Goal: Task Accomplishment & Management: Manage account settings

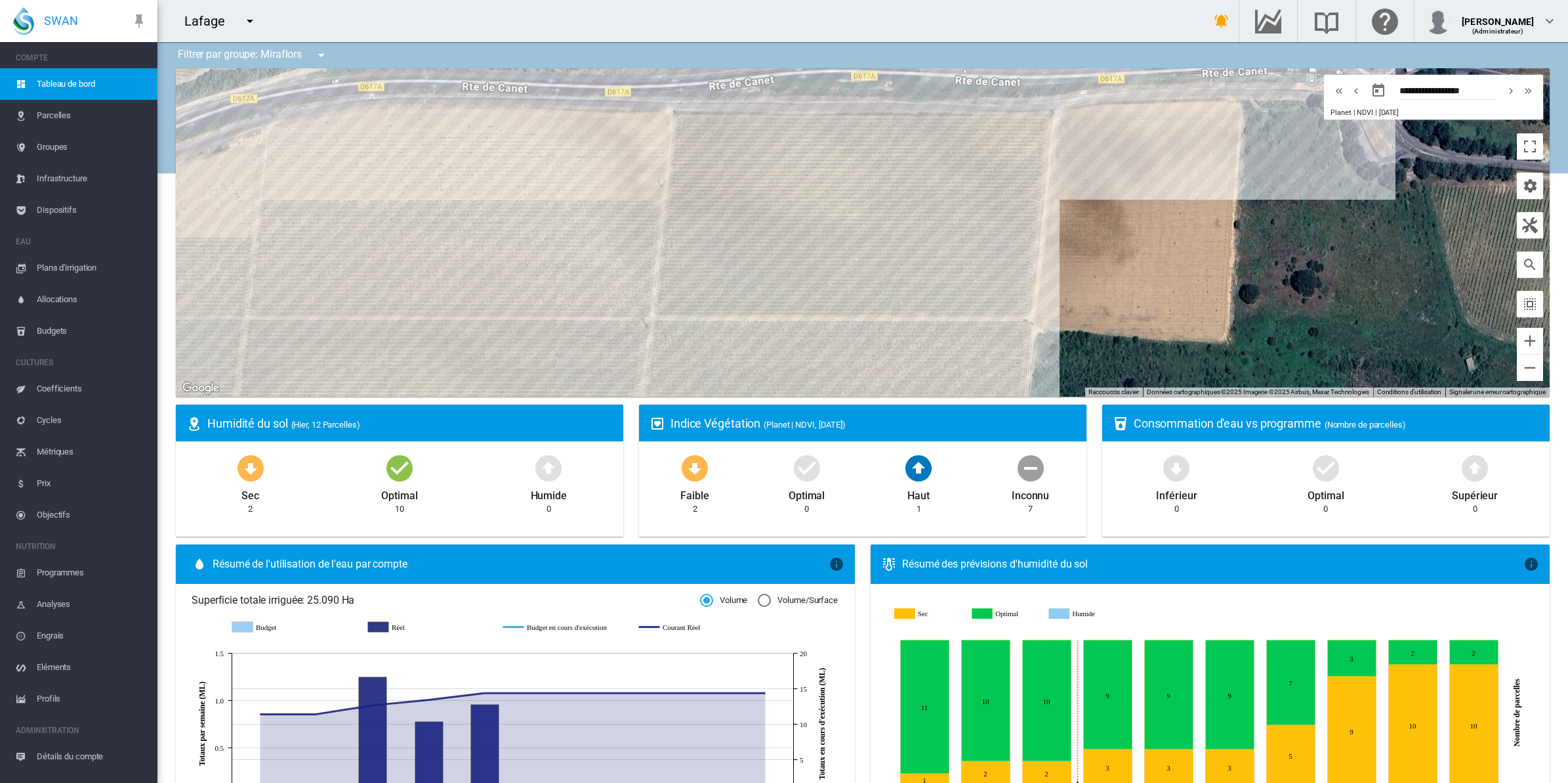
click at [67, 111] on span "Parcelles" at bounding box center [92, 115] width 111 height 32
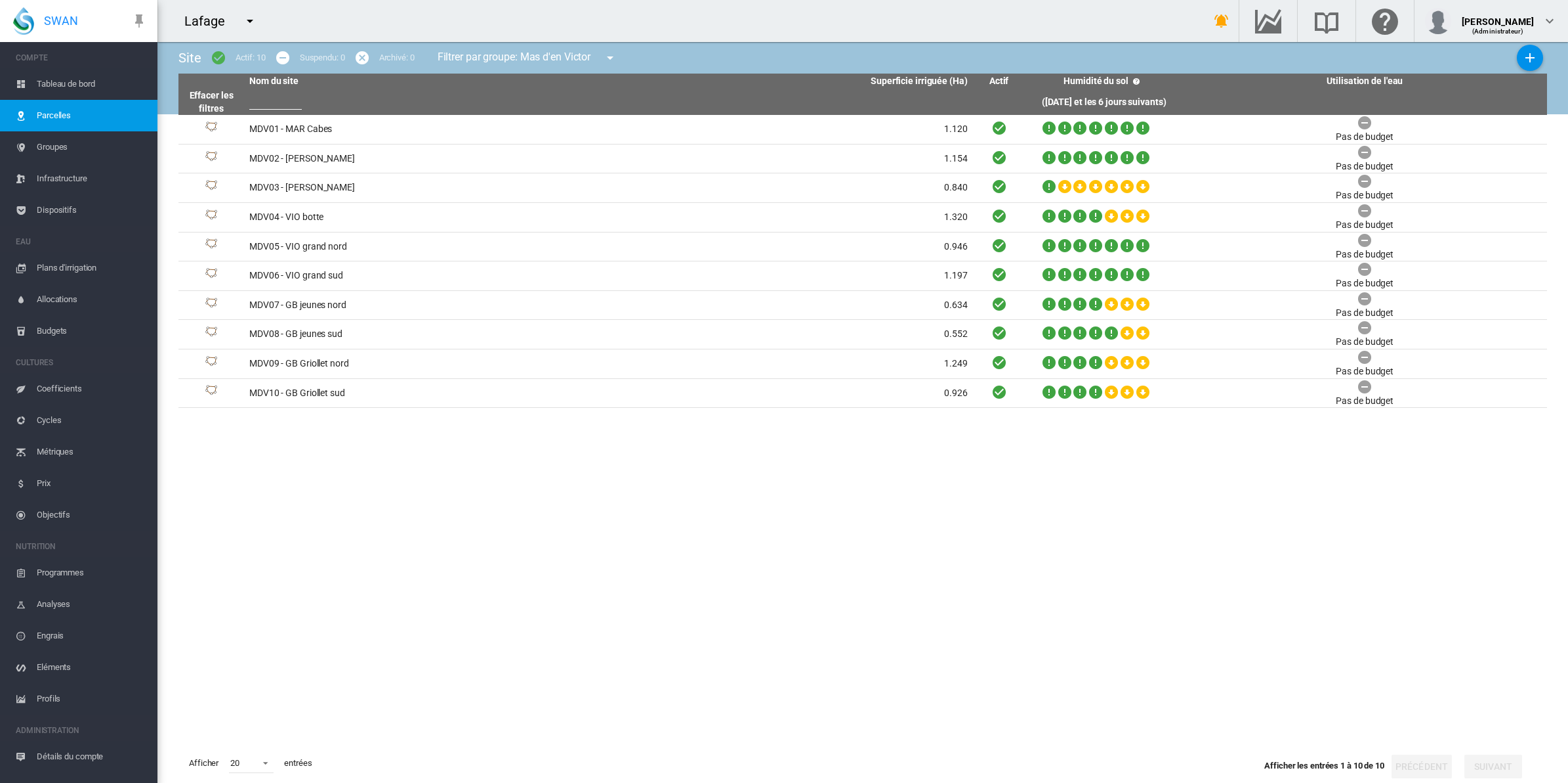
click at [616, 58] on md-icon "icon-menu-down" at bounding box center [610, 57] width 16 height 16
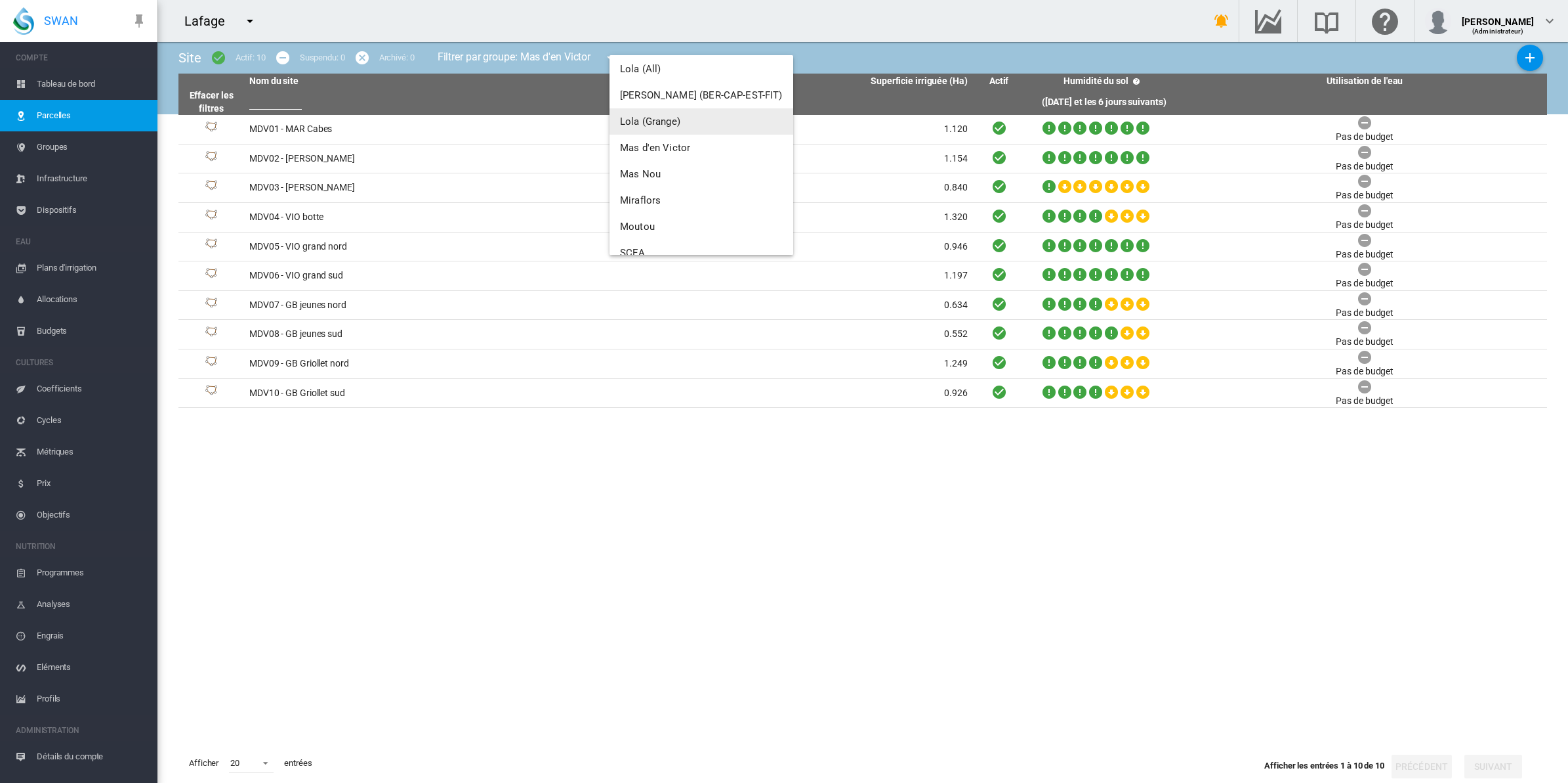
scroll to position [164, 0]
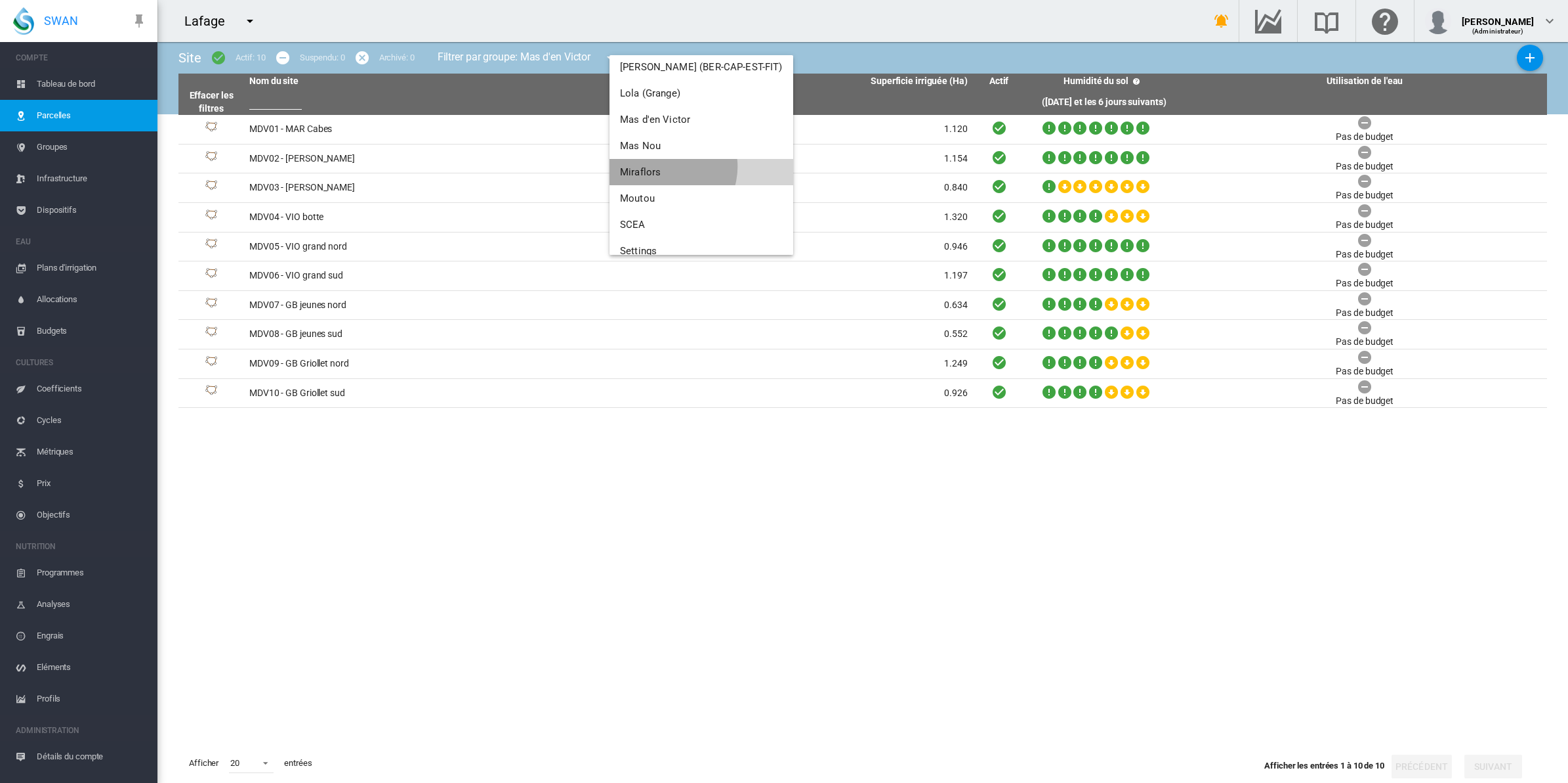
click at [666, 166] on button "Miraflors" at bounding box center [701, 172] width 184 height 26
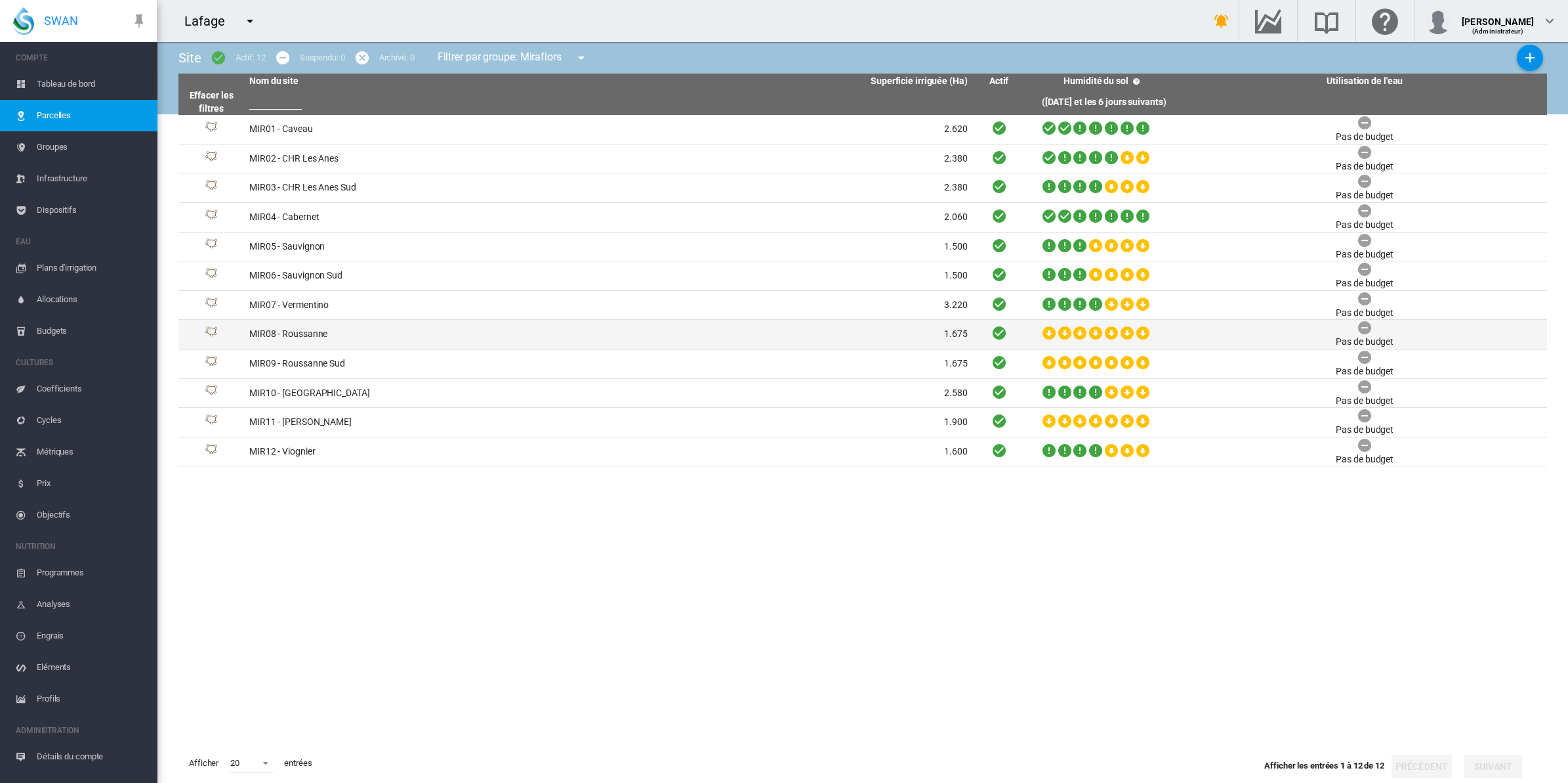
click at [341, 332] on td "MIR08 - Roussanne" at bounding box center [426, 334] width 365 height 29
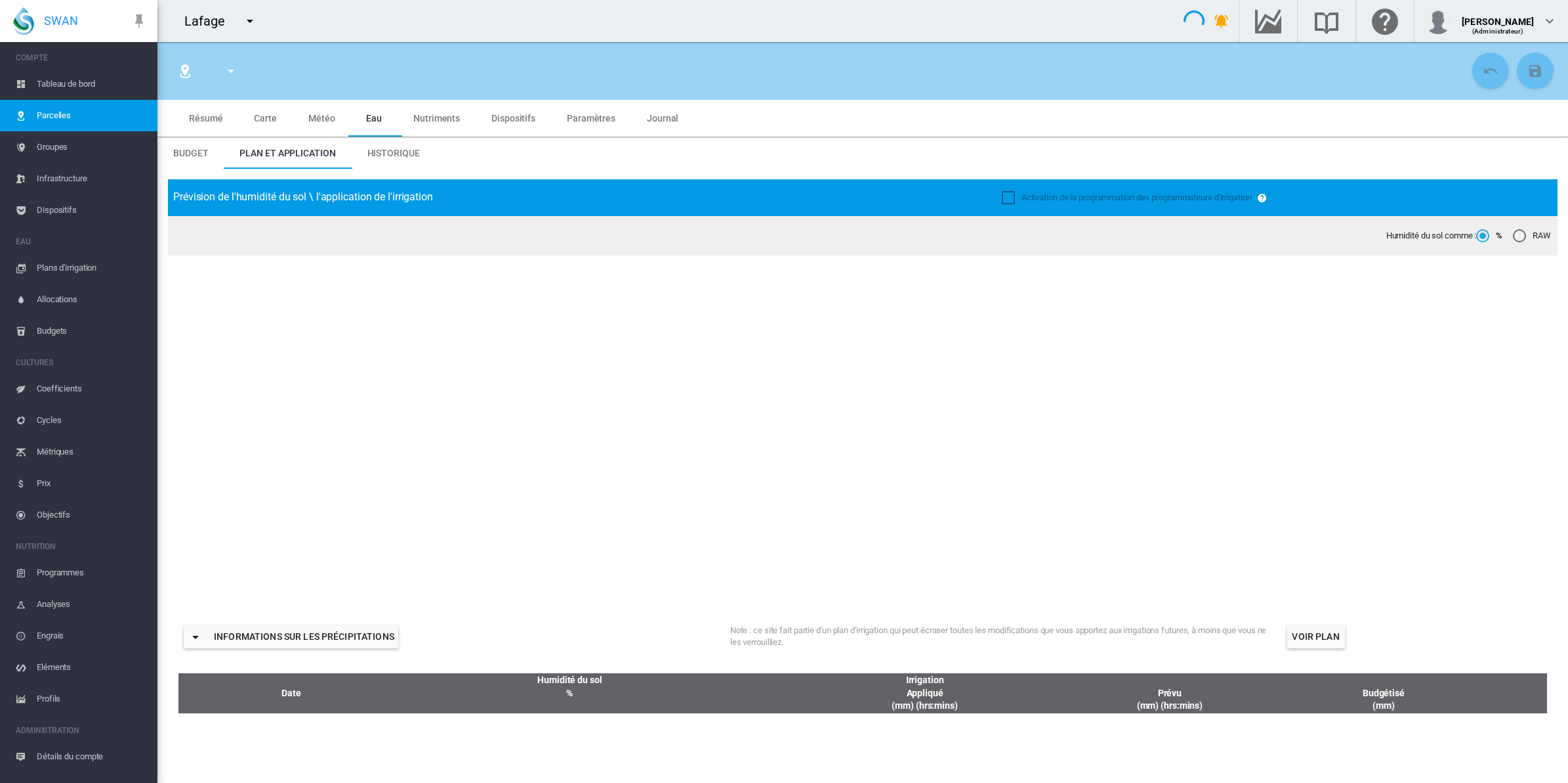
type input "**********"
type input "*****"
type input "********"
type input "*******"
type input "**"
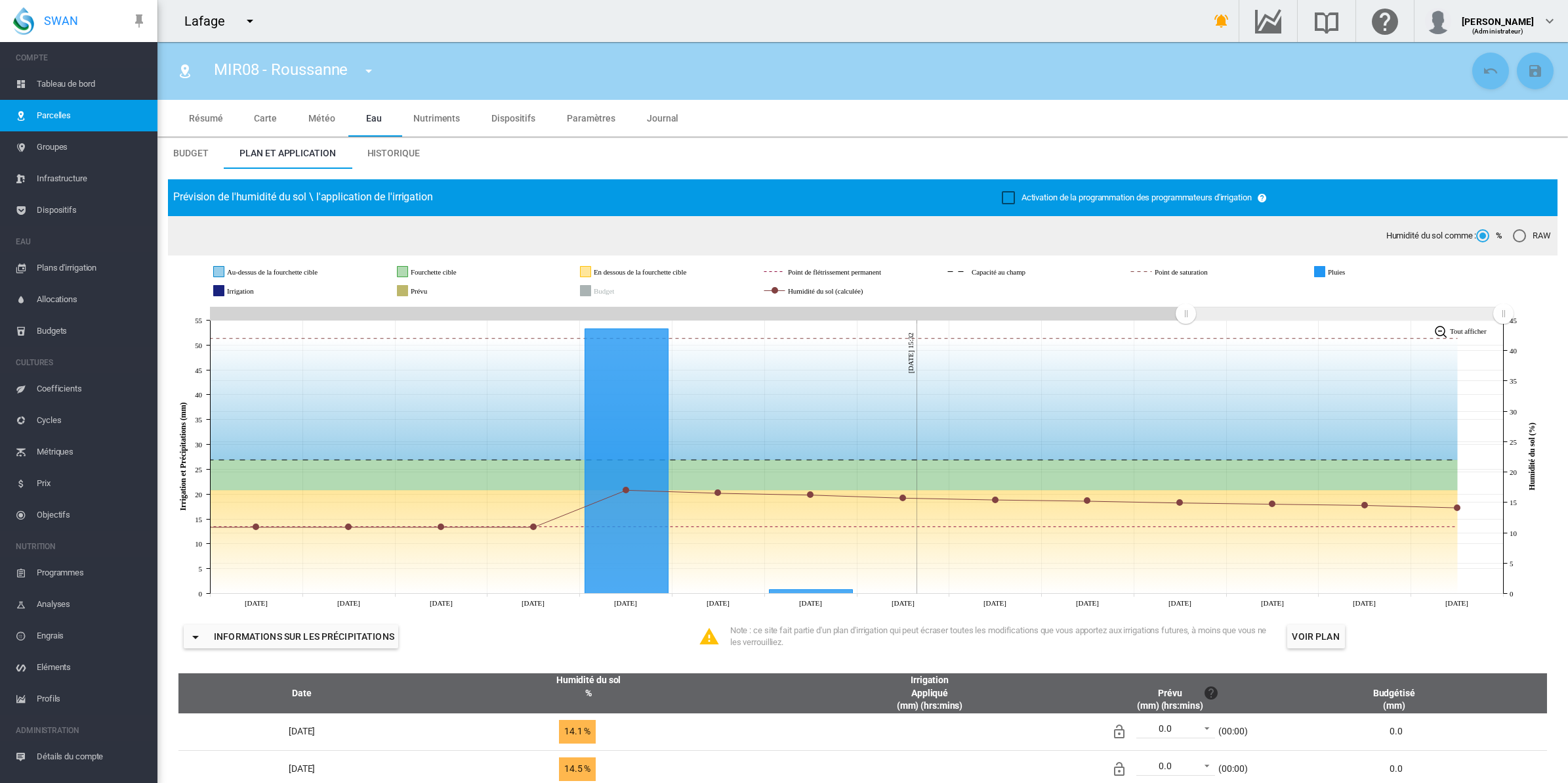
click at [391, 152] on span "Historique" at bounding box center [394, 153] width 52 height 10
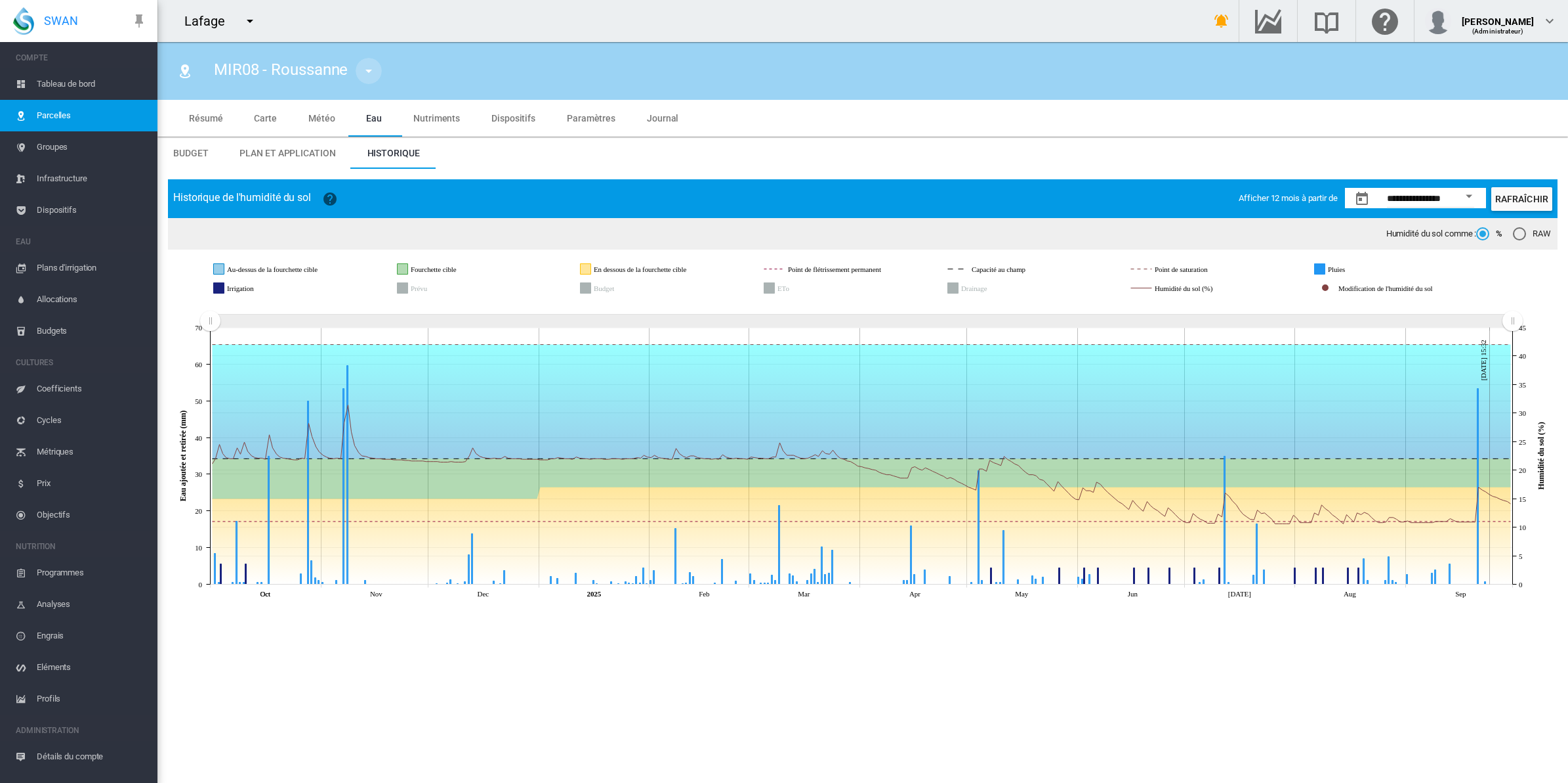
click at [375, 73] on md-icon "icon-menu-down" at bounding box center [368, 70] width 16 height 16
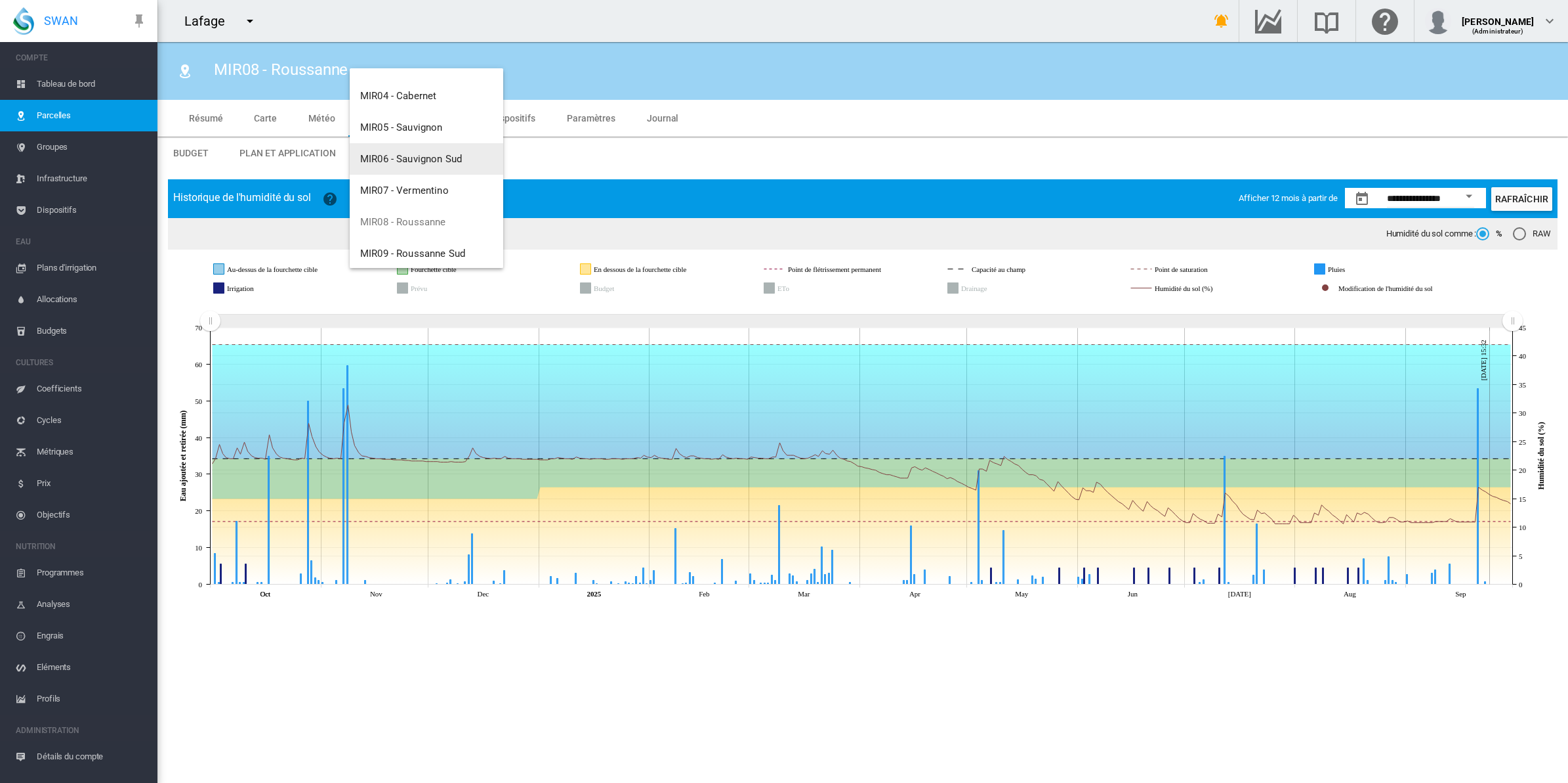
scroll to position [164, 0]
click at [419, 209] on span "MIR09 - Roussanne Sud" at bounding box center [412, 208] width 105 height 12
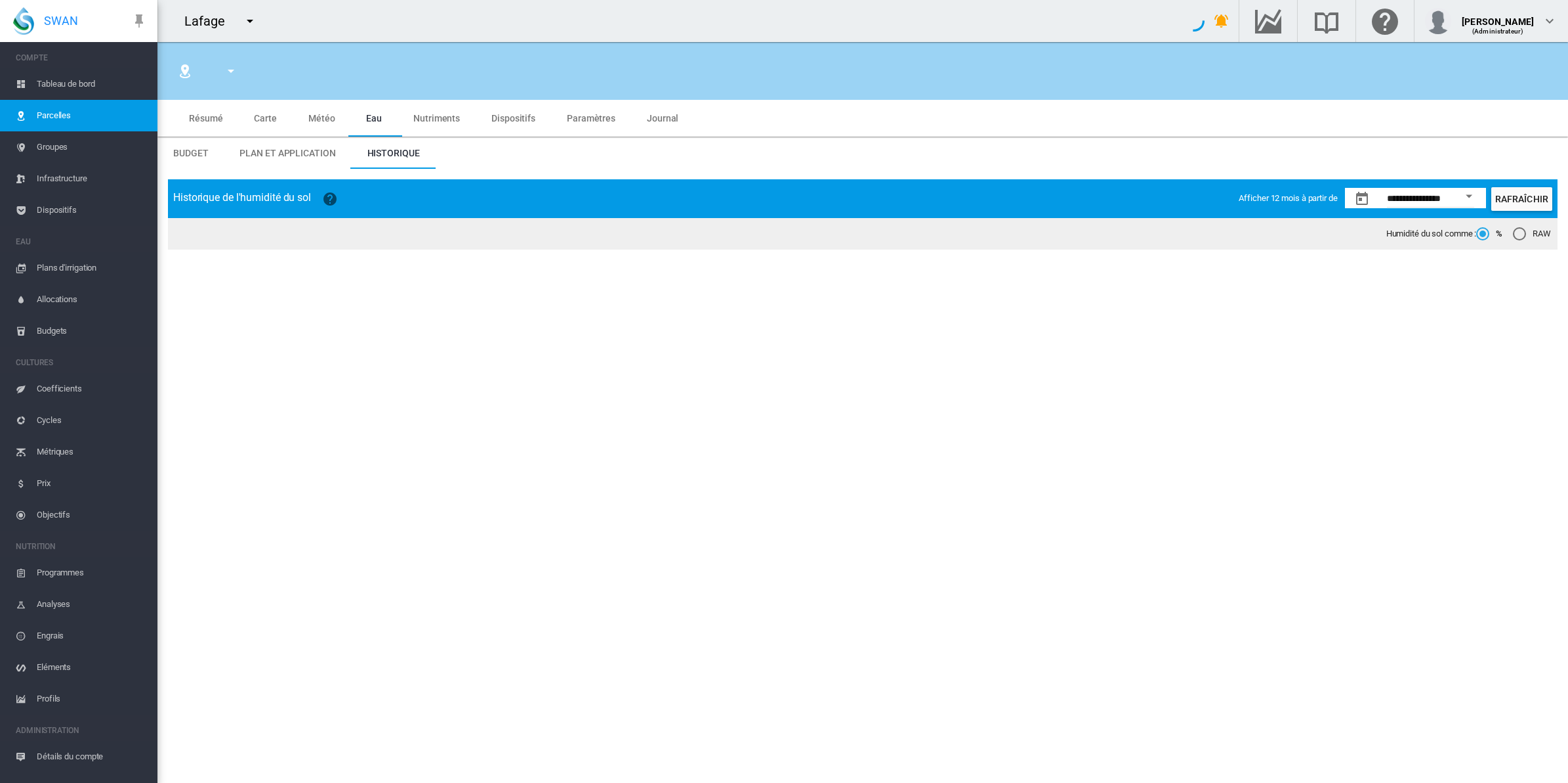
type input "**********"
type input "*****"
type input "********"
type input "*******"
type input "**"
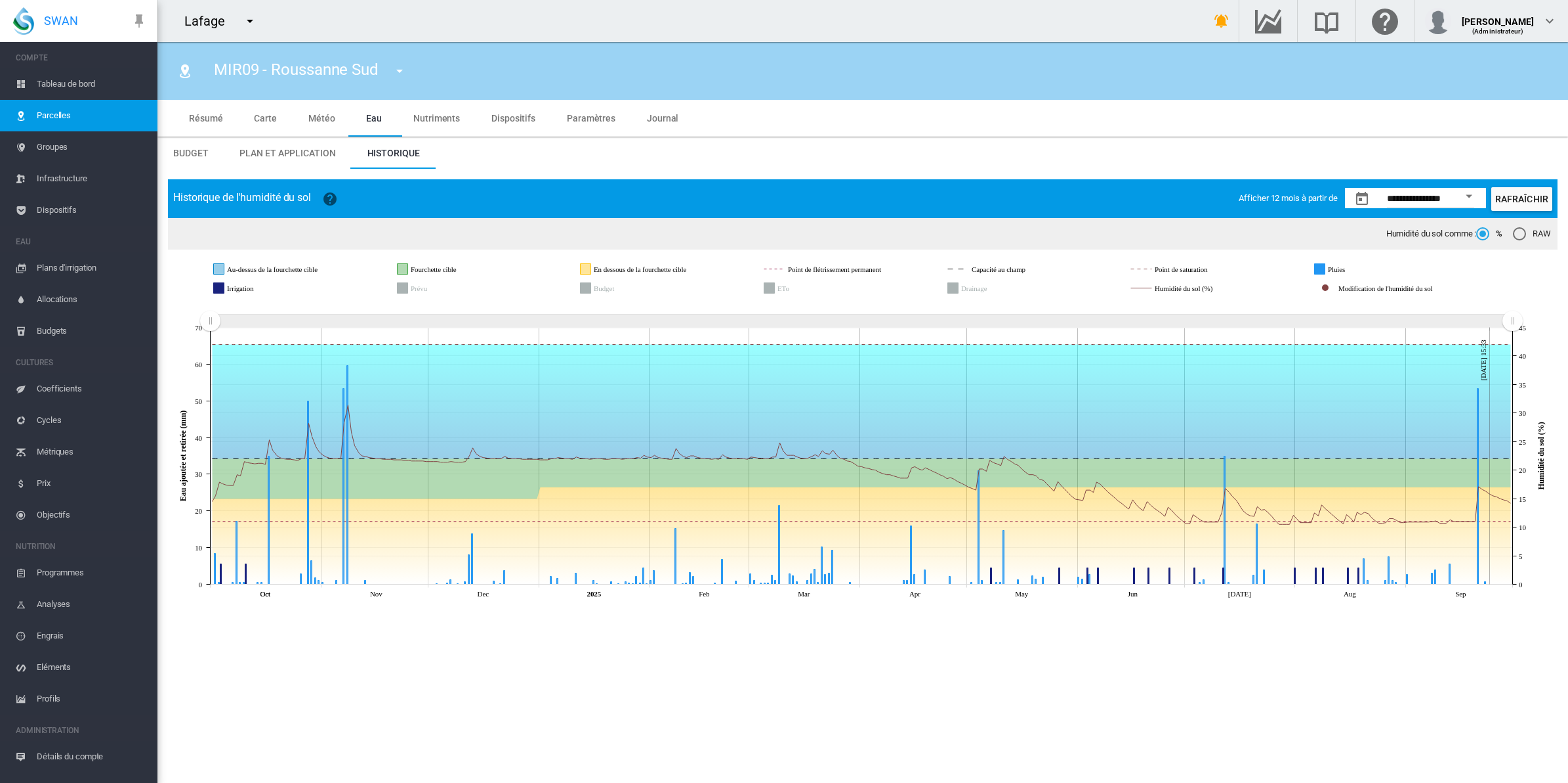
click at [299, 151] on span "Plan et application" at bounding box center [288, 153] width 96 height 10
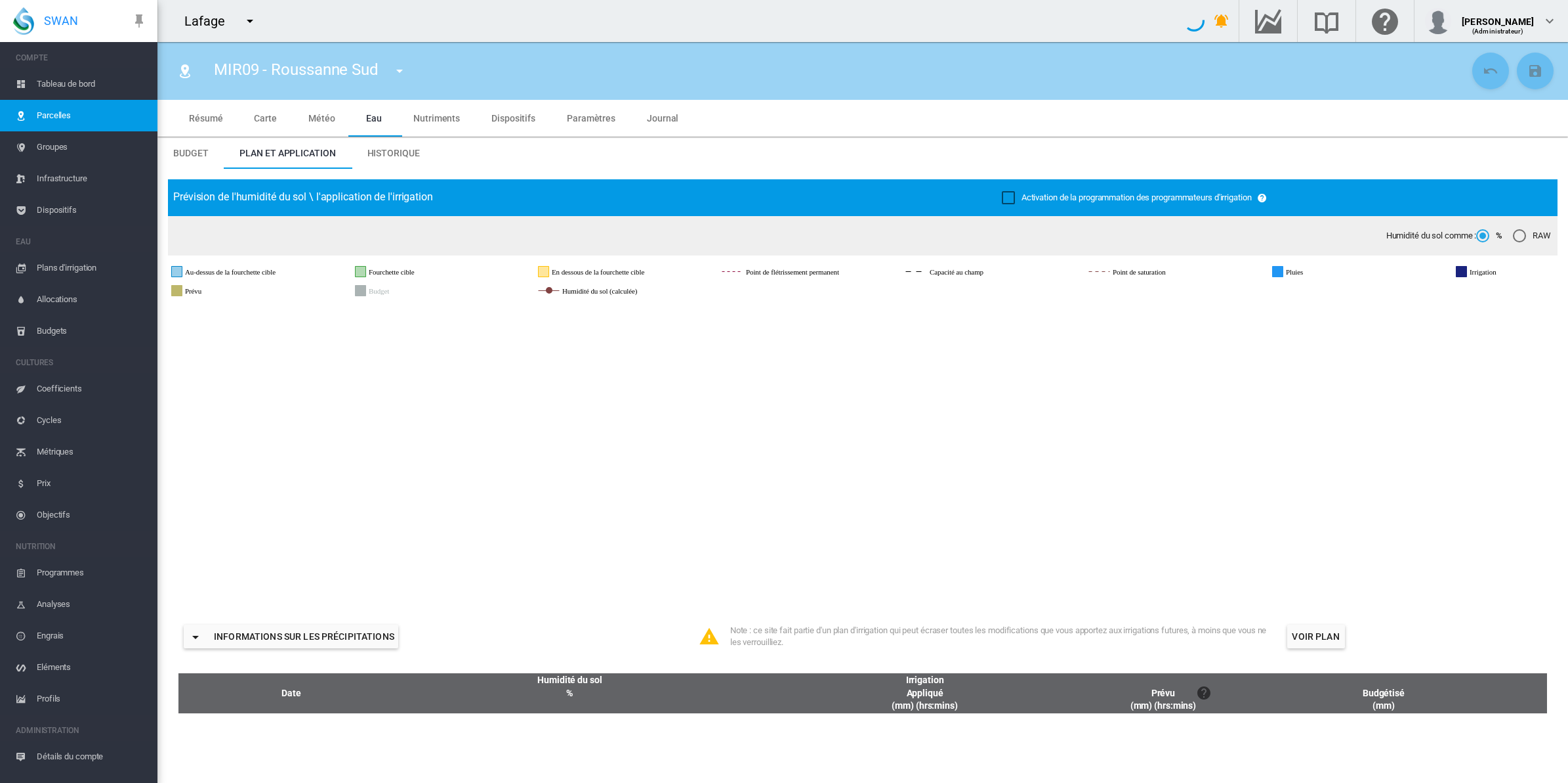
click at [203, 163] on md-tab-item "Budget" at bounding box center [190, 153] width 67 height 32
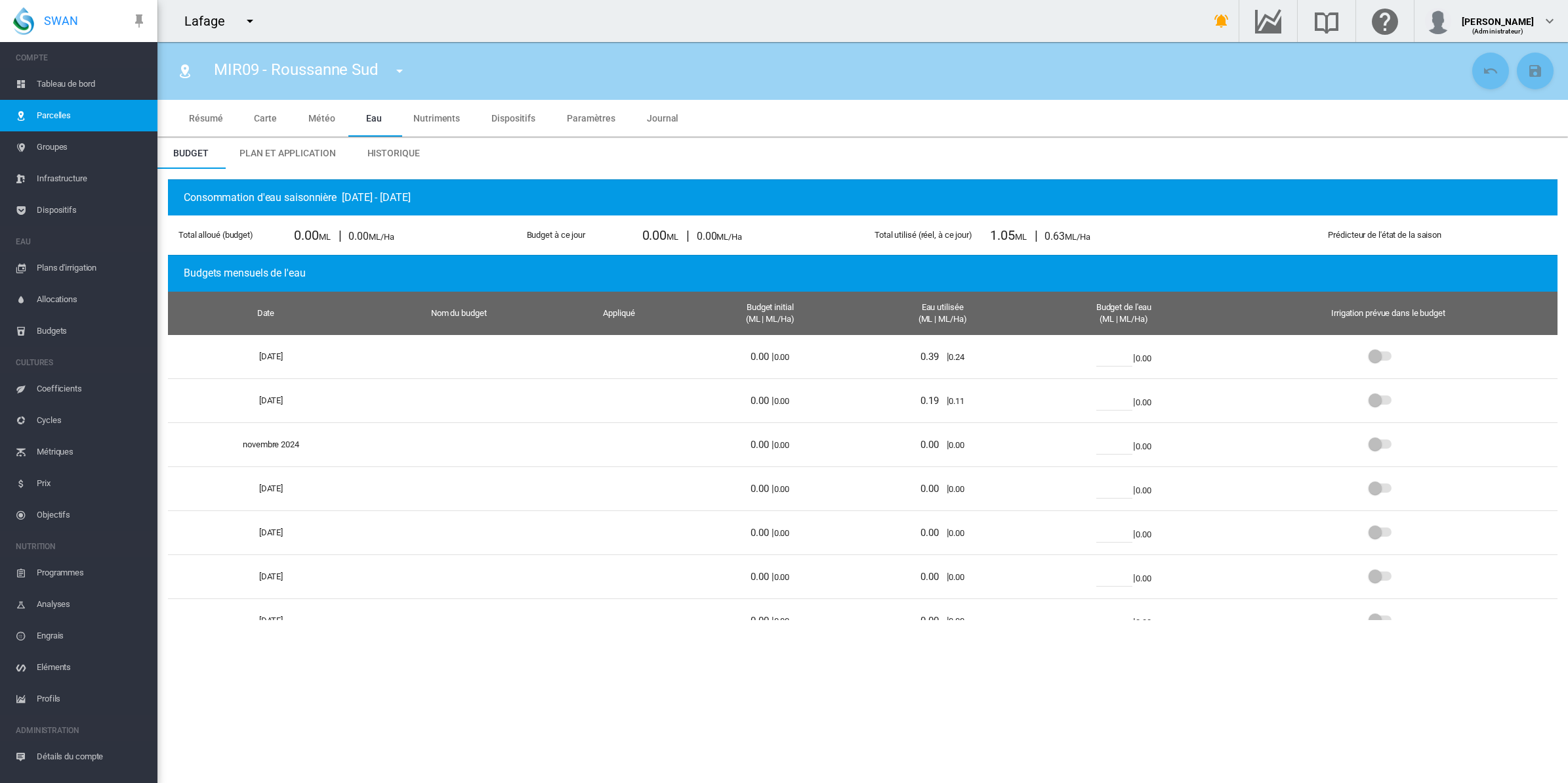
click at [110, 115] on span "Parcelles" at bounding box center [92, 115] width 111 height 32
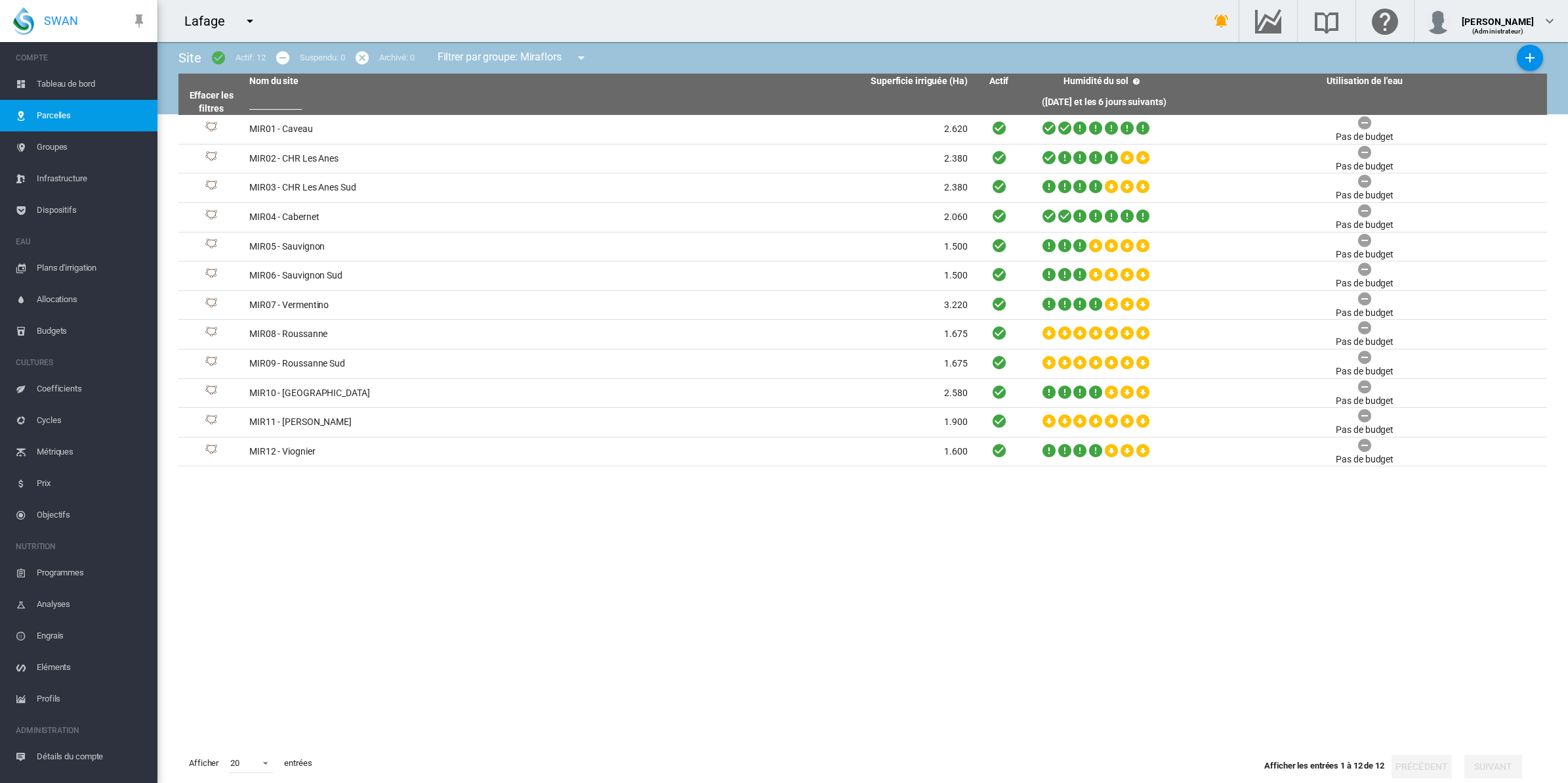
click at [579, 59] on md-icon "icon-menu-down" at bounding box center [581, 57] width 16 height 16
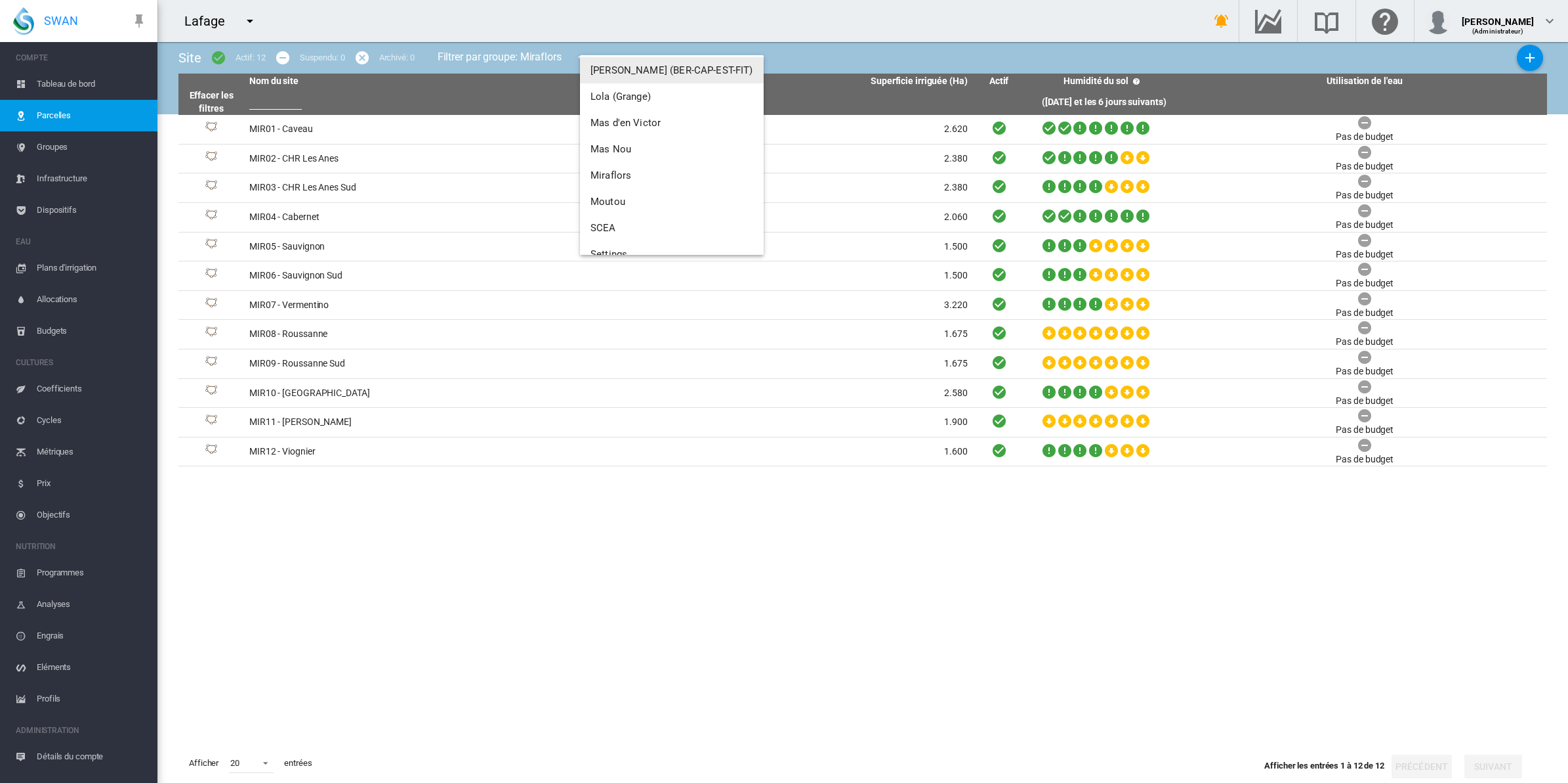
scroll to position [164, 0]
click at [635, 113] on span "Mas d'en Victor" at bounding box center [625, 119] width 70 height 12
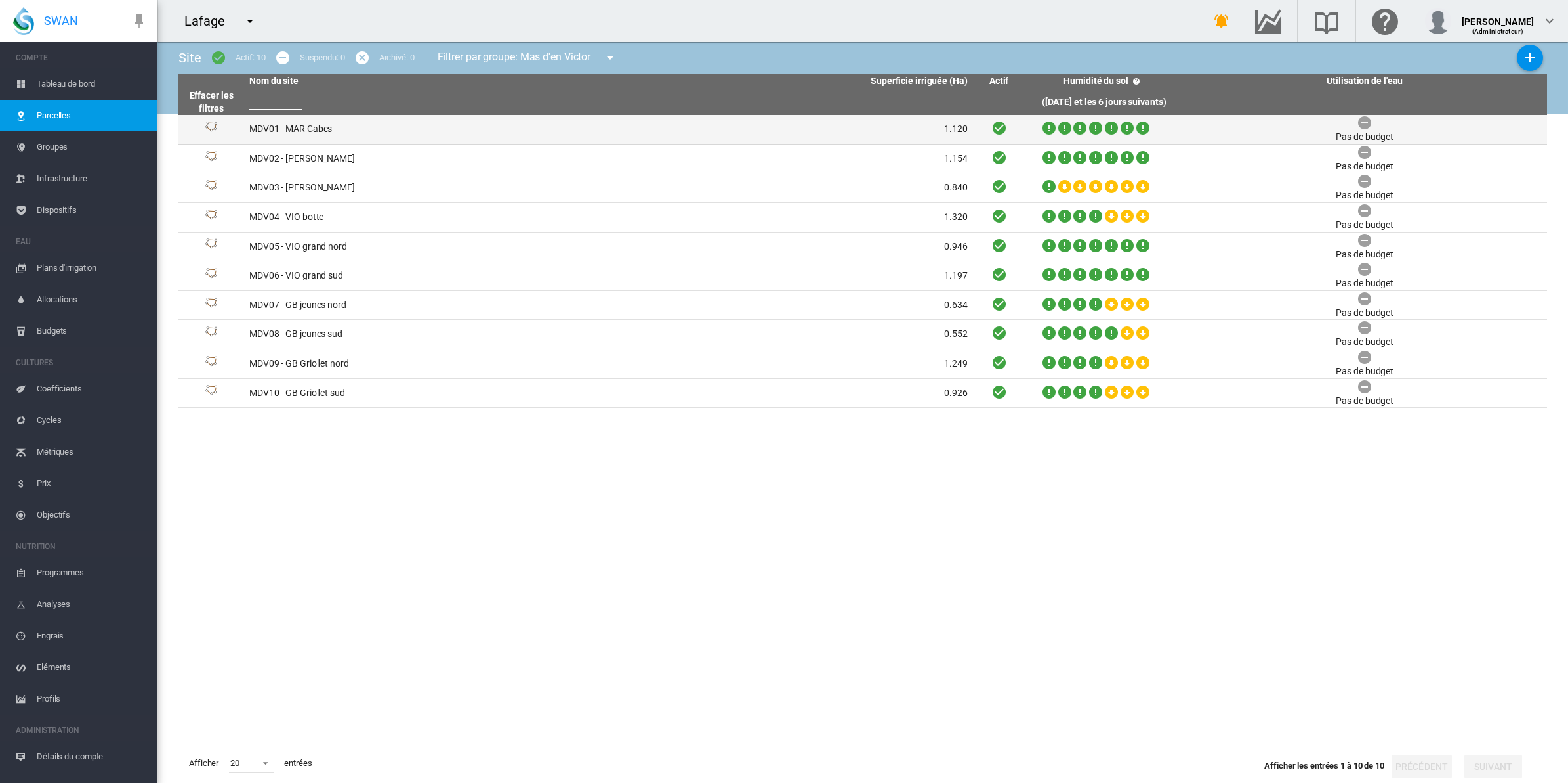
click at [309, 122] on td "MDV01 - MAR Cabes" at bounding box center [426, 129] width 365 height 29
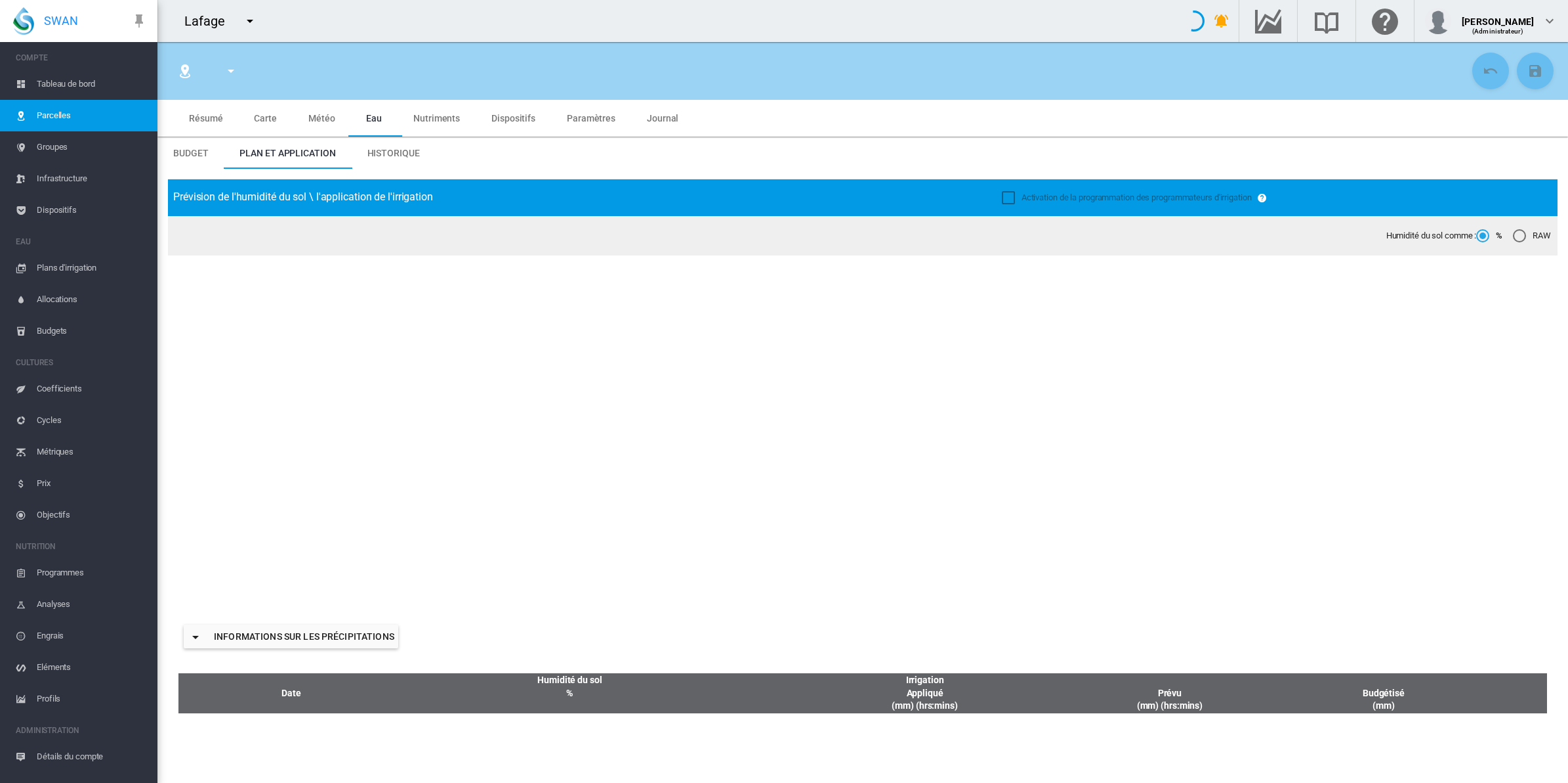
type input "*****"
type input "**********"
type input "********"
type input "*******"
type input "**"
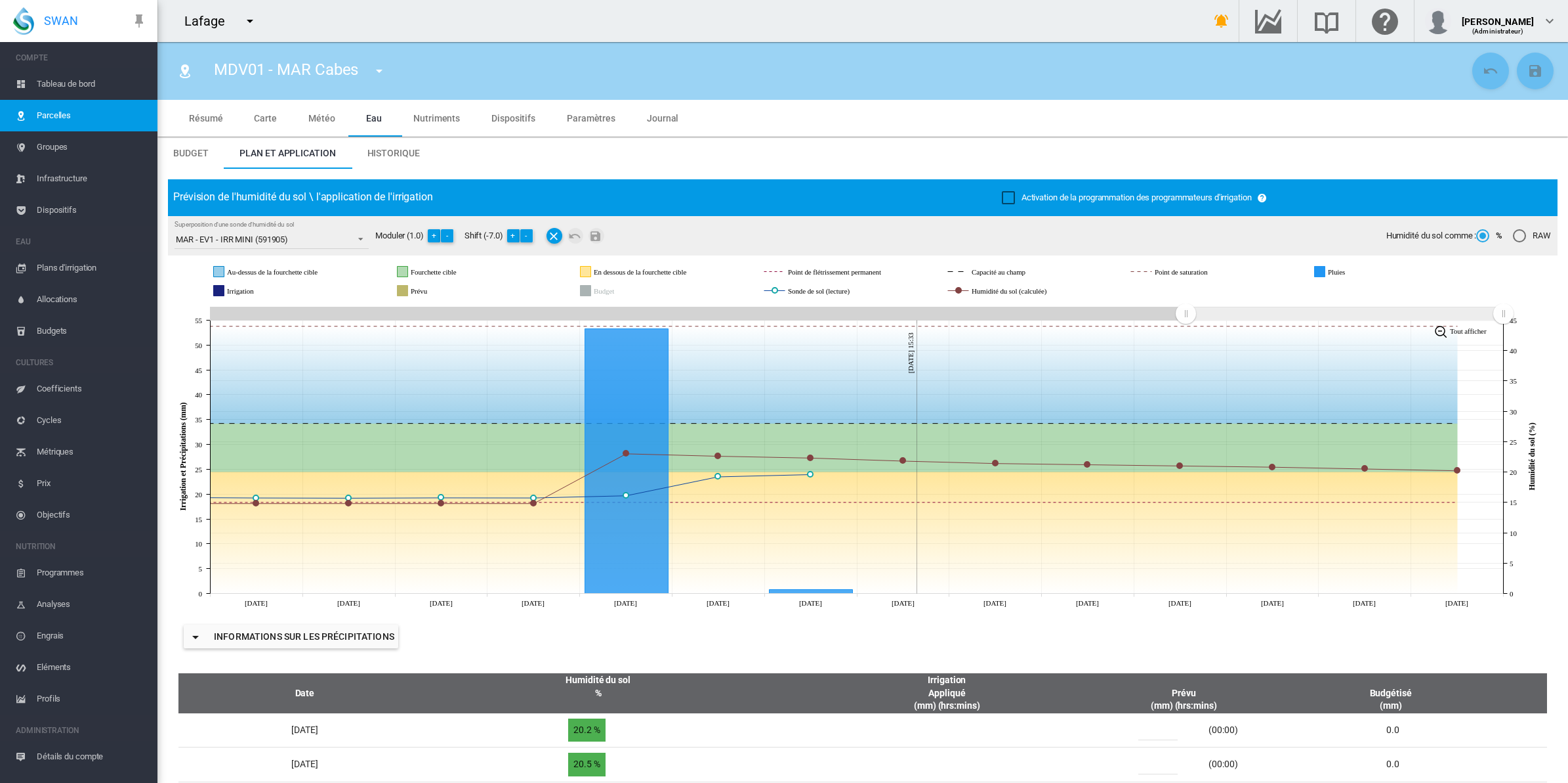
click at [399, 148] on span "Historique" at bounding box center [394, 153] width 52 height 10
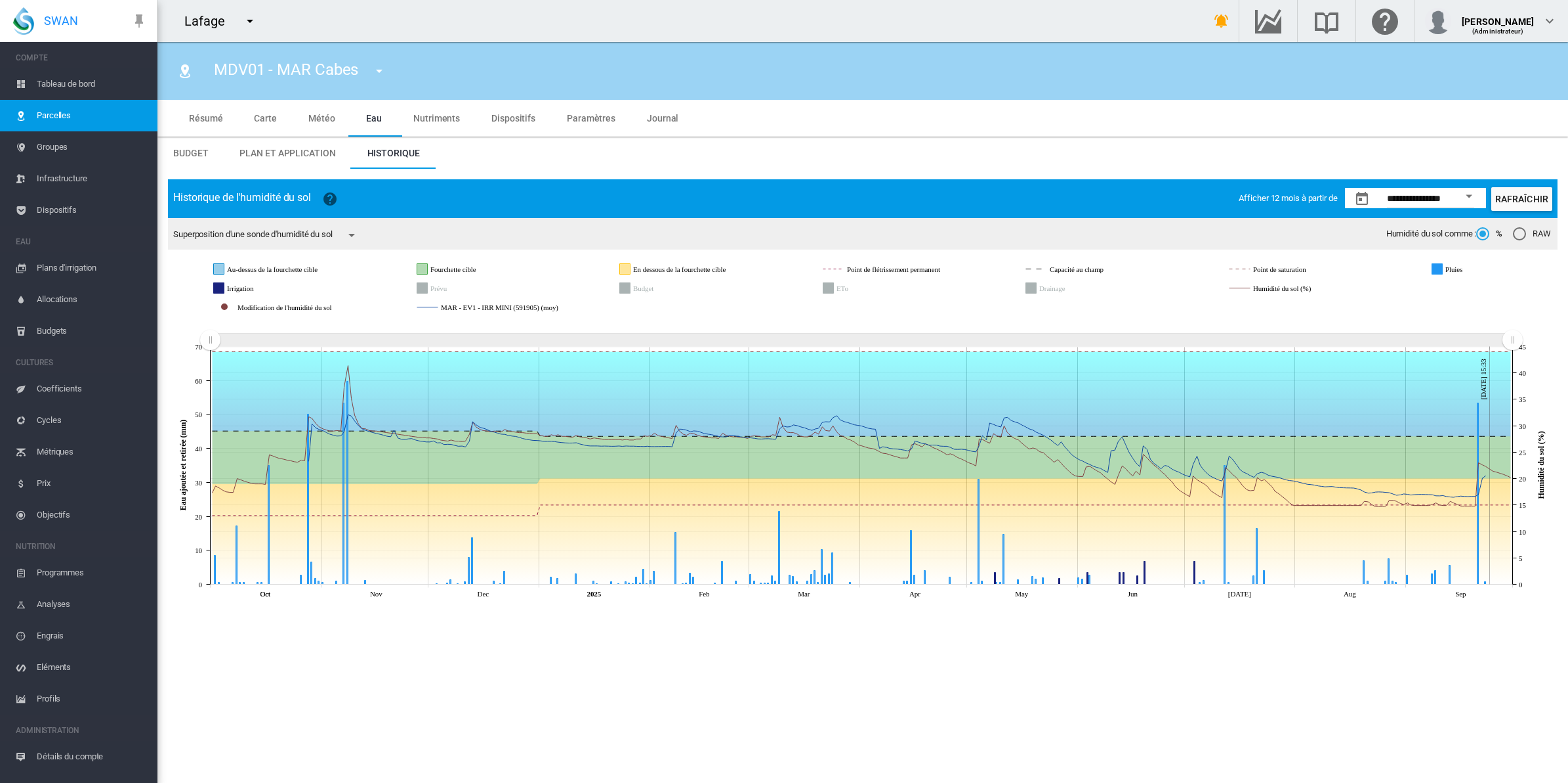
click at [354, 234] on md-icon "icon-menu-down" at bounding box center [351, 234] width 16 height 16
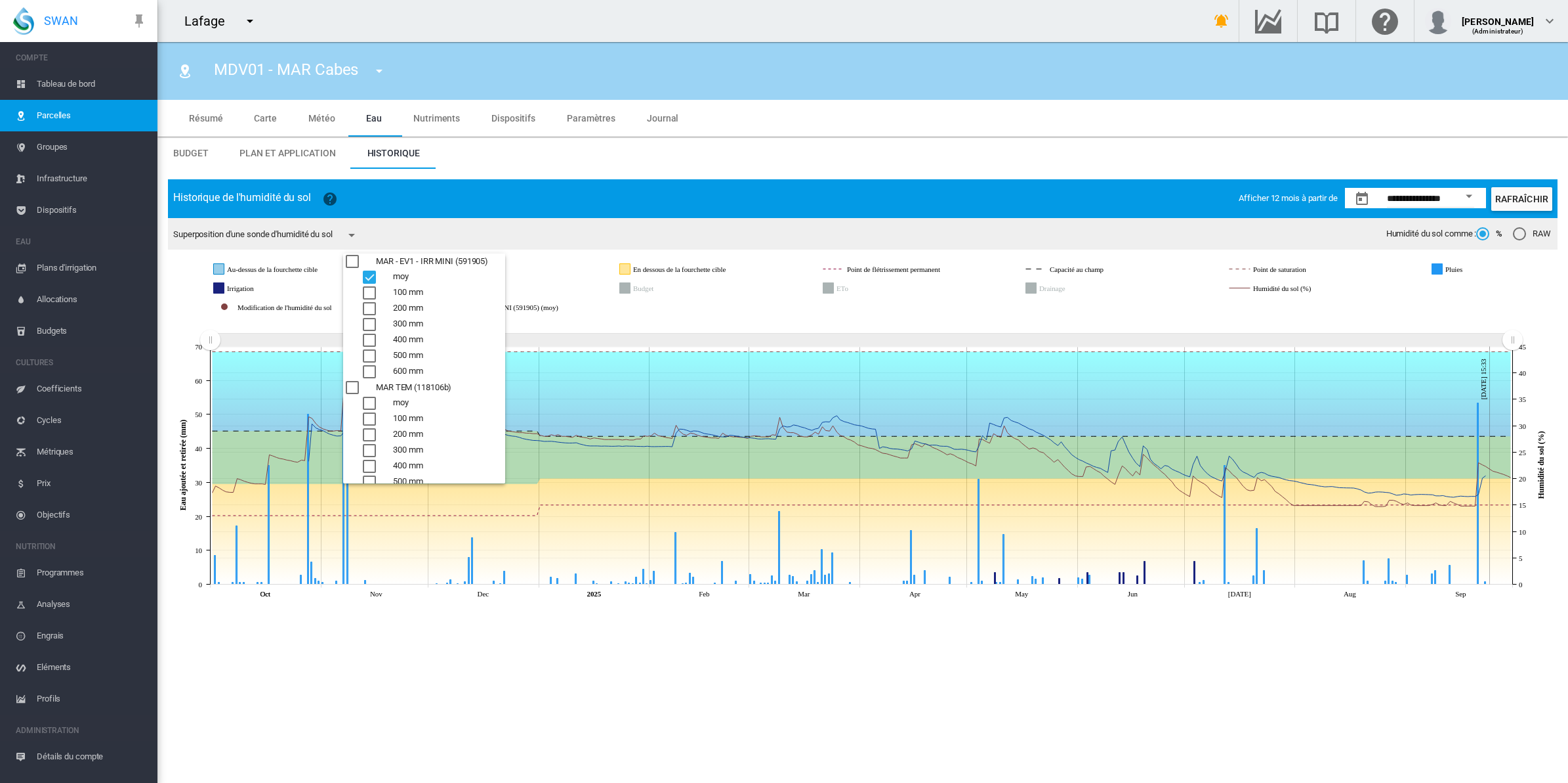
click at [368, 399] on div "COMMON.AVG" at bounding box center [369, 403] width 13 height 13
click at [366, 374] on div "COMMON.AVG" at bounding box center [369, 375] width 13 height 13
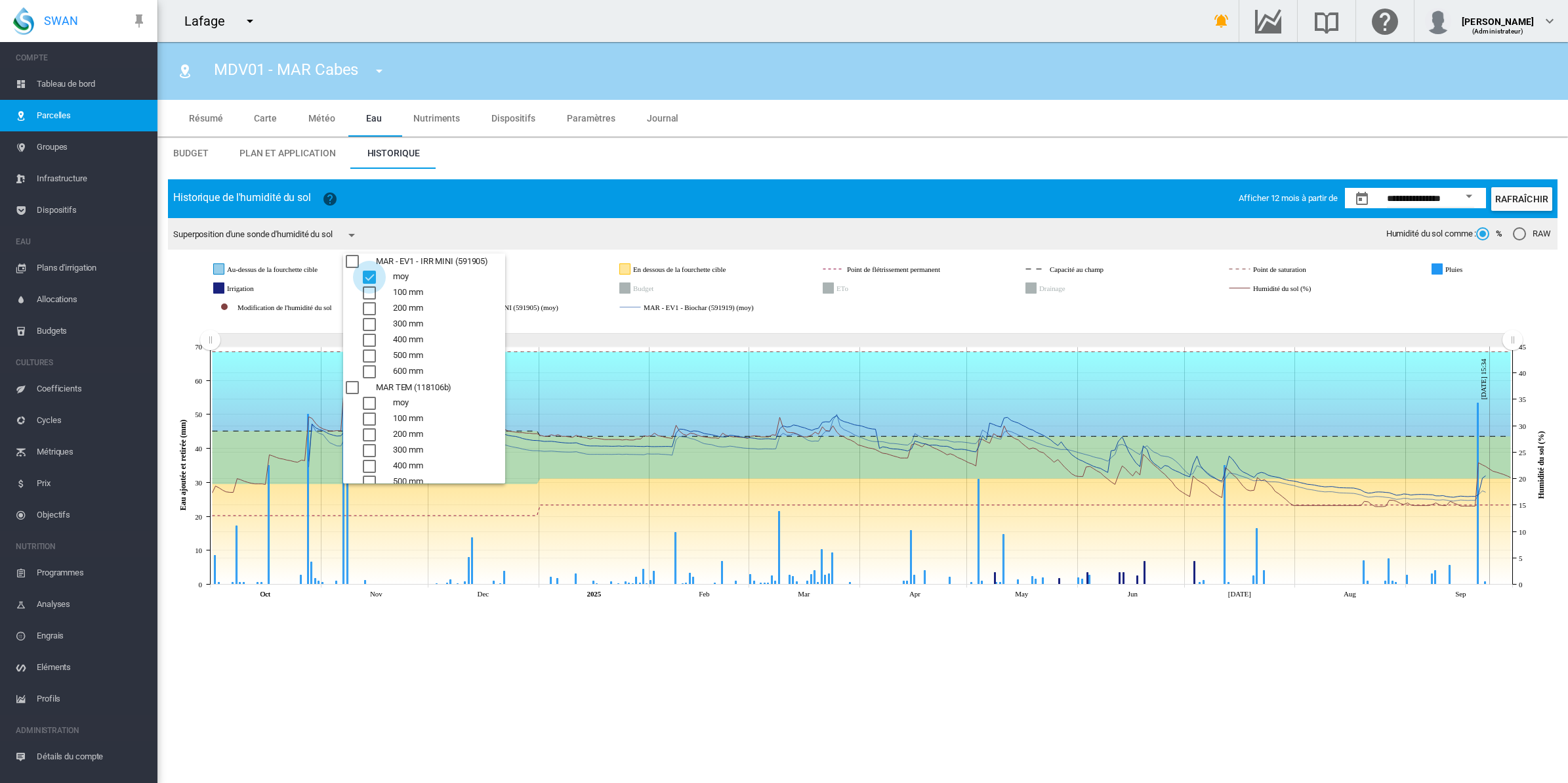
click at [368, 276] on div "COMMON.AVG" at bounding box center [369, 277] width 13 height 13
click at [369, 375] on div "COMMON.AVG" at bounding box center [369, 375] width 13 height 13
click at [649, 327] on md-backdrop at bounding box center [784, 391] width 1568 height 783
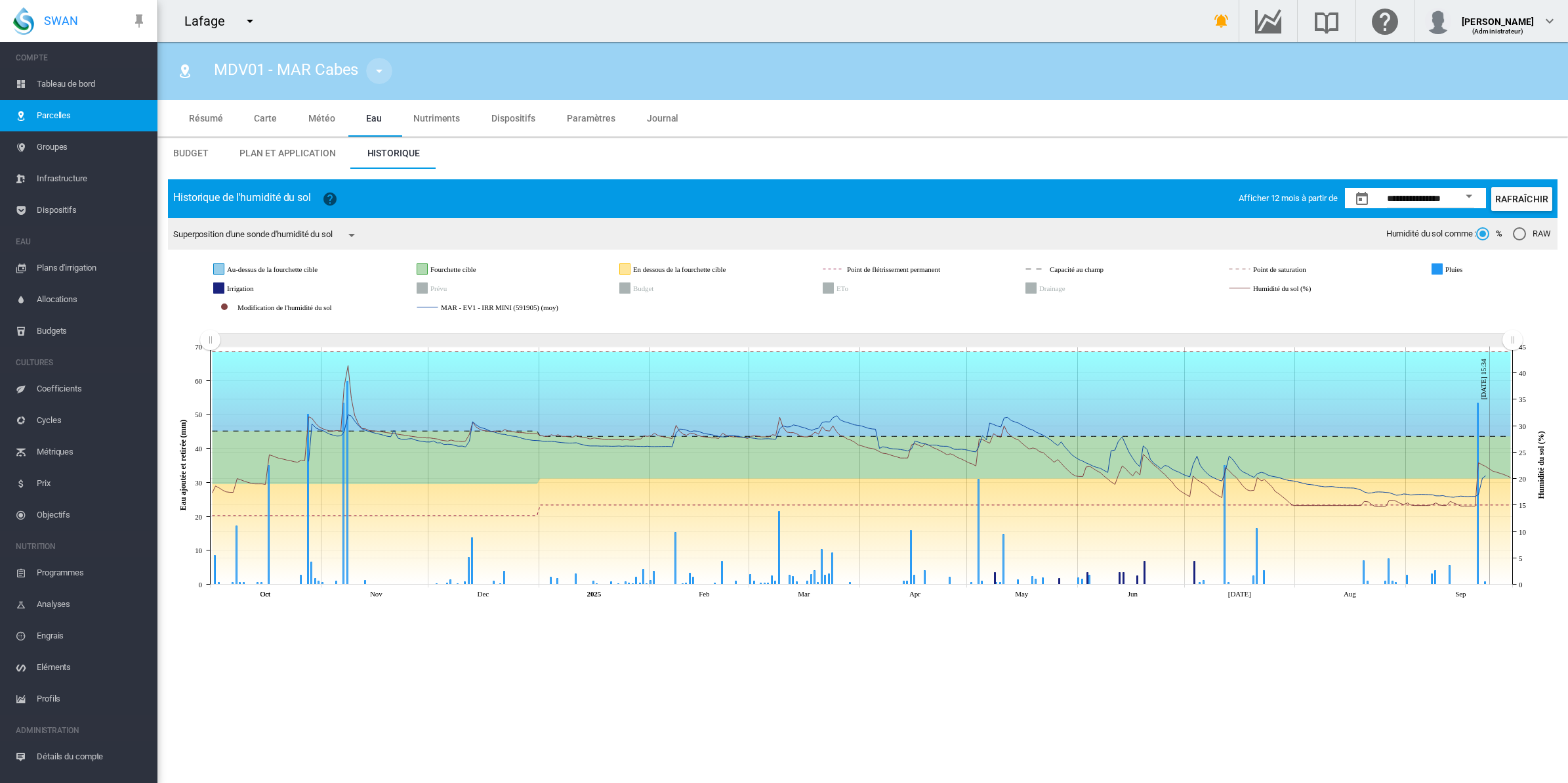
click at [378, 73] on md-icon "icon-menu-down" at bounding box center [379, 70] width 16 height 16
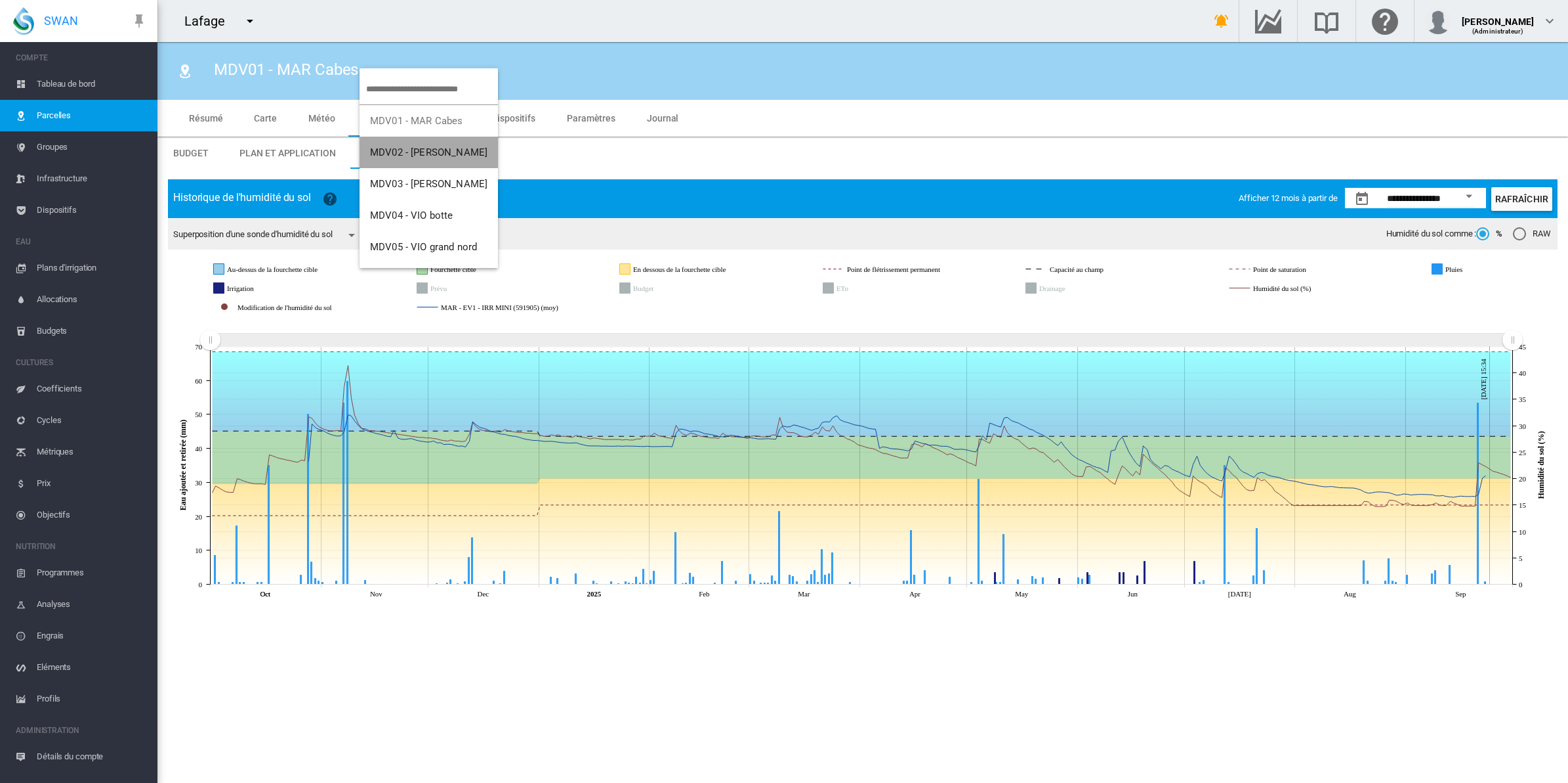
click at [443, 143] on button "MDV02 - [PERSON_NAME]" at bounding box center [429, 153] width 139 height 32
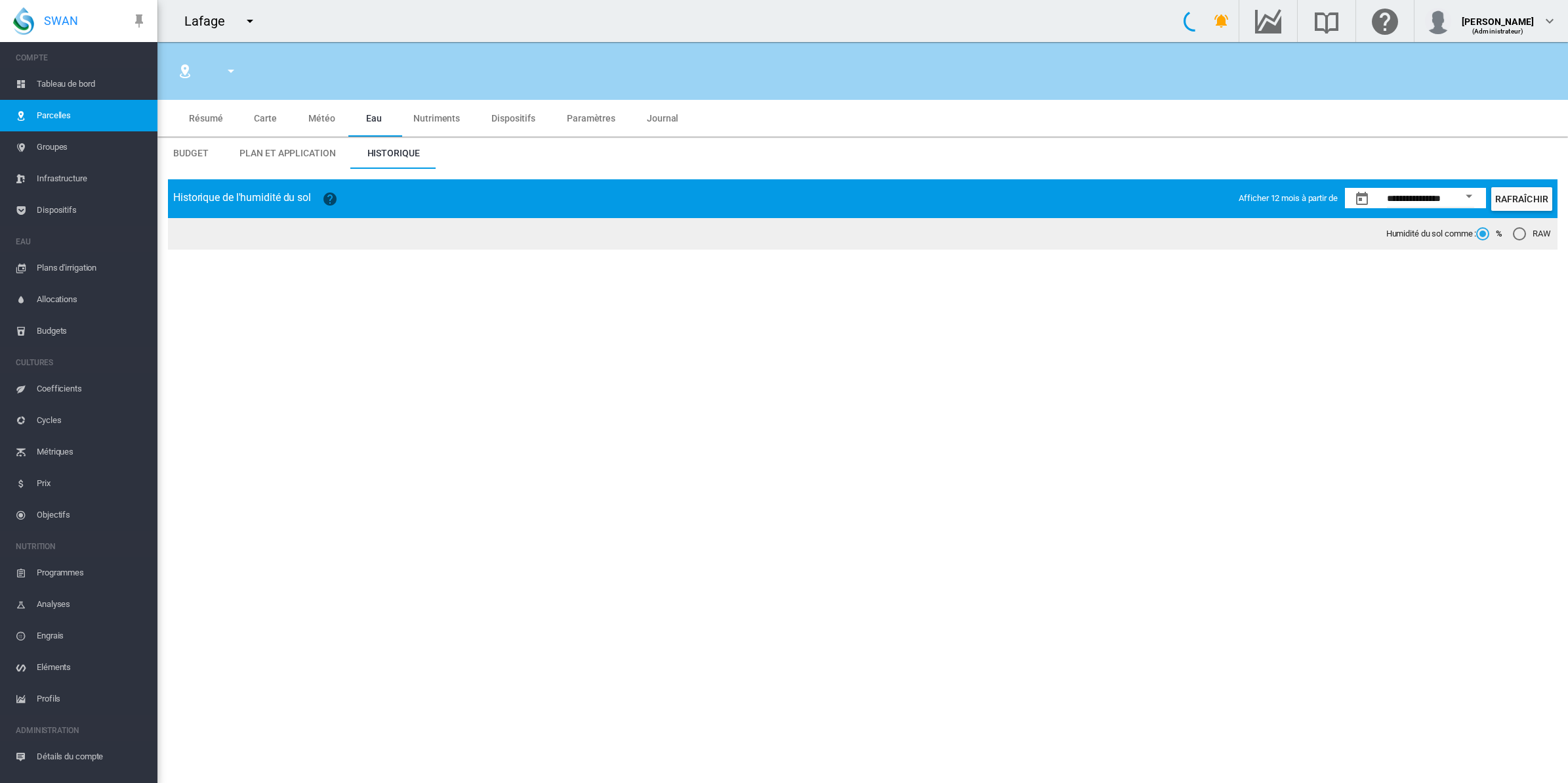
type input "*****"
type input "**********"
type input "********"
type input "*******"
type input "**"
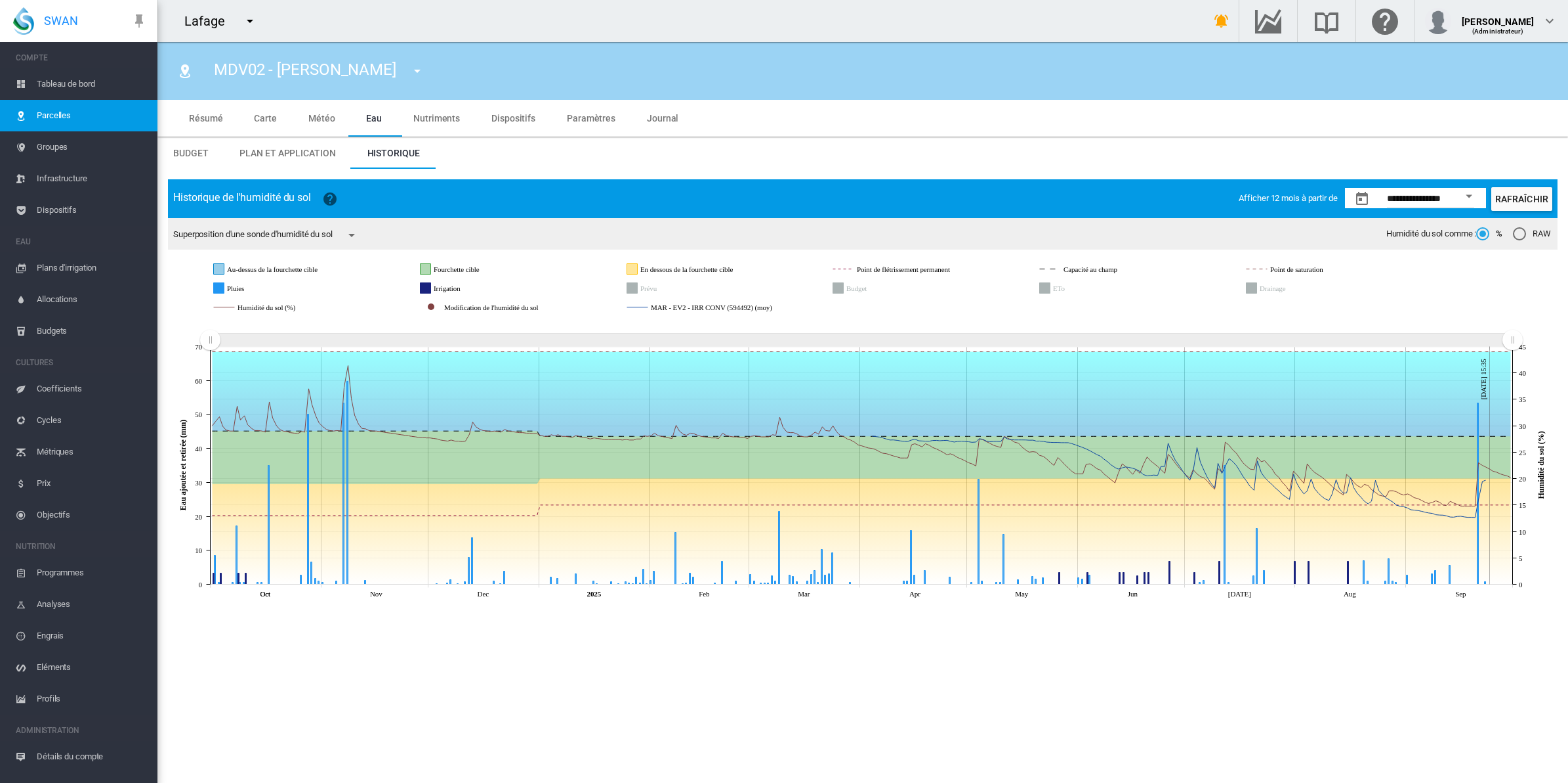
click at [358, 240] on md-icon "icon-menu-down" at bounding box center [351, 234] width 16 height 16
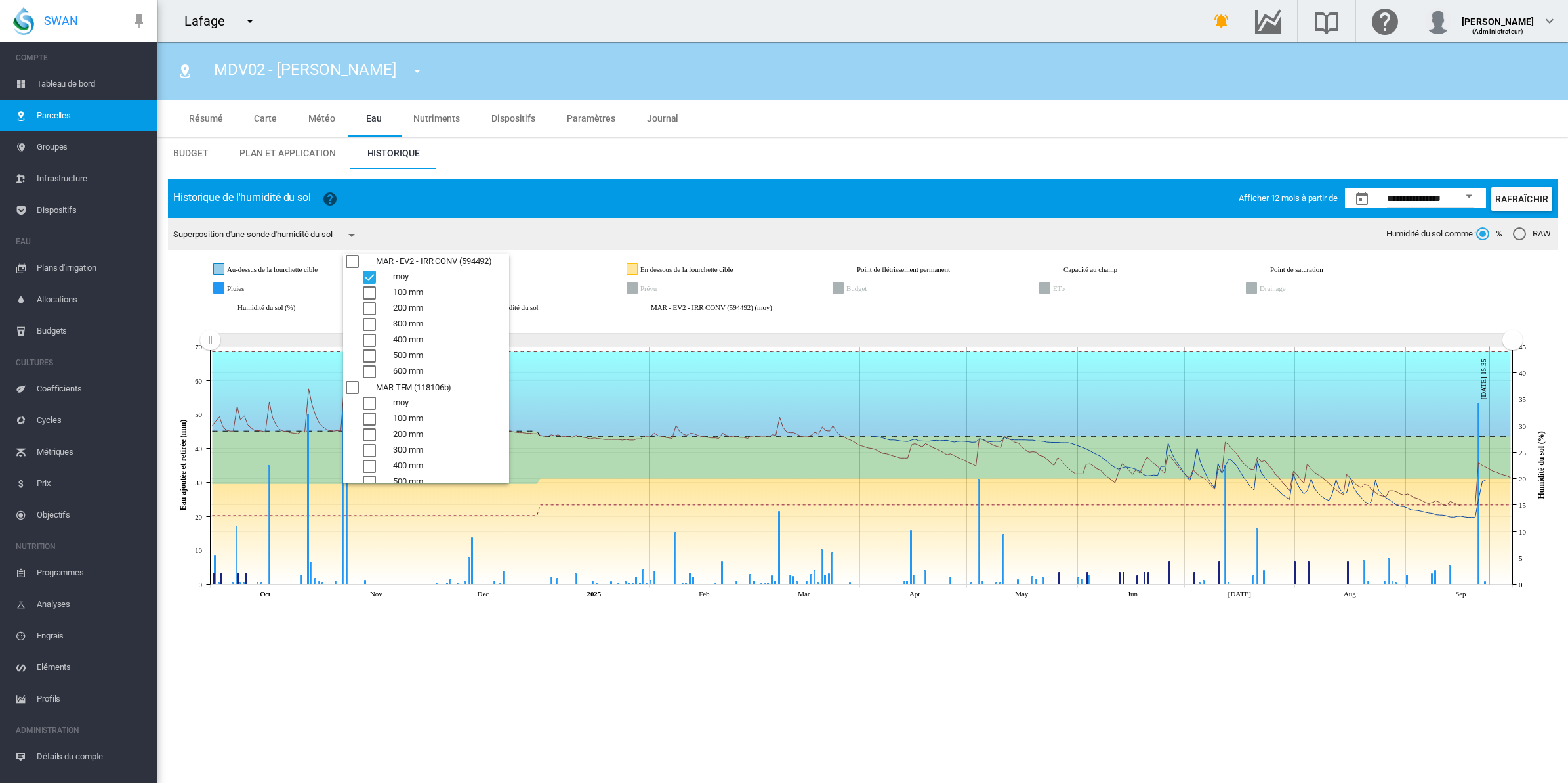
drag, startPoint x: 366, startPoint y: 293, endPoint x: 375, endPoint y: 303, distance: 13.5
click at [368, 293] on div "100 mm" at bounding box center [369, 293] width 13 height 13
click at [376, 318] on div "300 mm" at bounding box center [369, 324] width 13 height 13
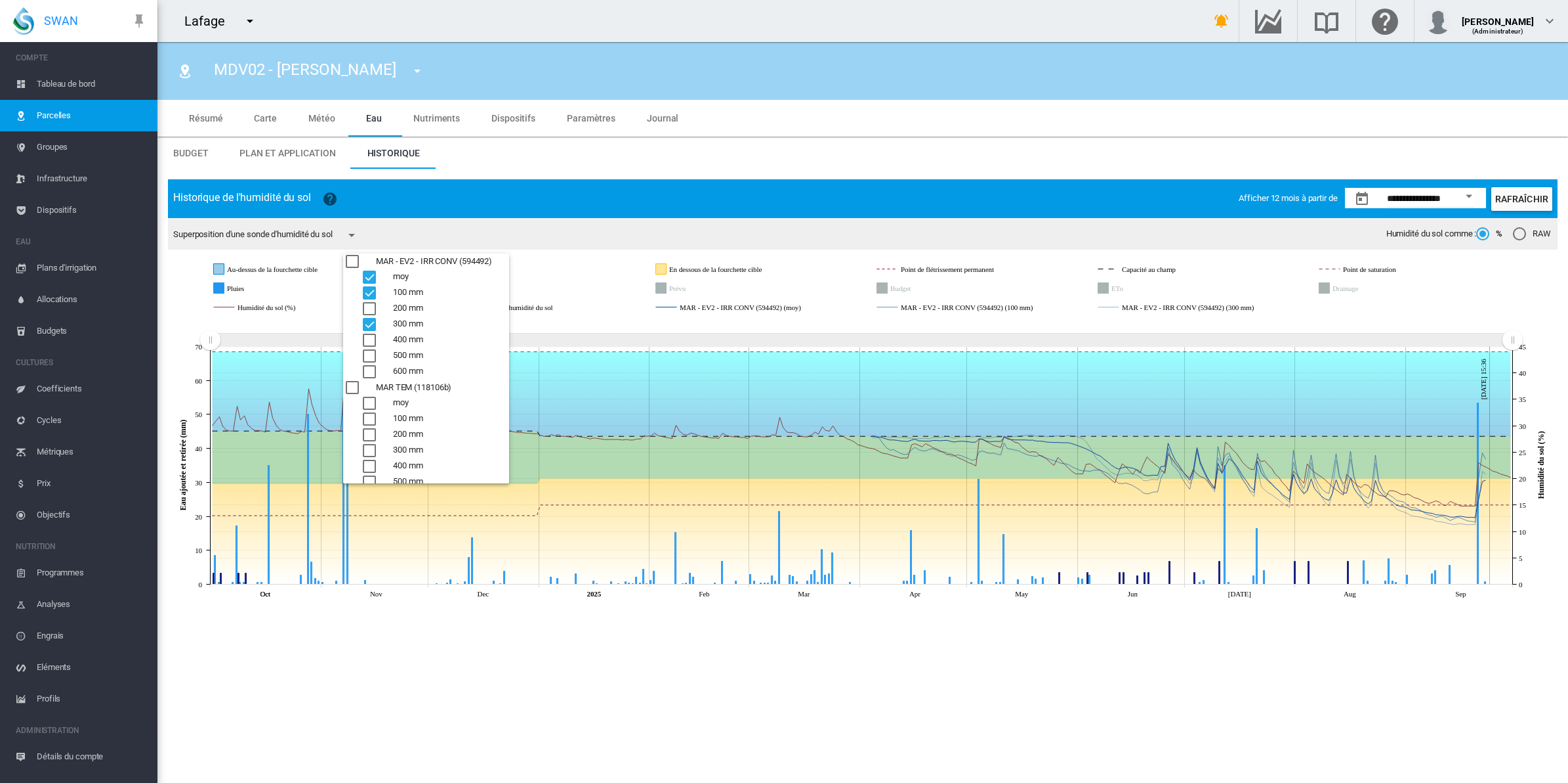
click at [372, 355] on div "500 mm" at bounding box center [369, 355] width 13 height 13
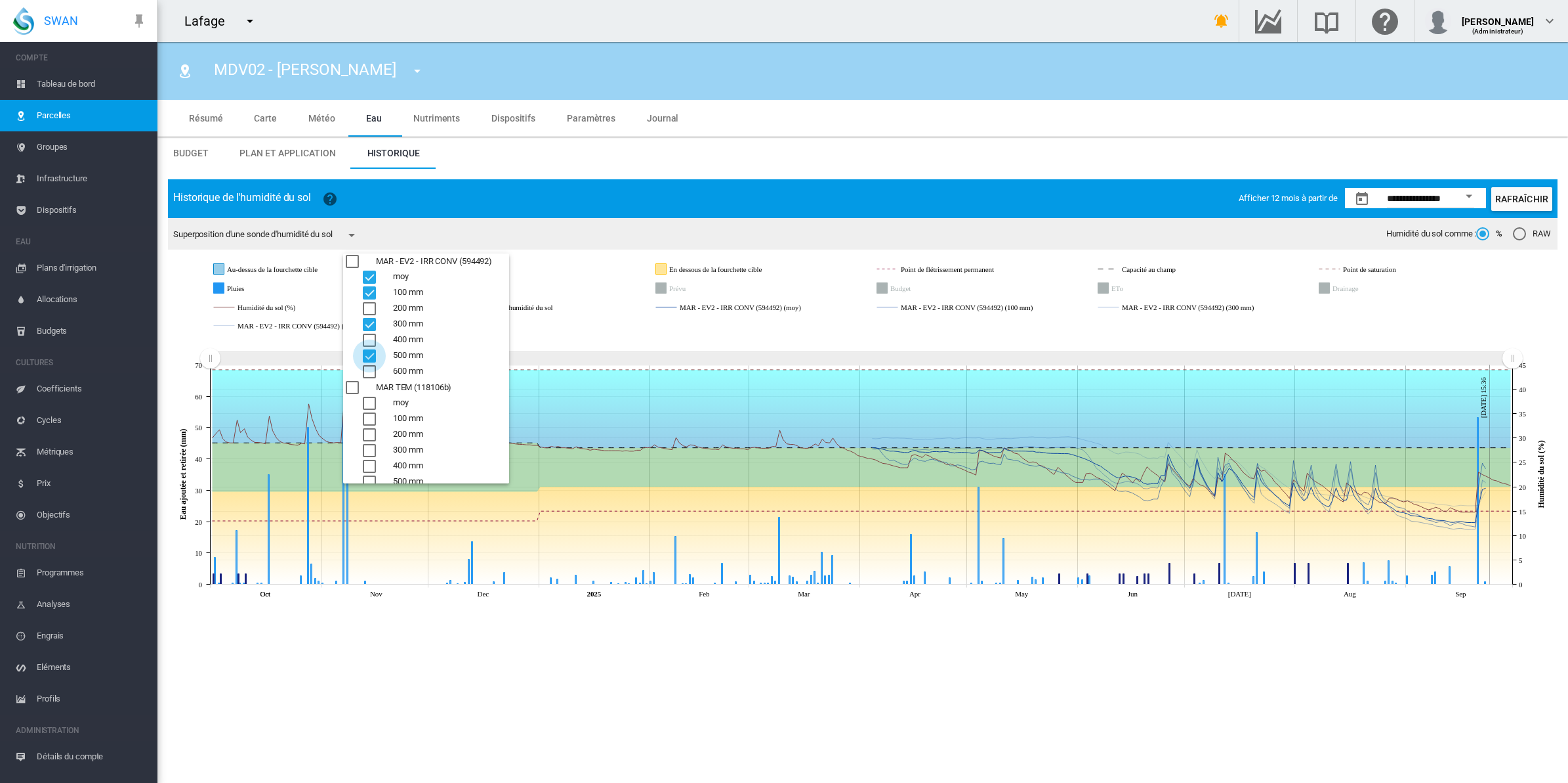
click at [371, 356] on div "500 mm" at bounding box center [369, 355] width 13 height 13
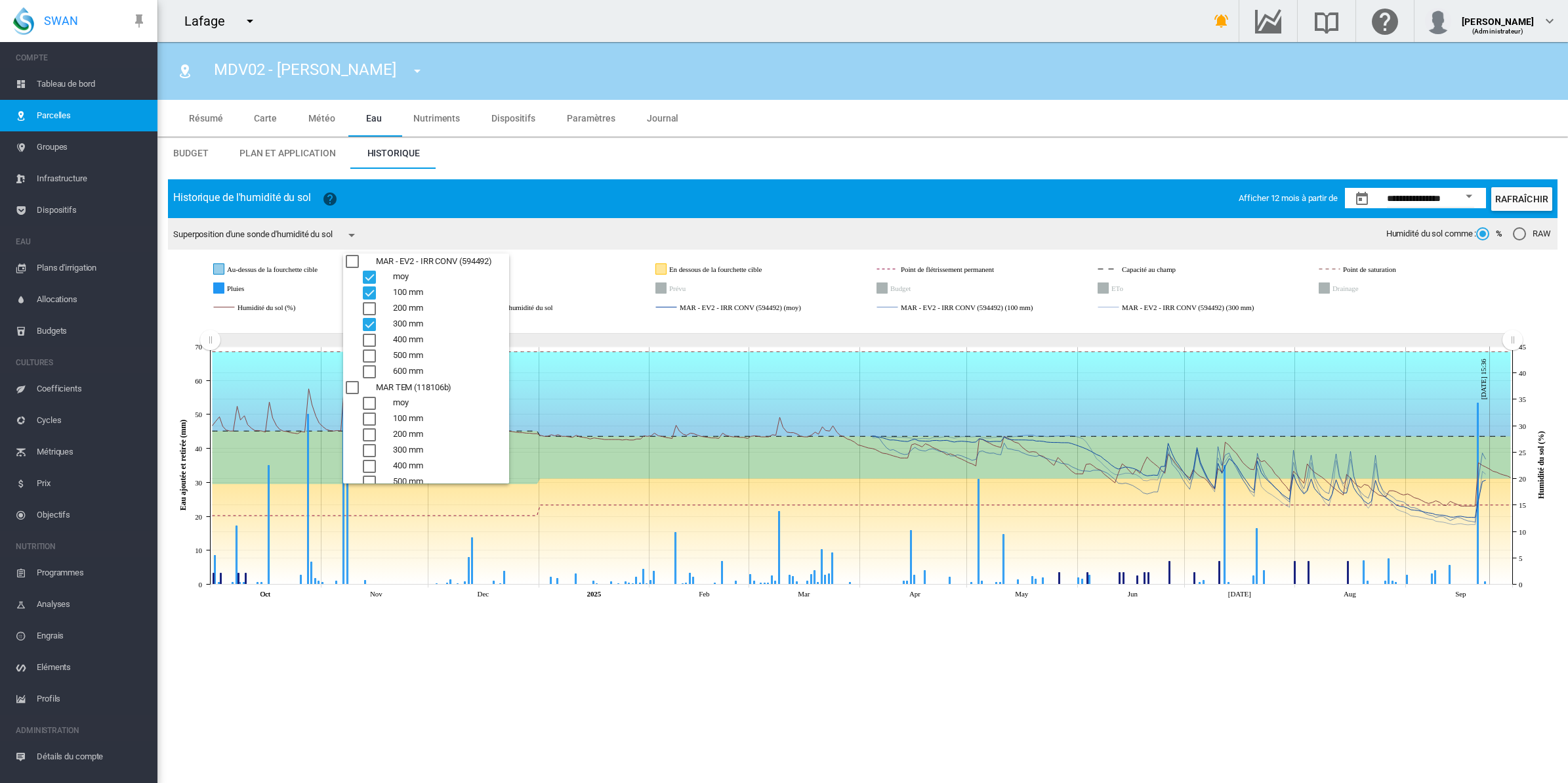
click at [367, 325] on div "300 mm" at bounding box center [369, 324] width 13 height 13
click at [371, 294] on div "100 mm" at bounding box center [369, 293] width 13 height 13
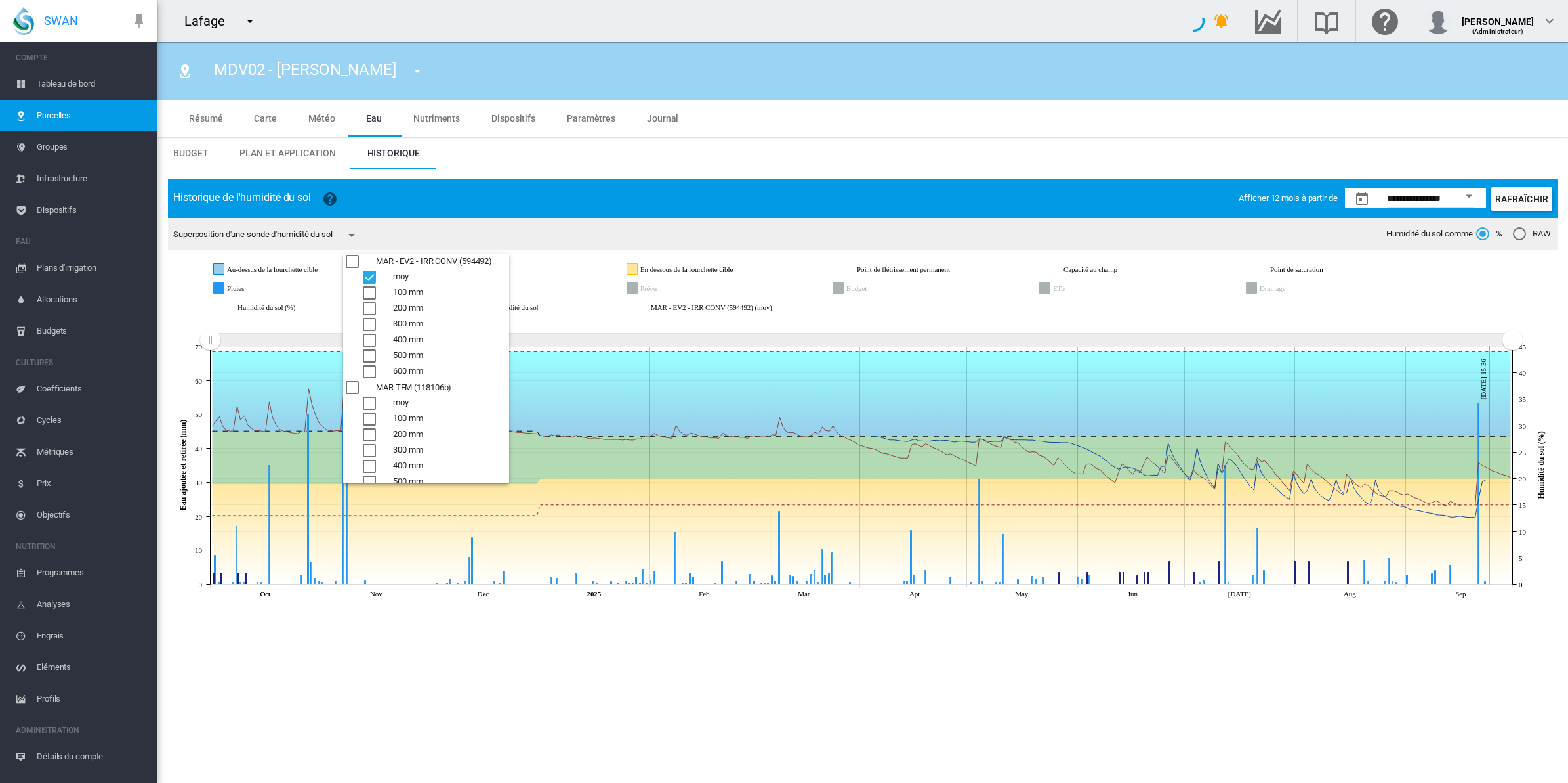
click at [572, 333] on md-backdrop at bounding box center [784, 391] width 1568 height 783
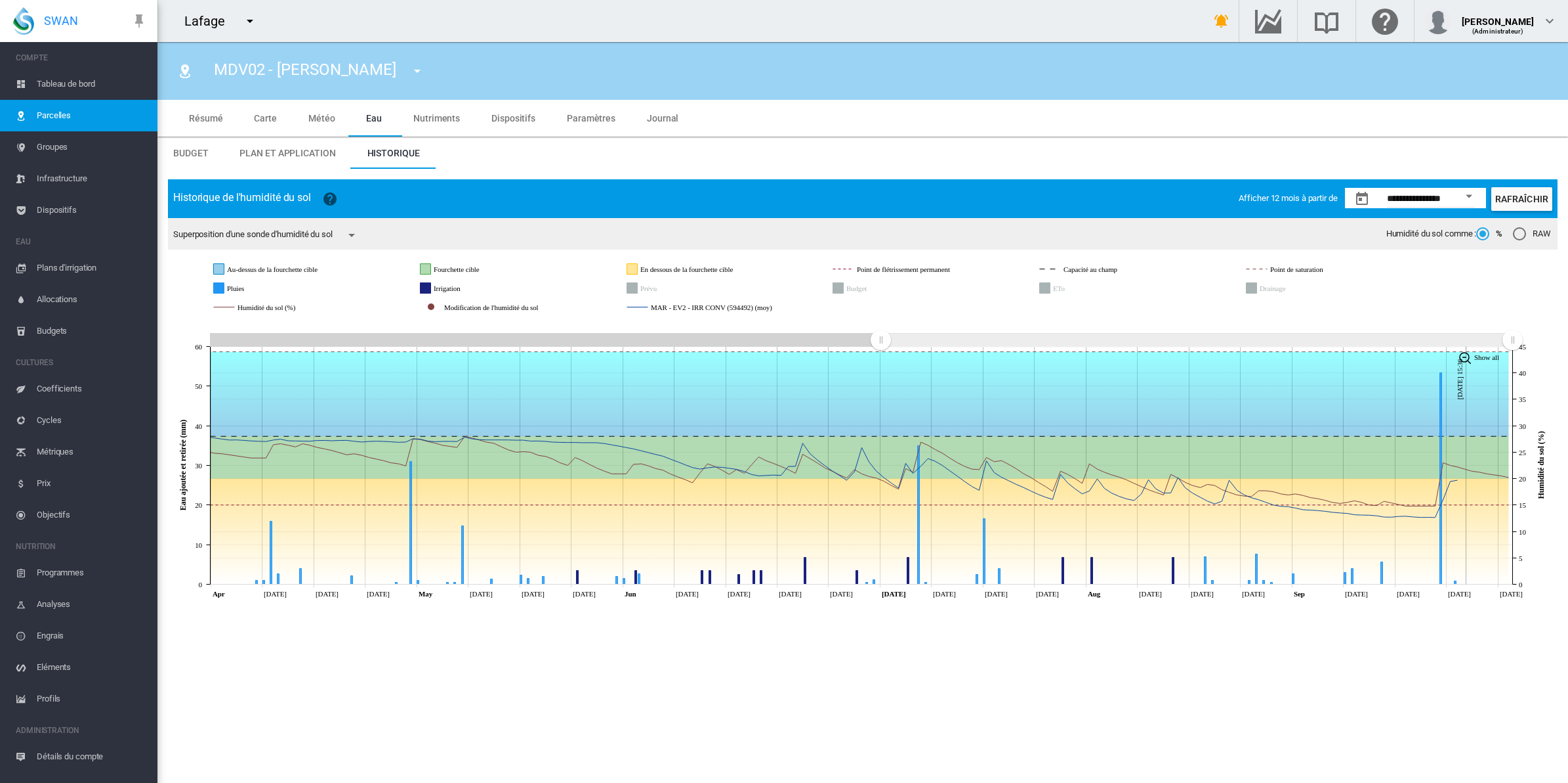
drag, startPoint x: 217, startPoint y: 340, endPoint x: 881, endPoint y: 325, distance: 664.2
click at [881, 325] on icon "JavaScript chart by amCharts [DATE] Apr [DATE] Apr [DATE] May [DATE] May [DATE]…" at bounding box center [862, 461] width 1390 height 284
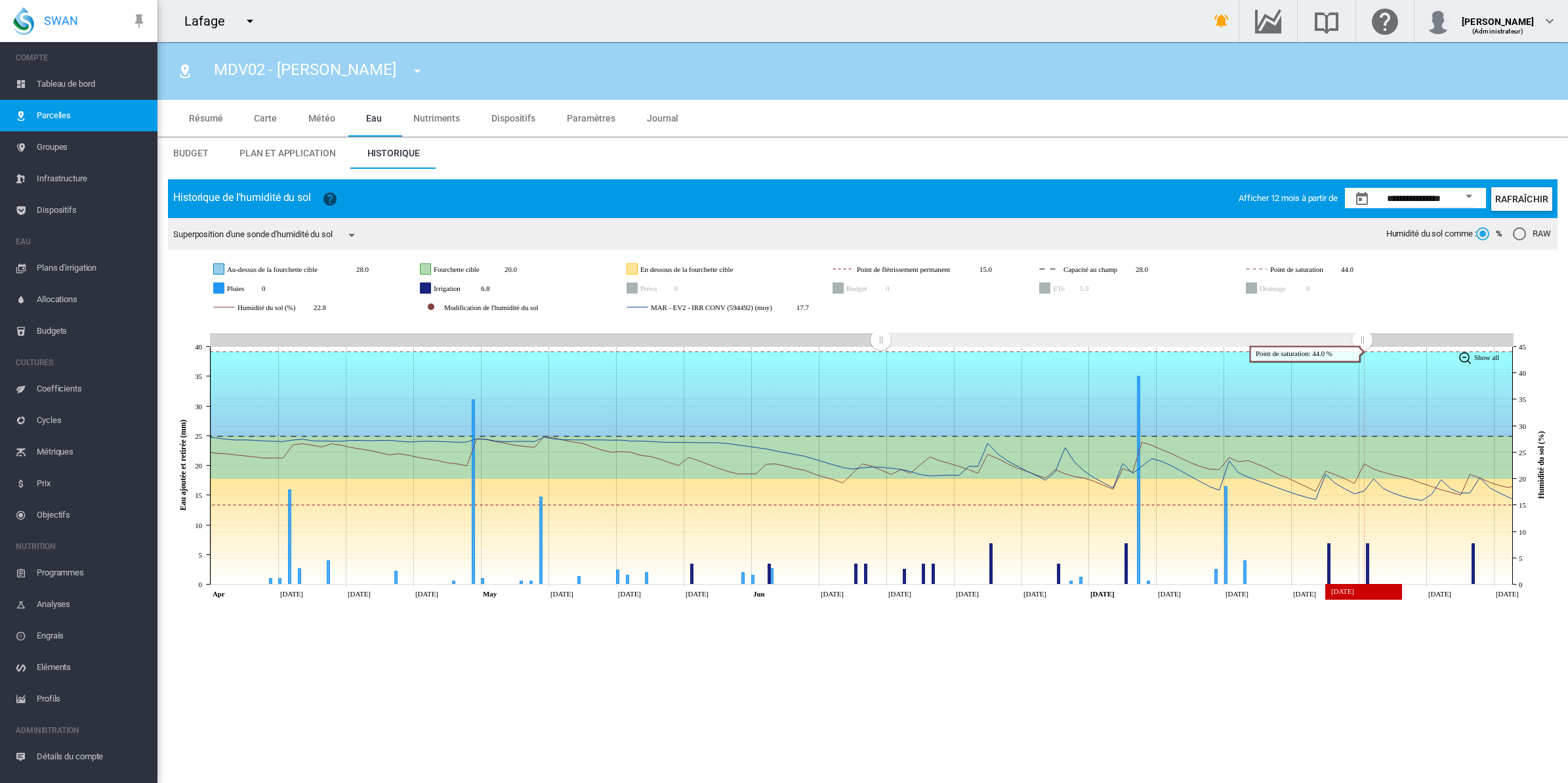
drag, startPoint x: 1513, startPoint y: 343, endPoint x: 1364, endPoint y: 365, distance: 150.6
click at [1362, 365] on icon "JavaScript chart by amCharts [DATE] Apr [DATE] Apr [DATE] May [DATE] May [DATE]…" at bounding box center [862, 461] width 1390 height 284
click at [1513, 24] on div "(Administrateur)" at bounding box center [1498, 26] width 72 height 13
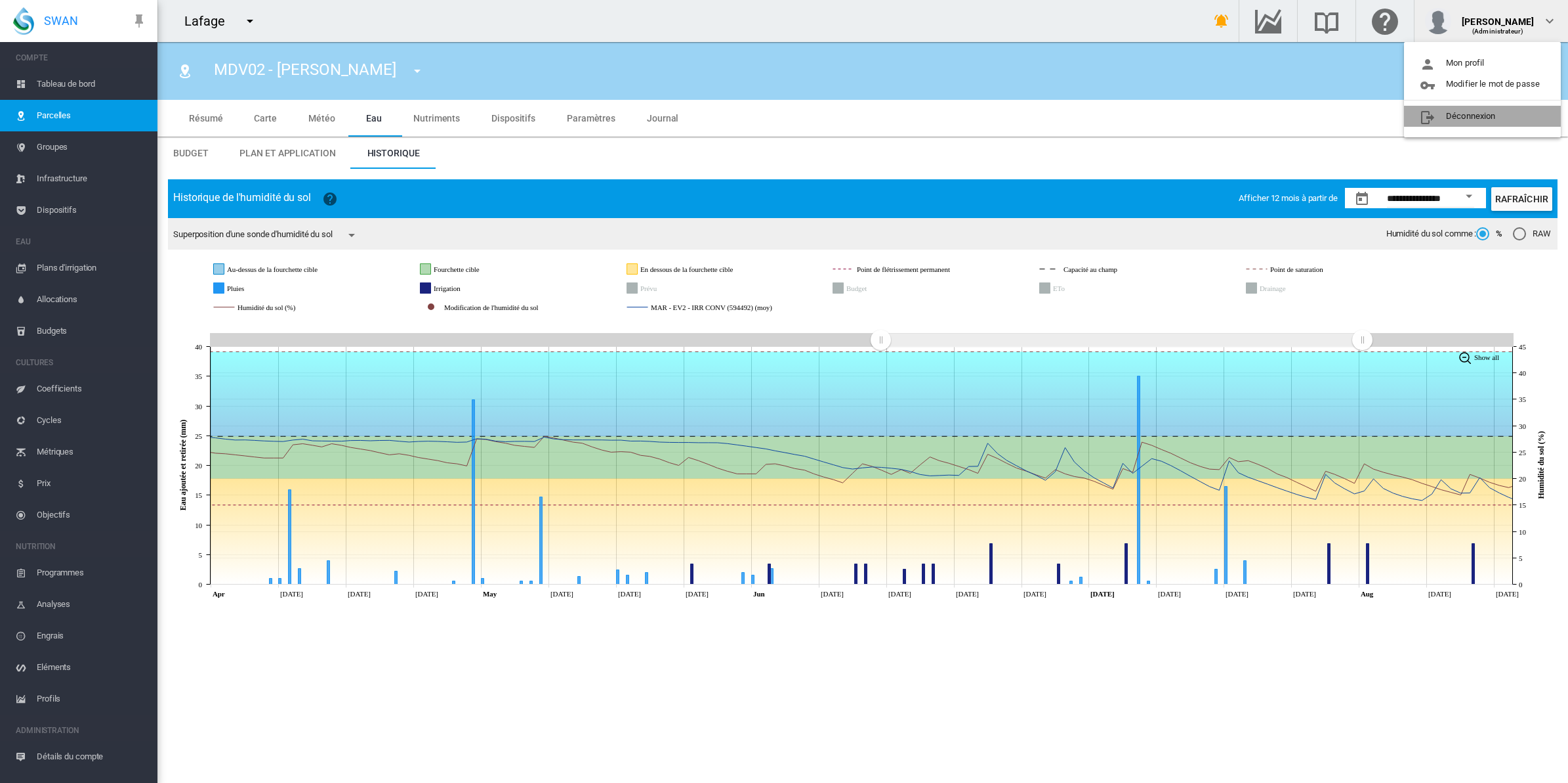
click at [1480, 115] on button "Déconnexion" at bounding box center [1482, 116] width 157 height 21
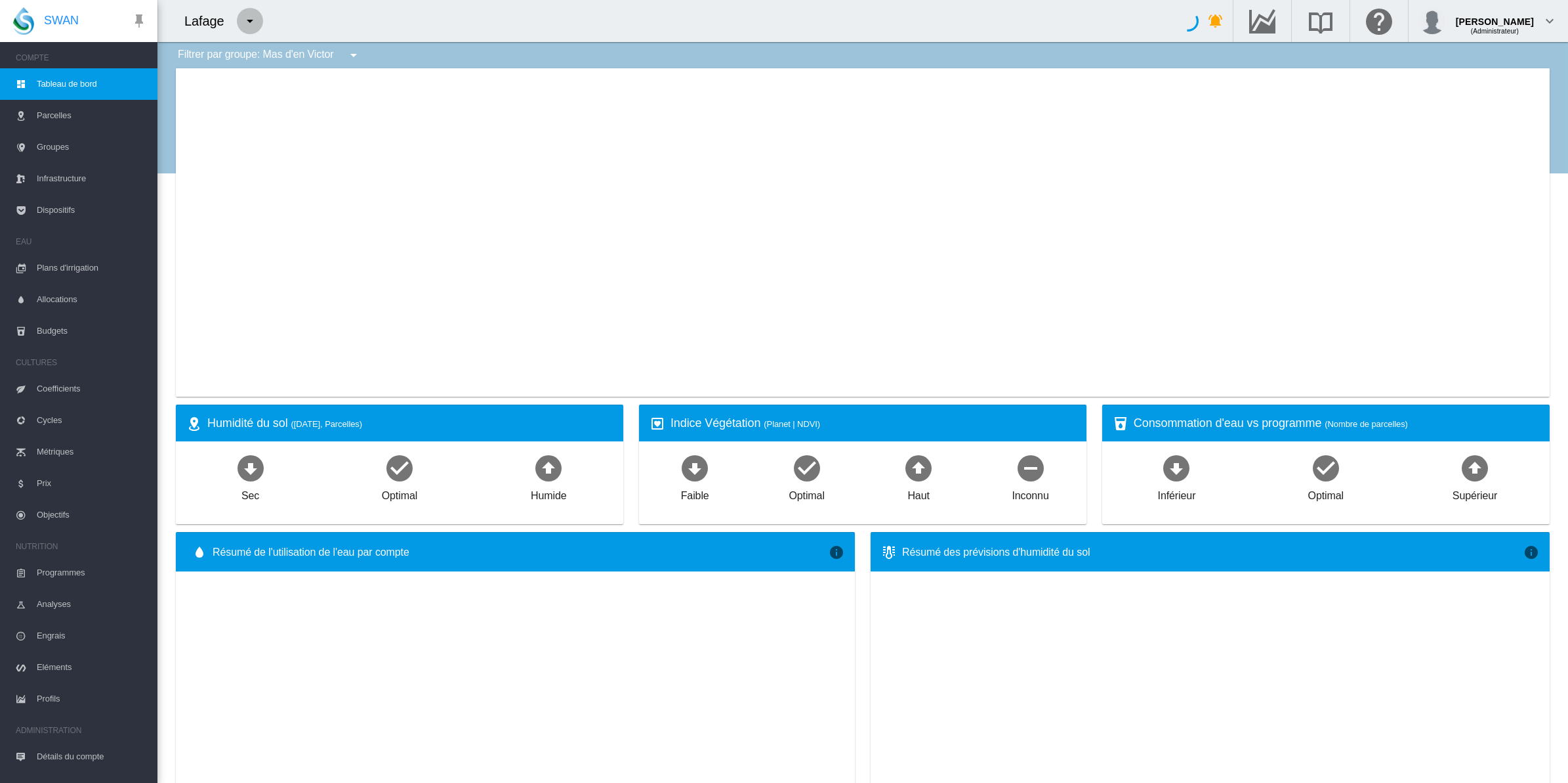
click at [253, 22] on md-icon "icon-menu-down" at bounding box center [249, 21] width 16 height 16
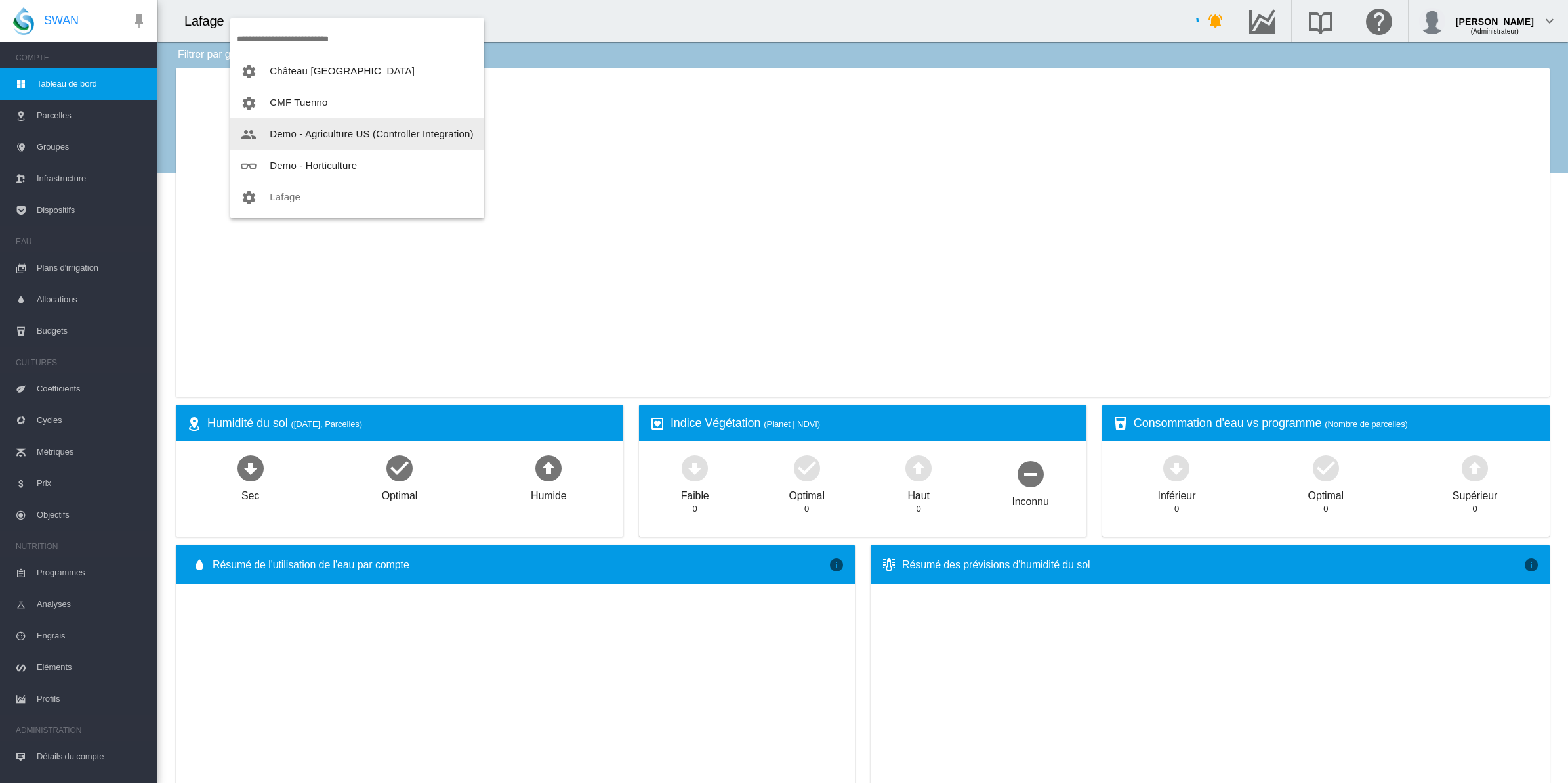
type input "**********"
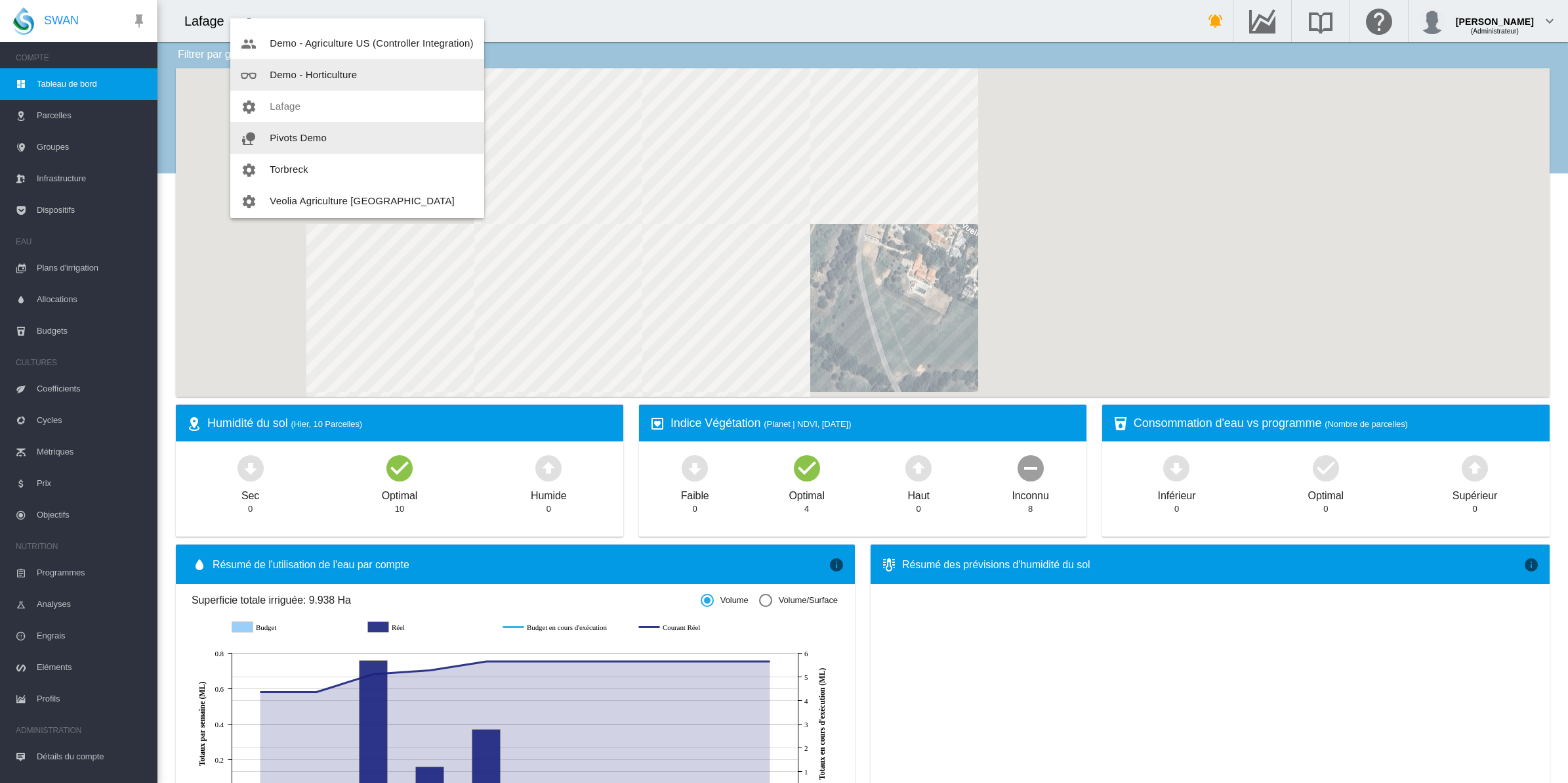
scroll to position [94, 0]
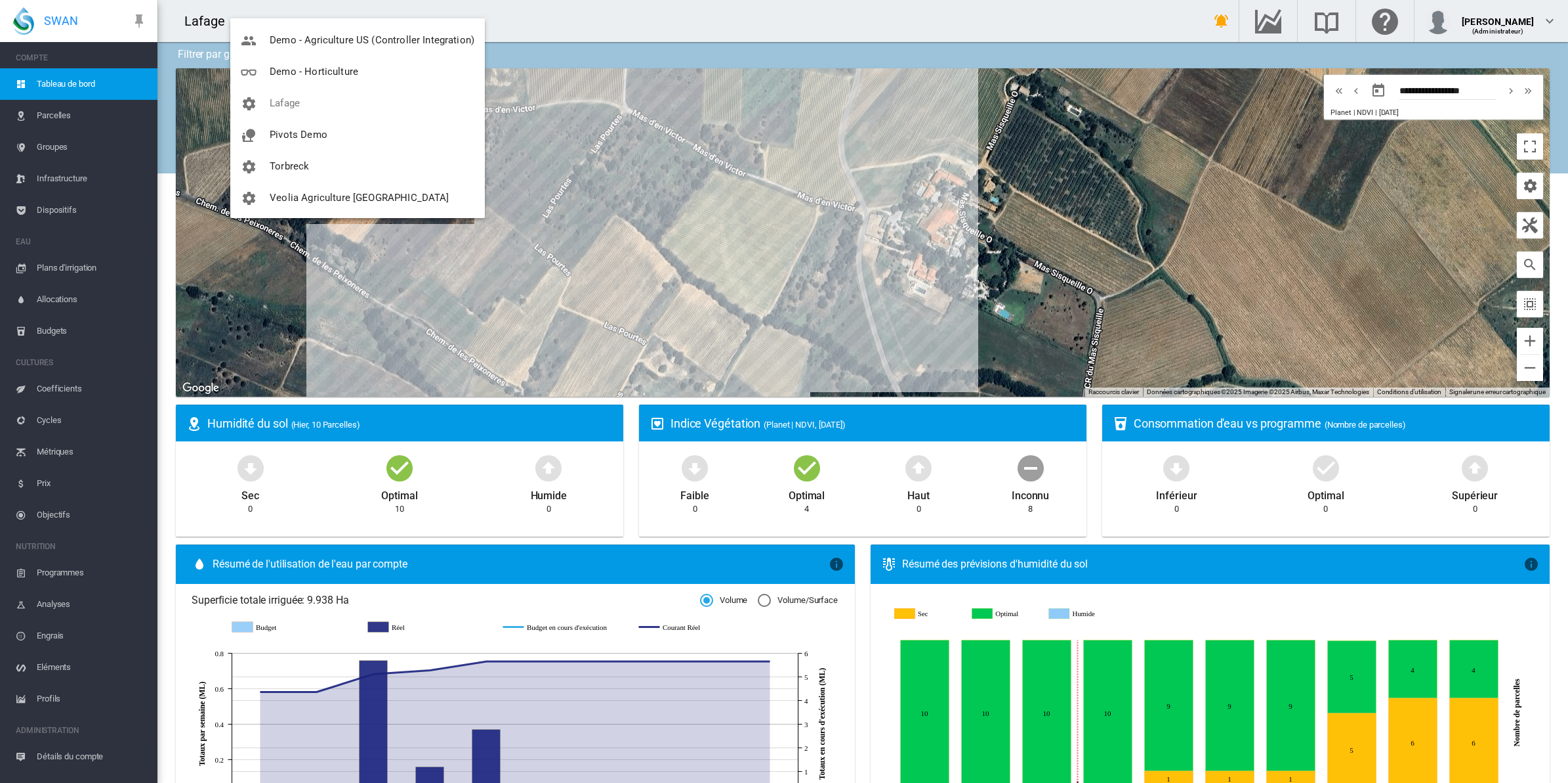
click at [625, 22] on md-backdrop at bounding box center [784, 391] width 1568 height 783
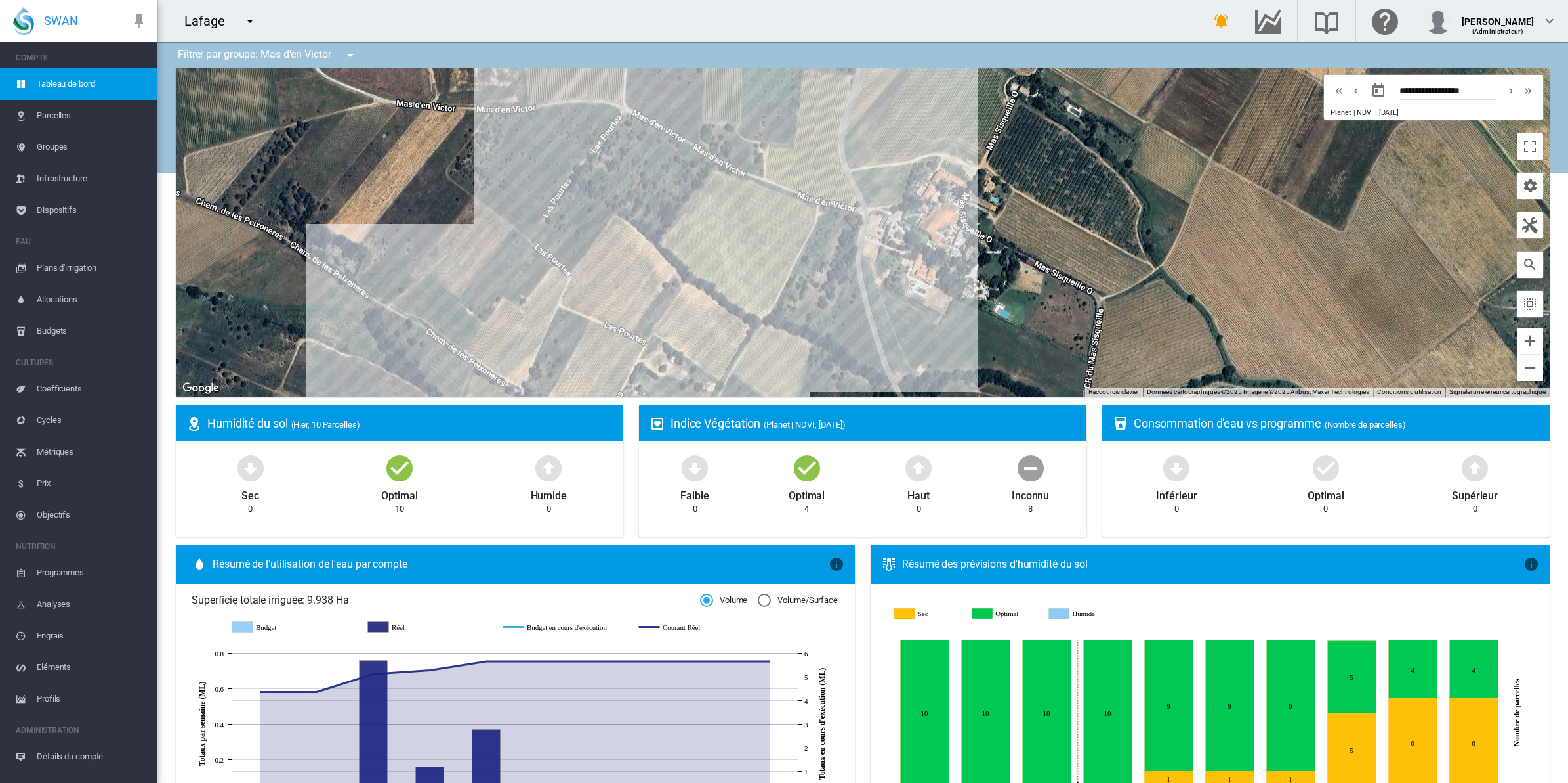
click at [356, 57] on md-icon "icon-menu-down" at bounding box center [350, 54] width 16 height 16
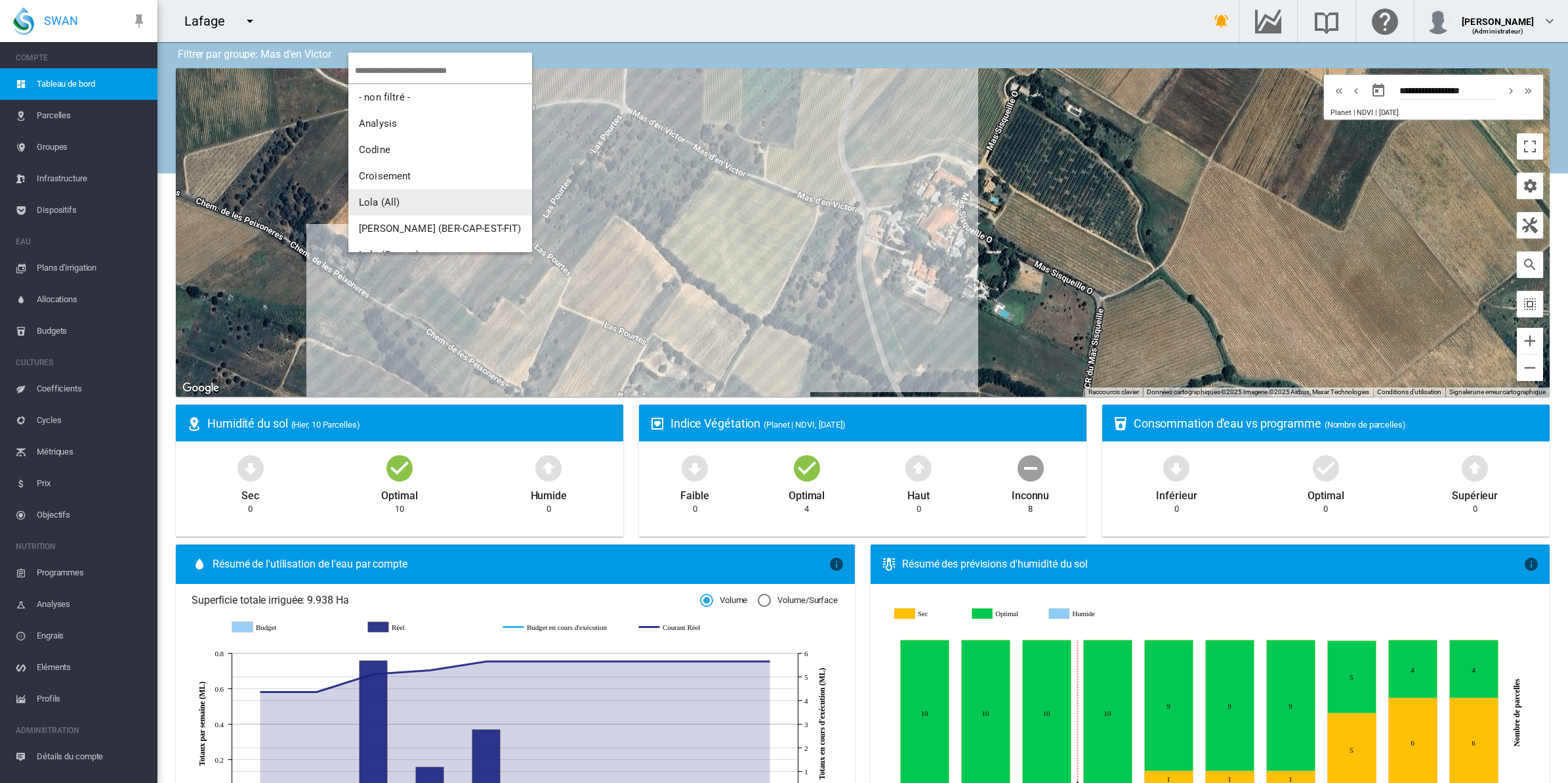
click at [399, 199] on button "Lola (All)" at bounding box center [441, 203] width 184 height 26
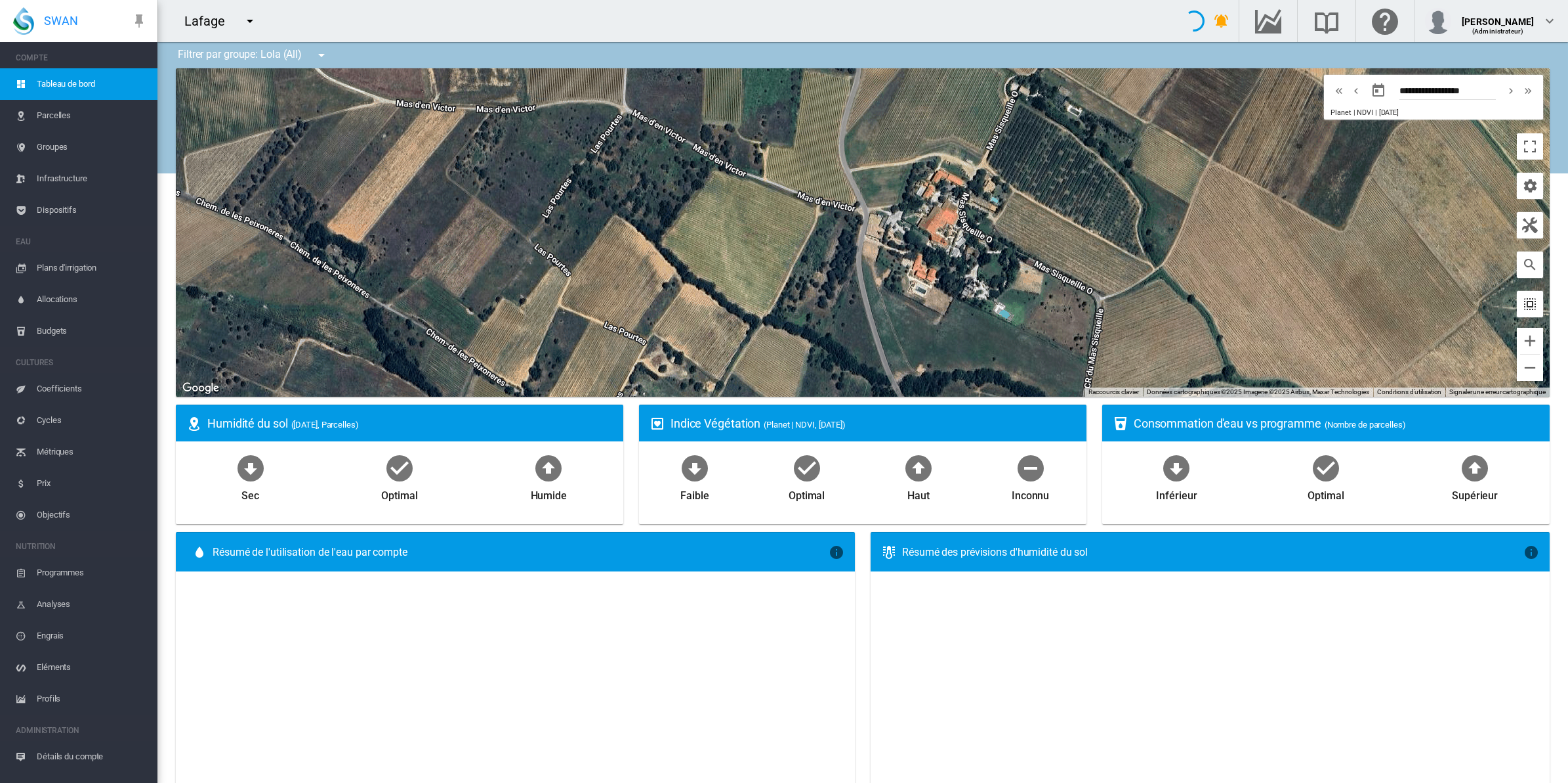
click at [1522, 307] on md-icon "icon-select-all" at bounding box center [1530, 304] width 16 height 16
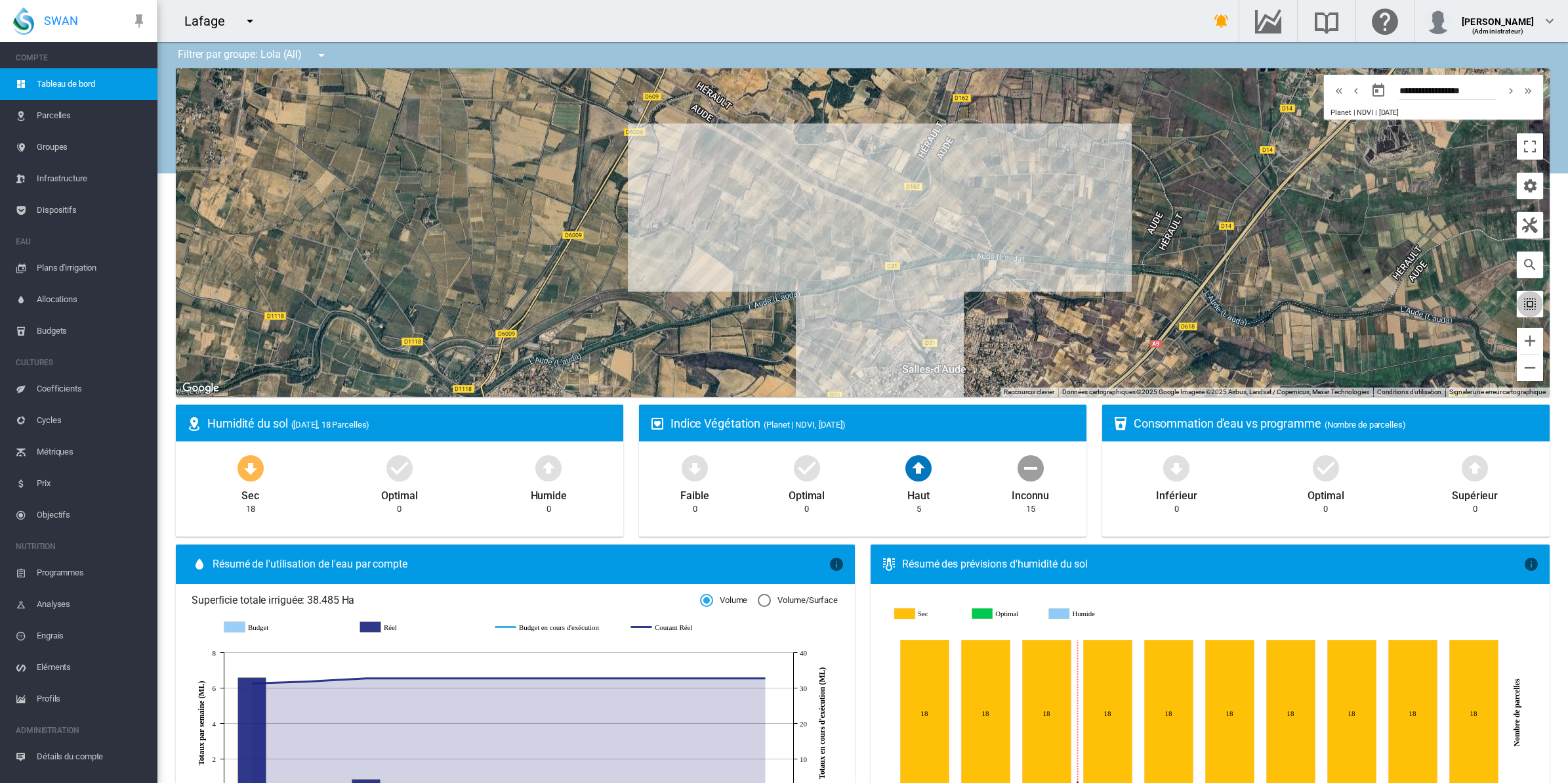
click at [1522, 309] on md-icon "icon-select-all" at bounding box center [1530, 304] width 16 height 16
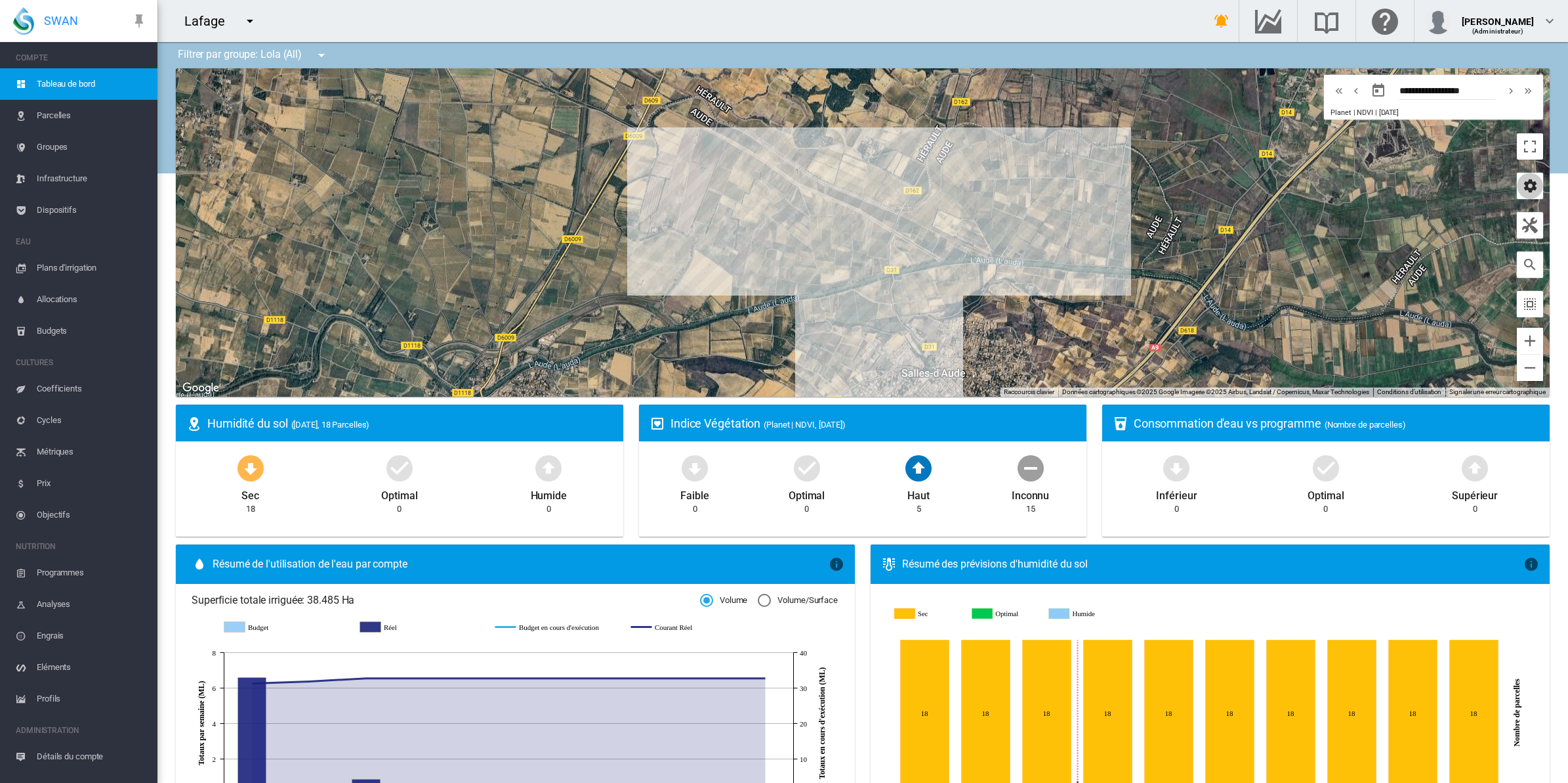
click at [1522, 185] on md-icon "icon-cog" at bounding box center [1530, 186] width 16 height 16
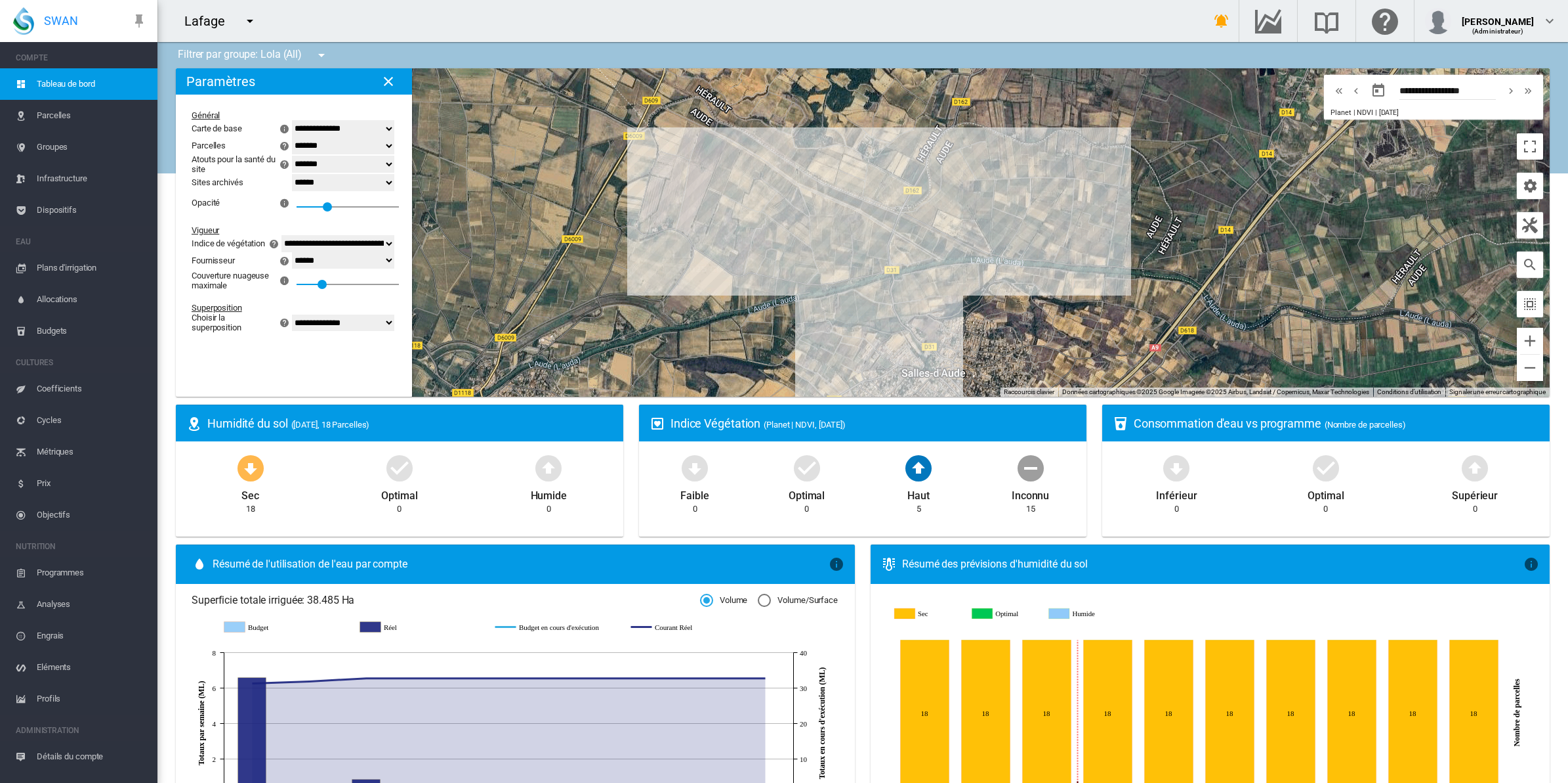
click at [386, 332] on select "**********" at bounding box center [343, 323] width 102 height 17
select select "********"
click at [292, 323] on select "**********" at bounding box center [343, 323] width 102 height 17
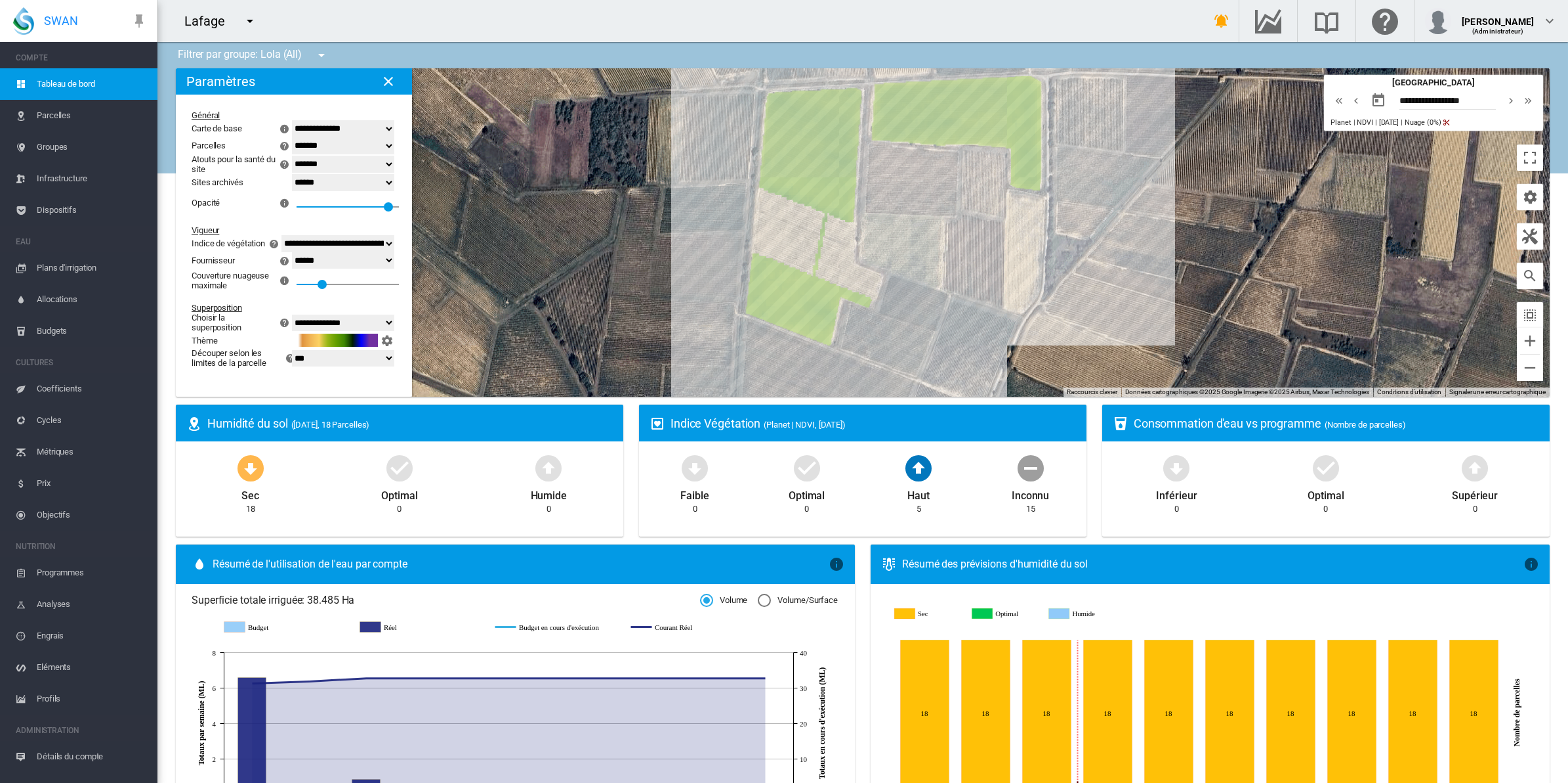
drag, startPoint x: 993, startPoint y: 241, endPoint x: 1068, endPoint y: 374, distance: 152.7
click at [1068, 374] on div at bounding box center [863, 233] width 1374 height 328
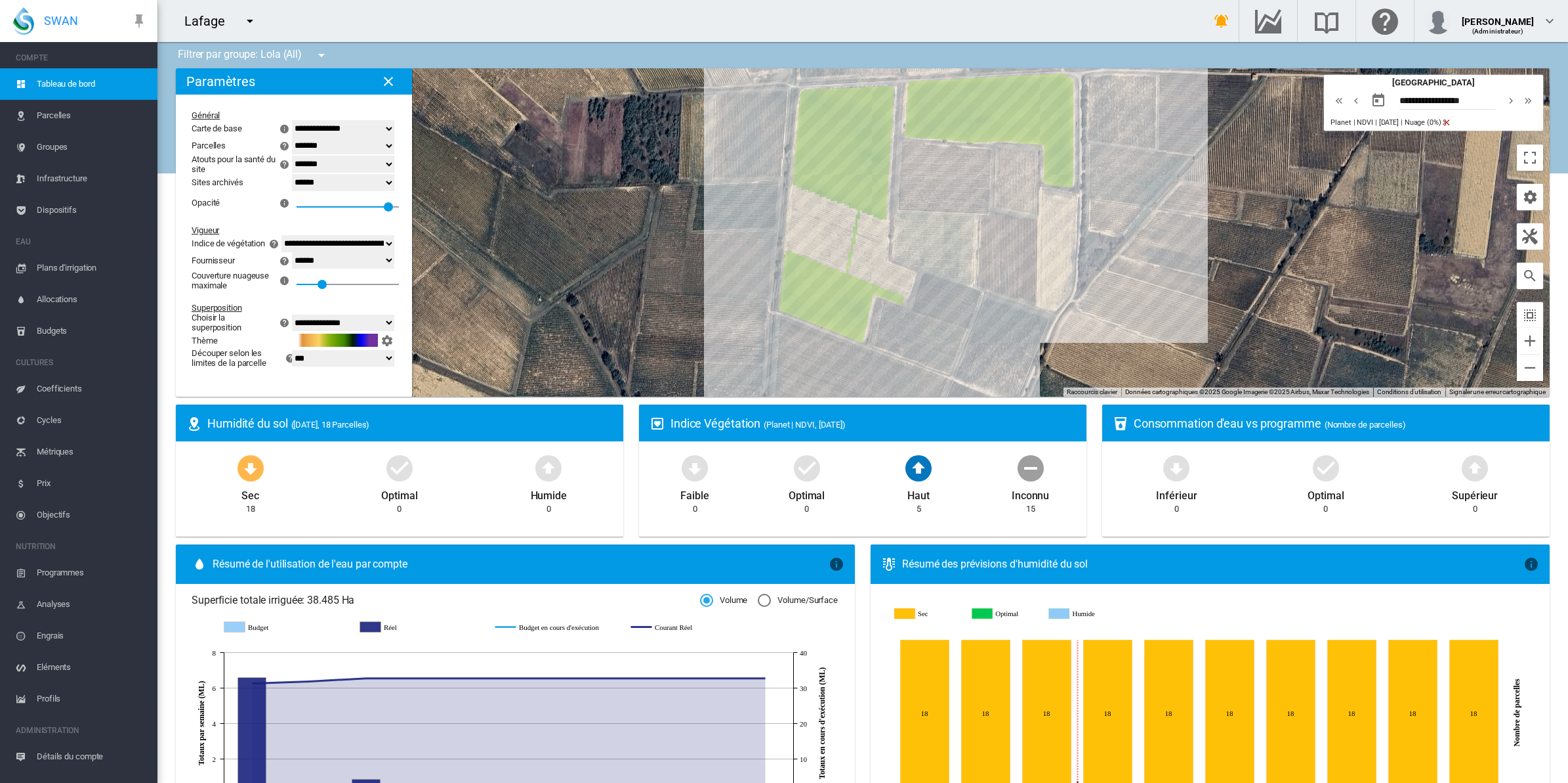
drag, startPoint x: 951, startPoint y: 322, endPoint x: 957, endPoint y: 309, distance: 14.3
click at [957, 309] on div at bounding box center [863, 233] width 1374 height 328
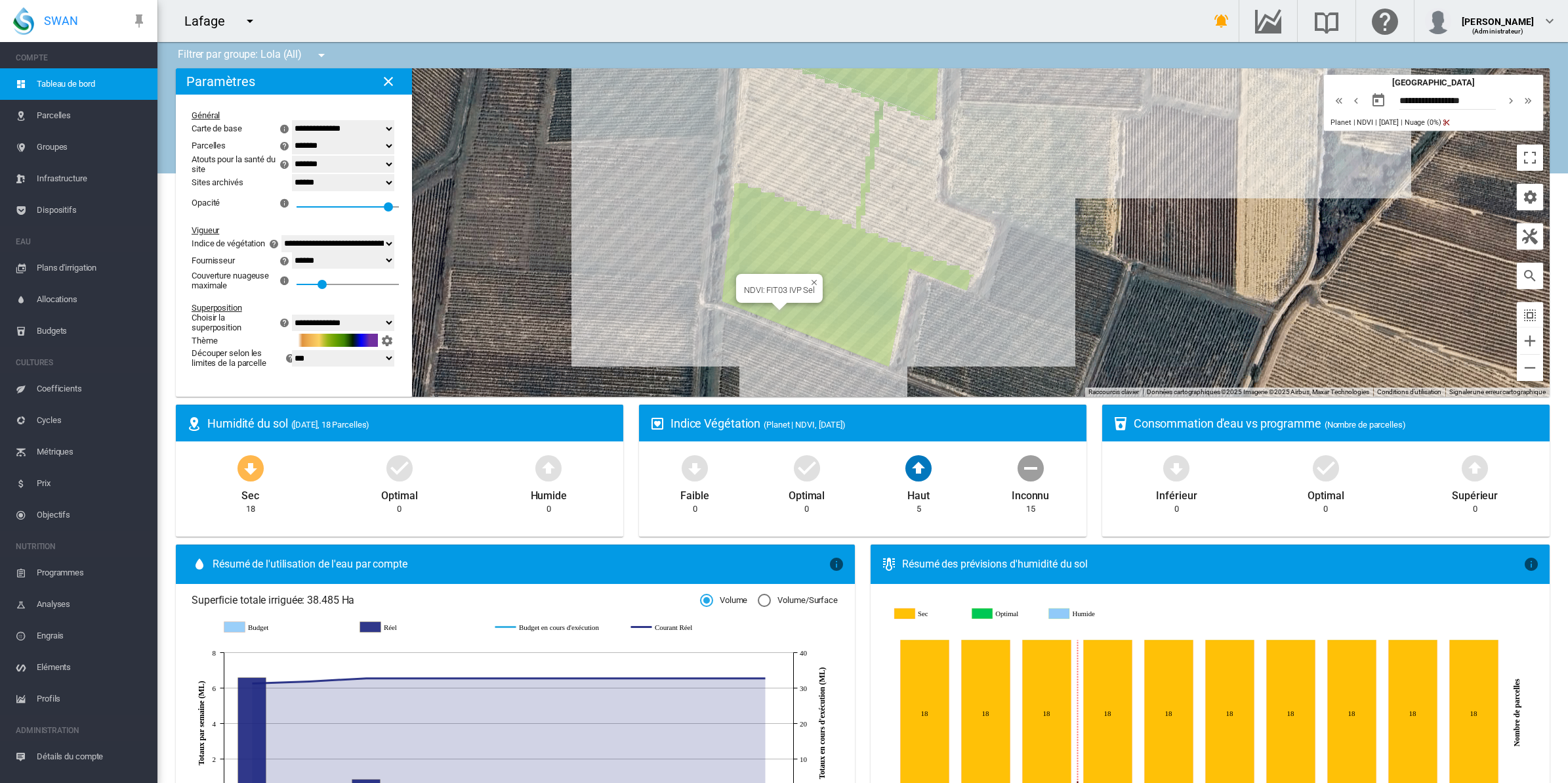
click at [814, 315] on div "NDVI: FIT03 IVP Sel" at bounding box center [863, 233] width 1374 height 328
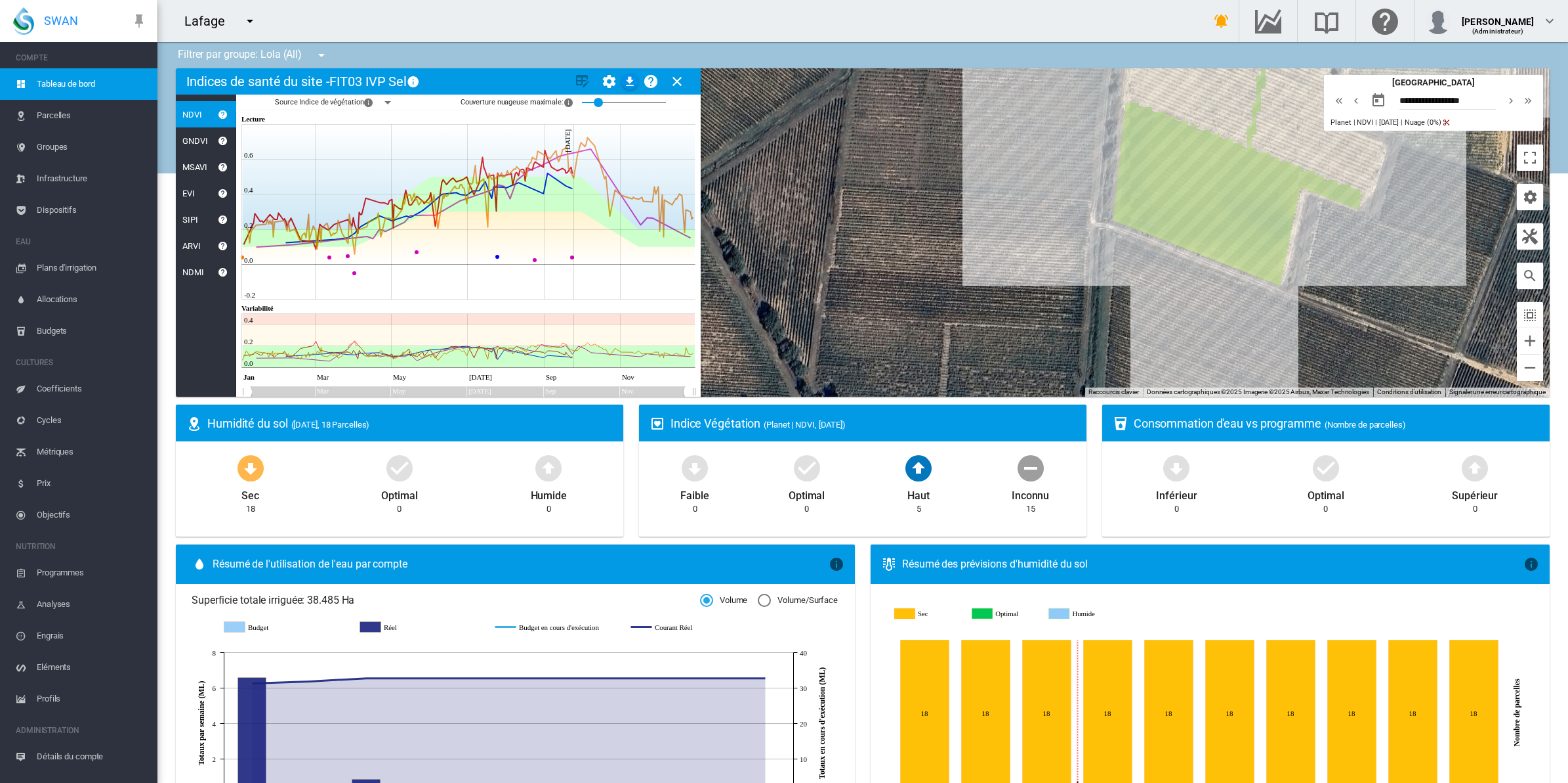
click at [388, 102] on md-icon "icon-menu-down" at bounding box center [387, 102] width 16 height 16
click at [367, 137] on div at bounding box center [372, 138] width 13 height 13
drag, startPoint x: 369, startPoint y: 168, endPoint x: 373, endPoint y: 178, distance: 10.8
click at [371, 170] on div at bounding box center [372, 171] width 13 height 13
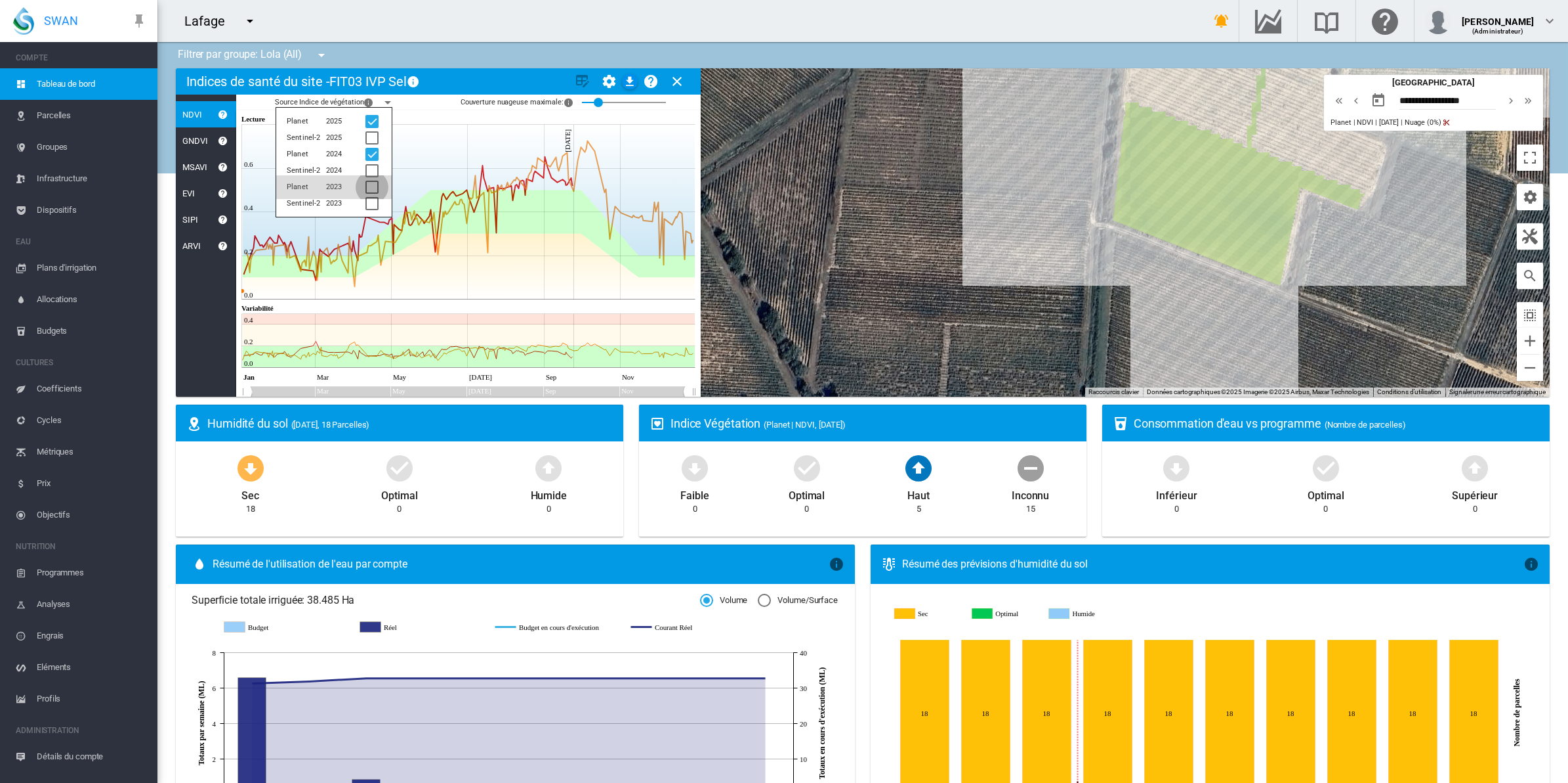
click at [371, 181] on div at bounding box center [372, 188] width 13 height 13
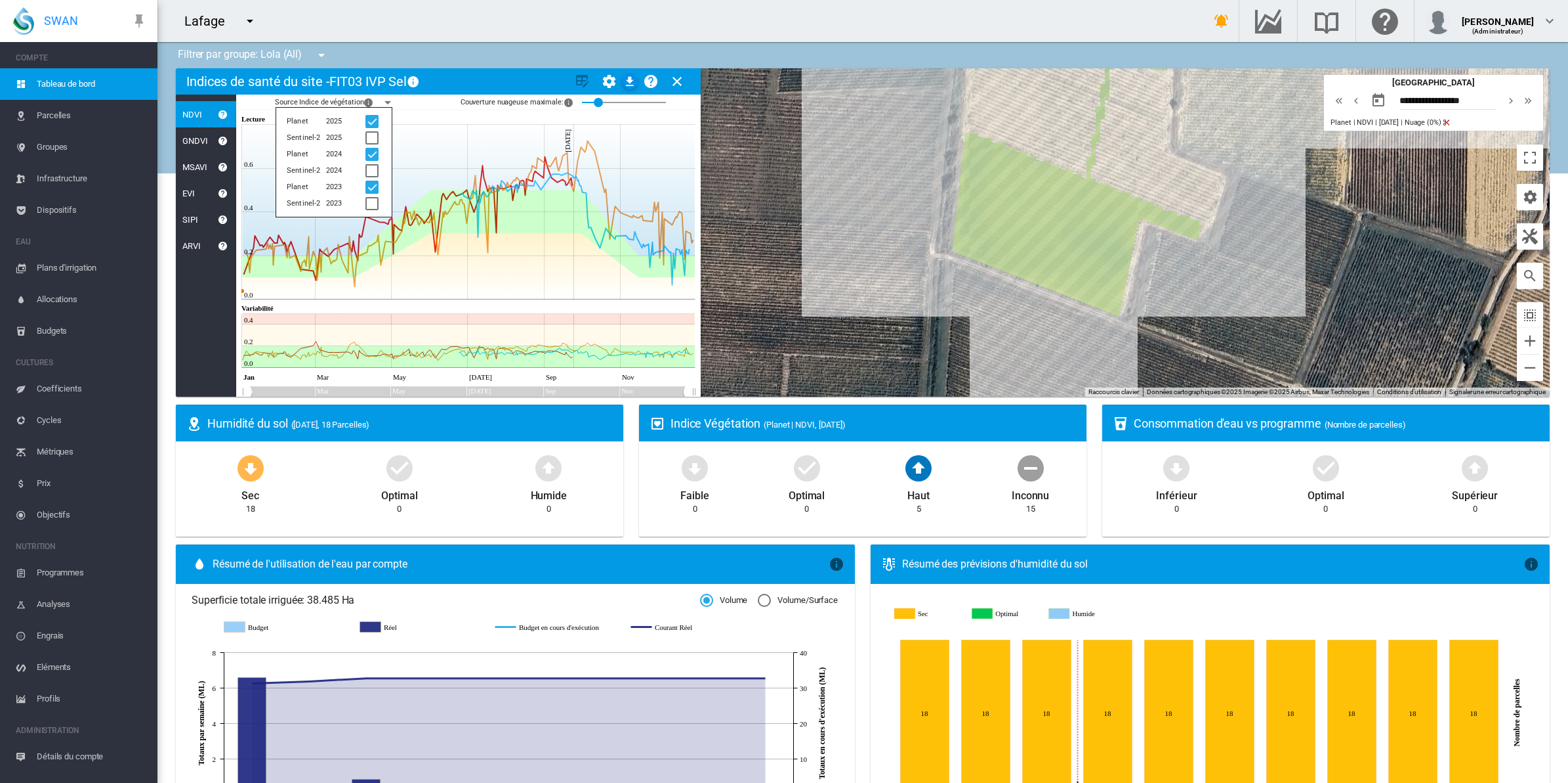
drag, startPoint x: 1104, startPoint y: 334, endPoint x: 955, endPoint y: 365, distance: 152.2
click at [955, 365] on div at bounding box center [863, 233] width 1374 height 328
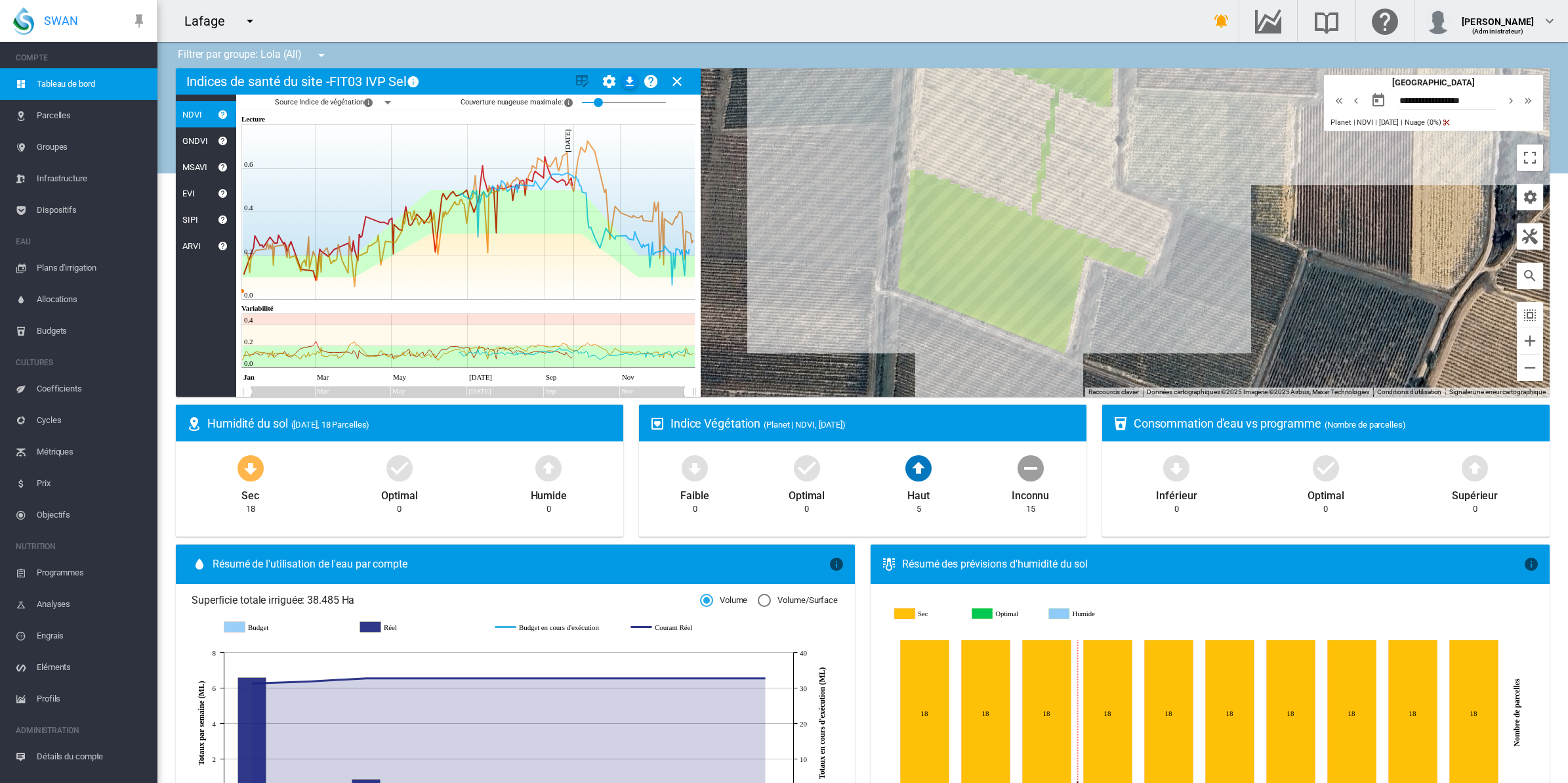
drag, startPoint x: 939, startPoint y: 335, endPoint x: 881, endPoint y: 372, distance: 68.8
click at [883, 371] on div at bounding box center [863, 233] width 1374 height 328
click at [1016, 264] on div "NDVI: FIT03 - 2018 IVP" at bounding box center [863, 233] width 1374 height 328
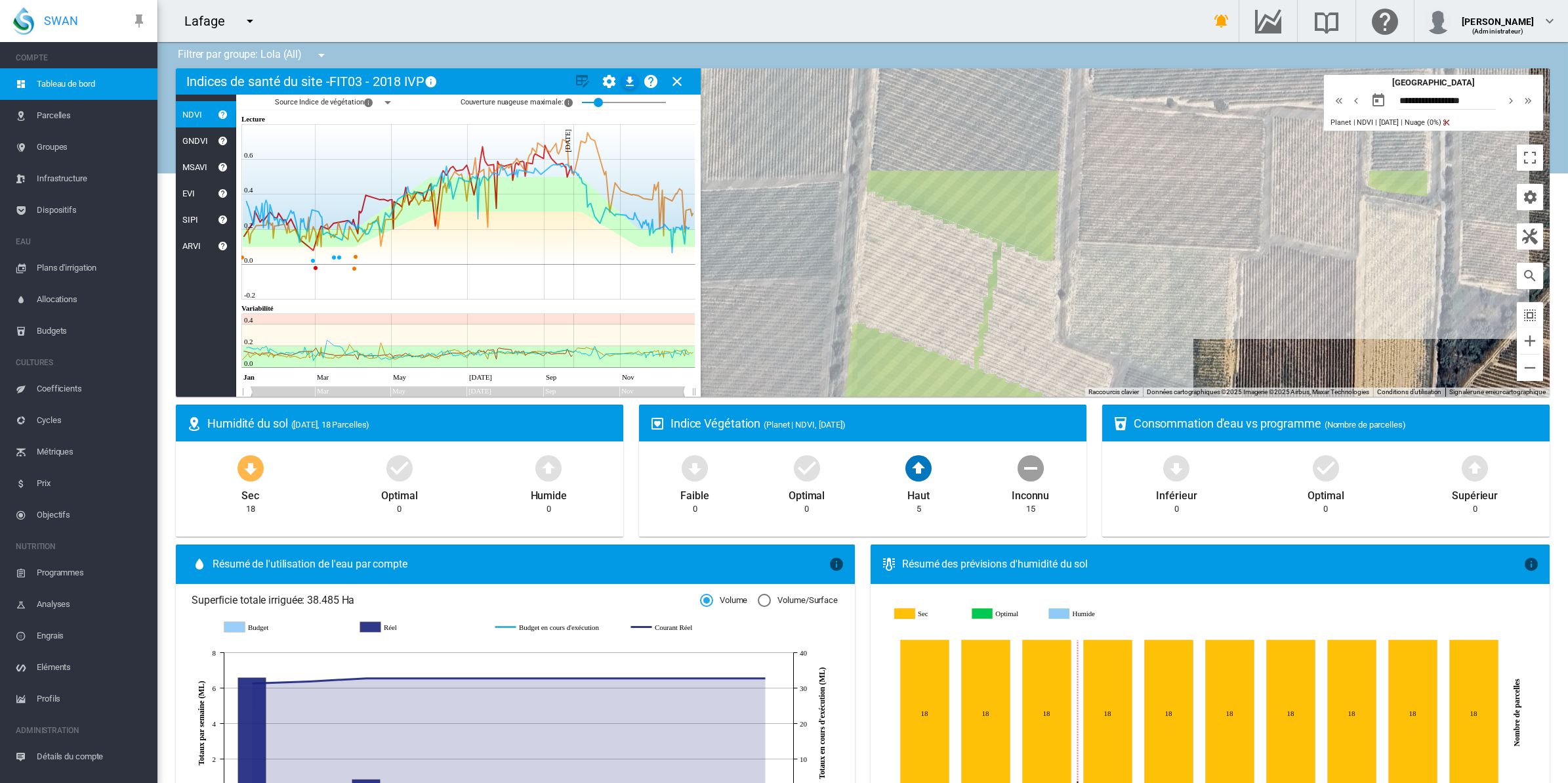
drag, startPoint x: 1283, startPoint y: 287, endPoint x: 1224, endPoint y: 444, distance: 167.7
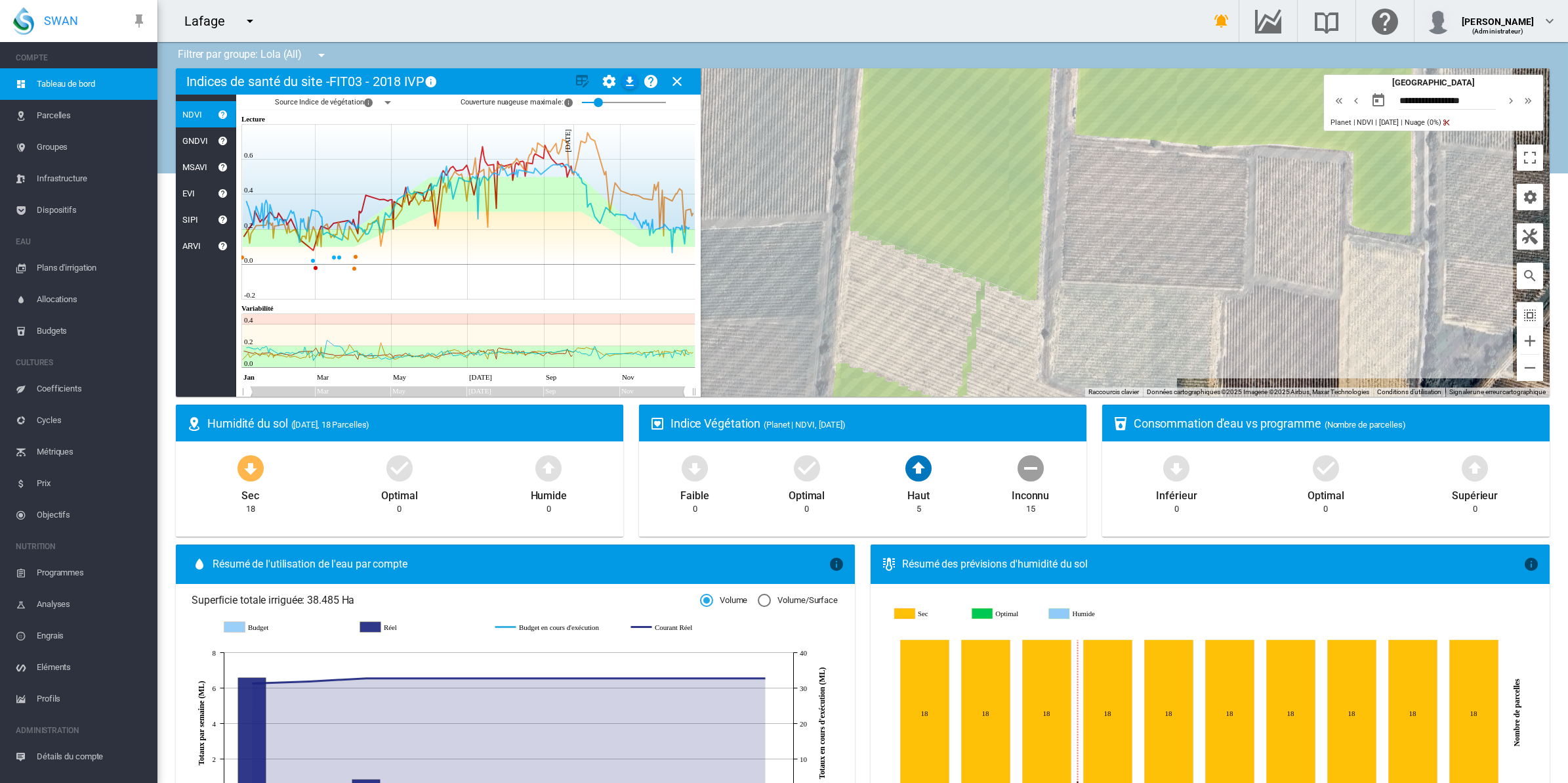
drag, startPoint x: 1149, startPoint y: 286, endPoint x: 1128, endPoint y: 339, distance: 57.0
click at [1128, 339] on div at bounding box center [863, 233] width 1374 height 328
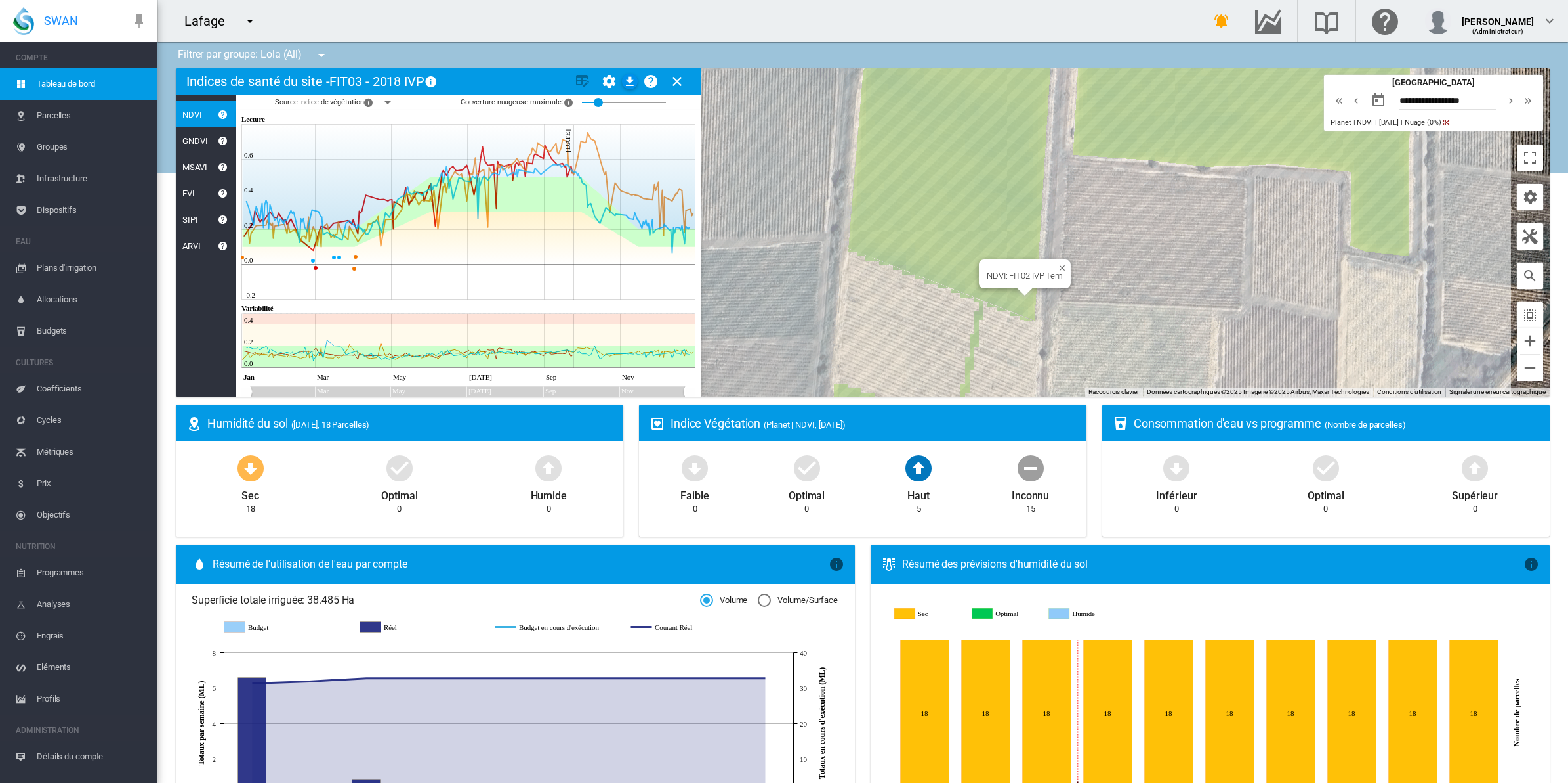
click at [919, 255] on div "NDVI: FIT02 IVP Tem" at bounding box center [863, 233] width 1374 height 328
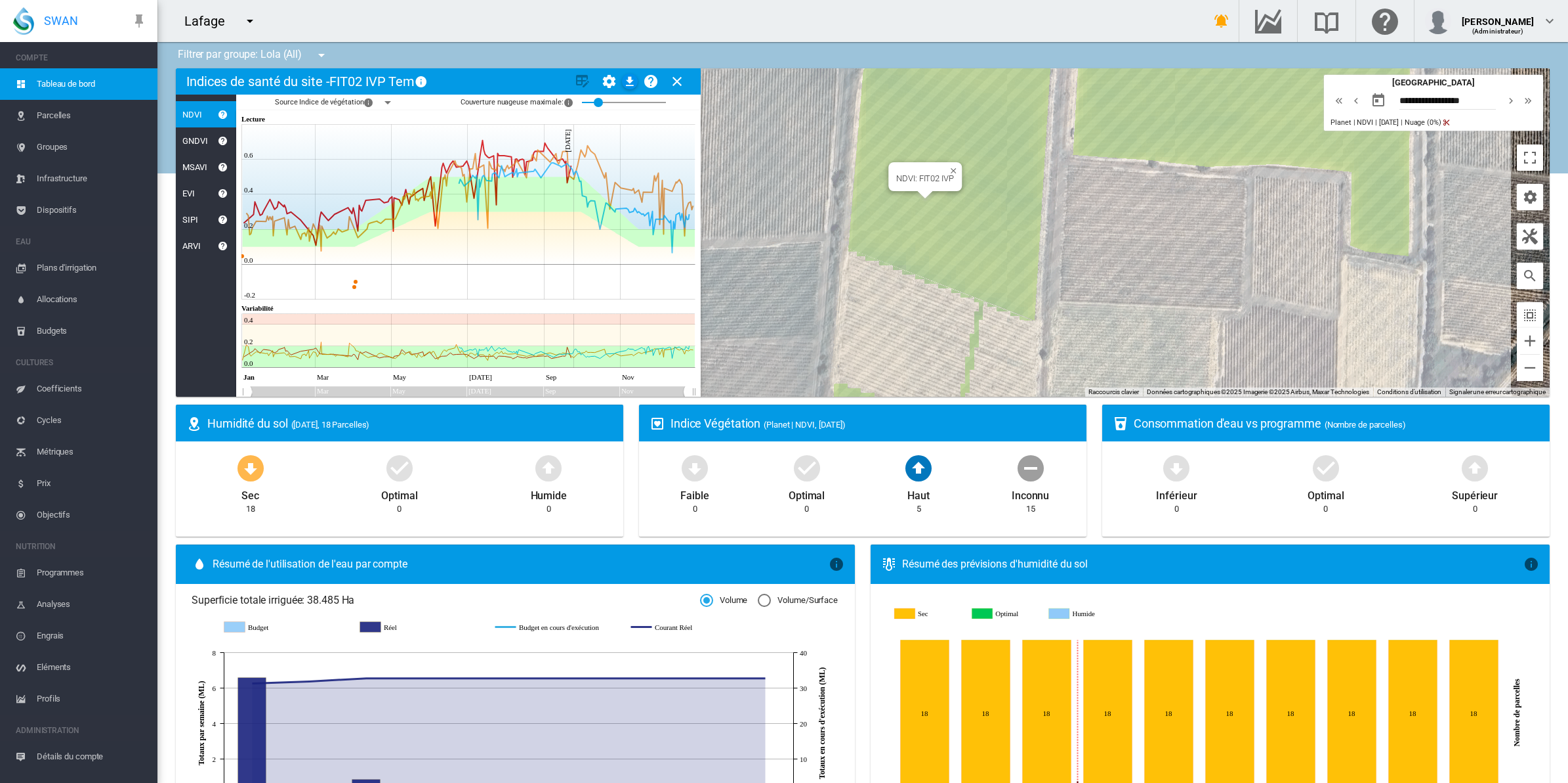
click at [962, 203] on div "NDVI: FIT02 IVP" at bounding box center [863, 233] width 1374 height 328
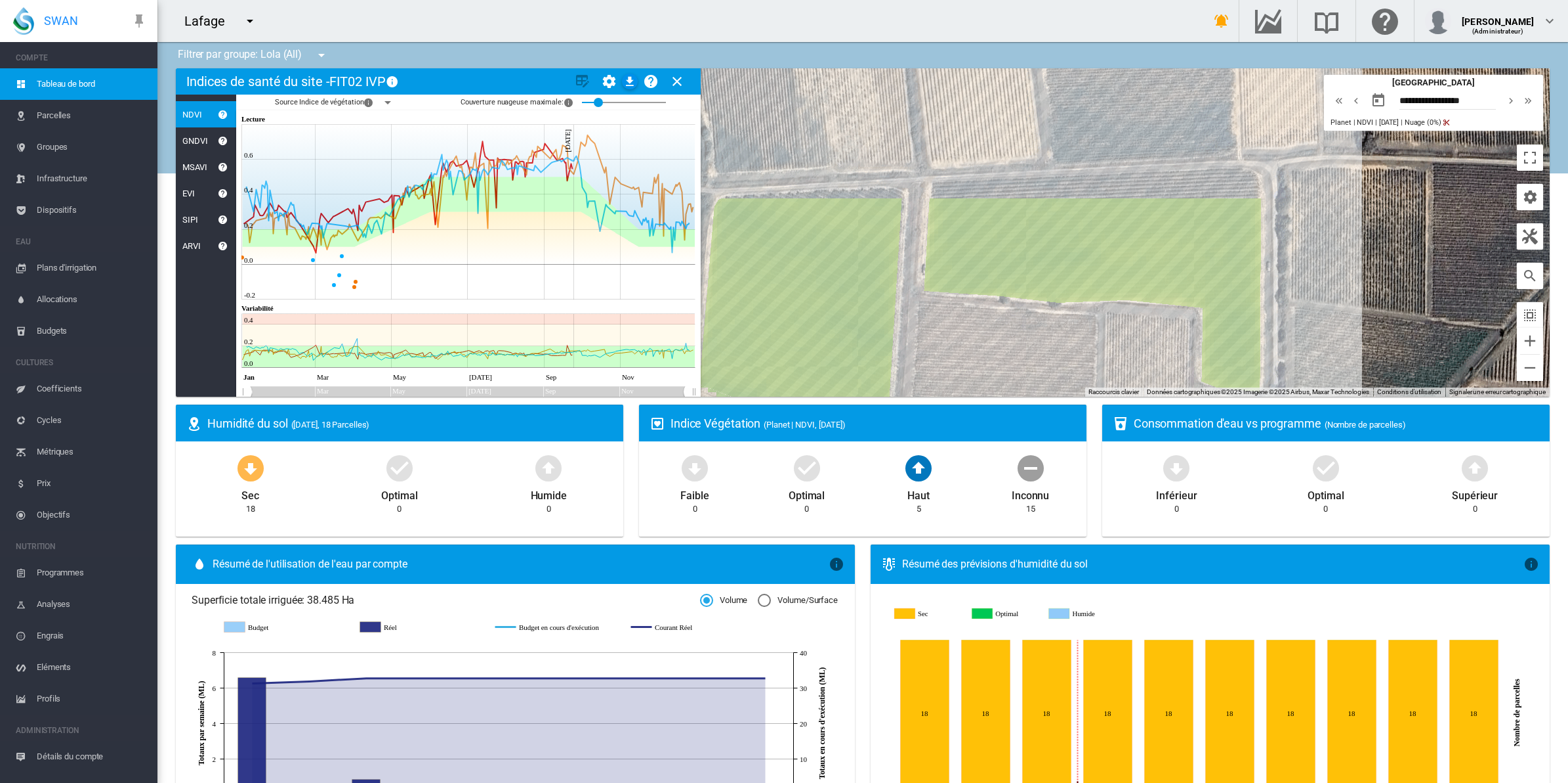
drag, startPoint x: 1148, startPoint y: 332, endPoint x: 1027, endPoint y: 440, distance: 162.2
click at [1025, 231] on div "NDVI: FIT01 IVP" at bounding box center [863, 233] width 1374 height 328
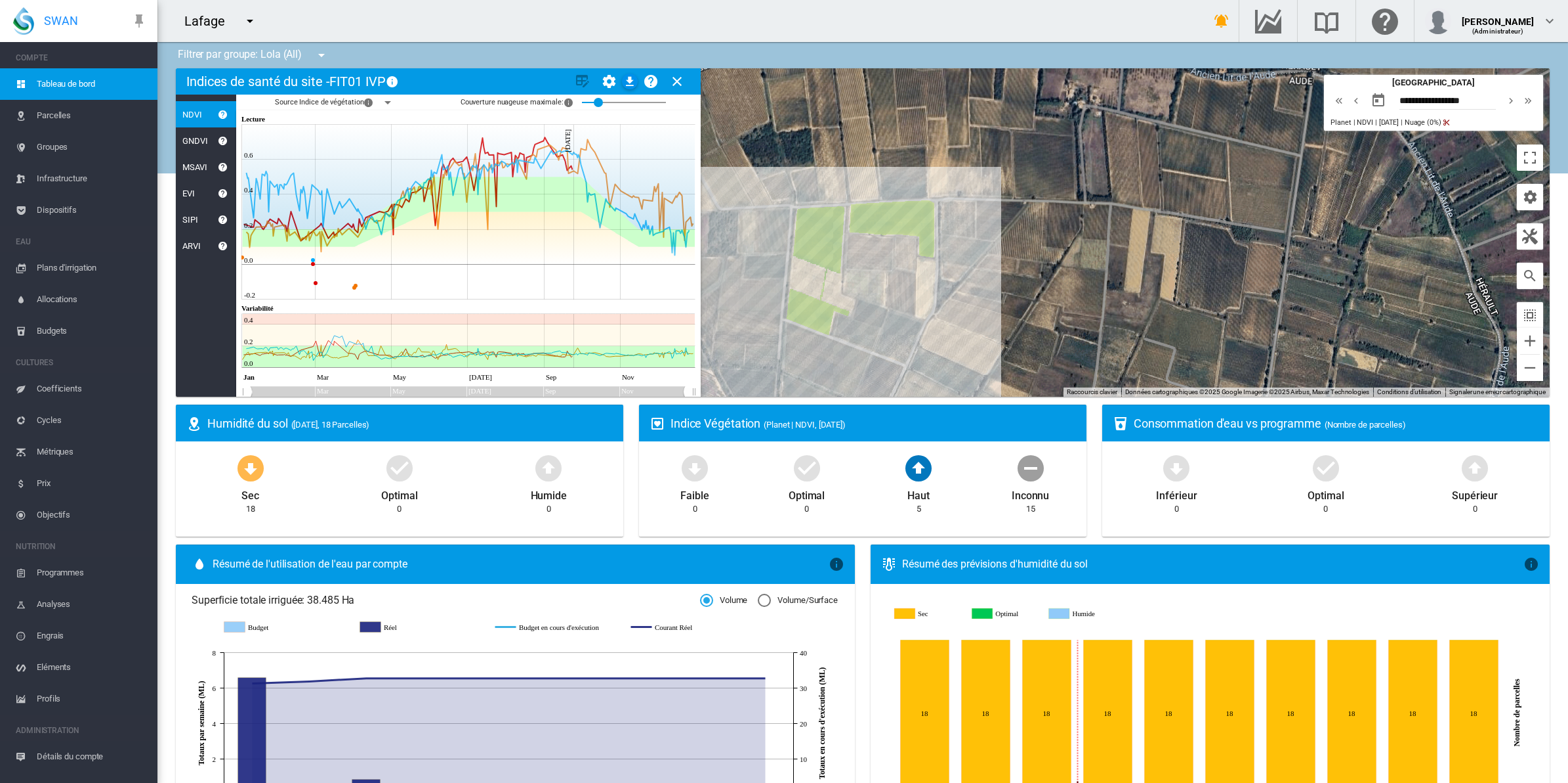
drag, startPoint x: 1016, startPoint y: 325, endPoint x: 1050, endPoint y: 250, distance: 82.3
click at [1050, 250] on div at bounding box center [863, 233] width 1374 height 328
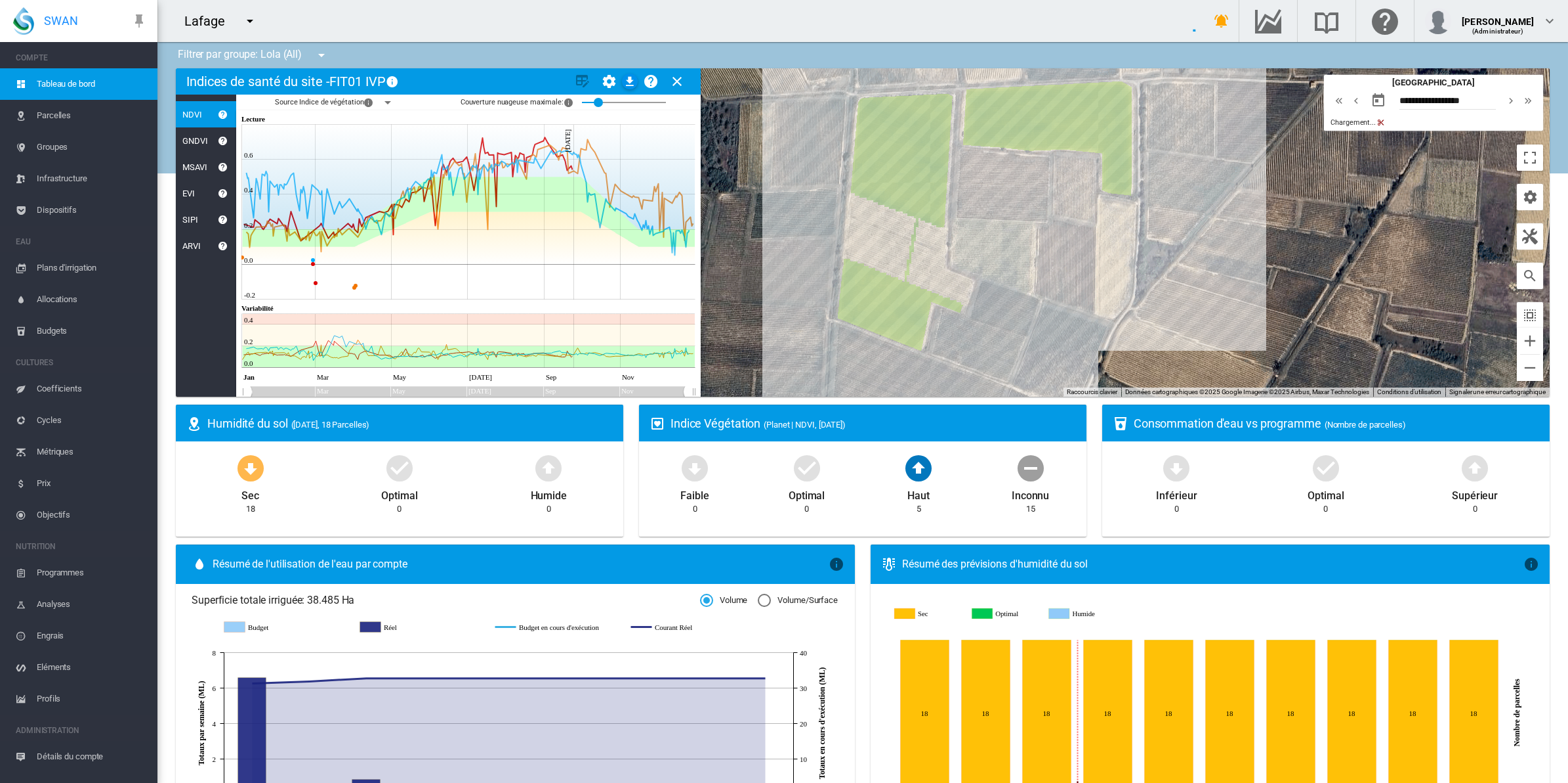
drag, startPoint x: 1034, startPoint y: 260, endPoint x: 1227, endPoint y: 194, distance: 204.0
click at [1227, 194] on div at bounding box center [863, 233] width 1374 height 328
click at [880, 325] on div "NDVI: FIT03 IVP Sel" at bounding box center [863, 233] width 1374 height 328
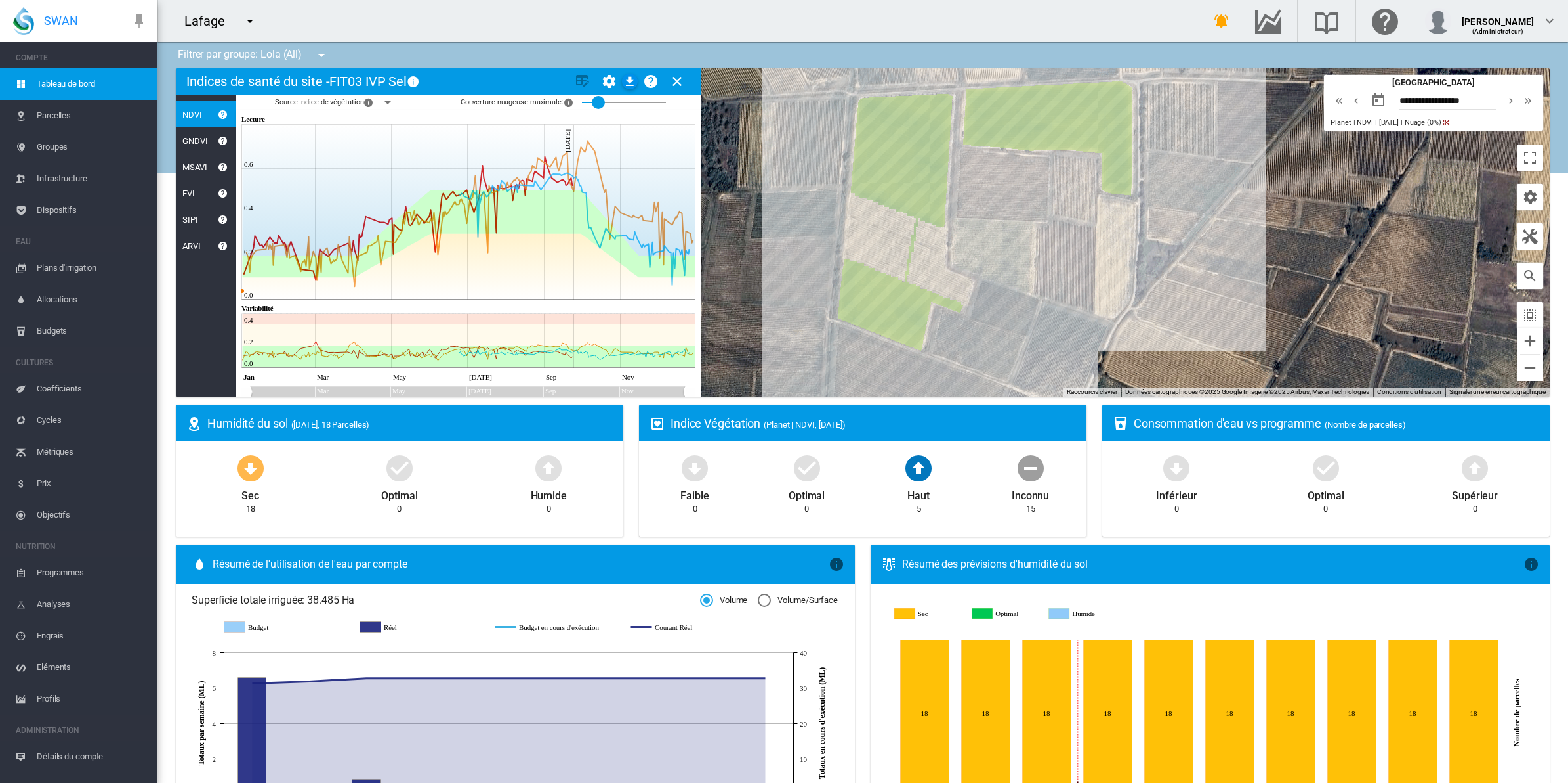
drag, startPoint x: 594, startPoint y: 100, endPoint x: 620, endPoint y: 106, distance: 26.7
click at [697, 104] on div "Source Indice de végétation × L'année et le fournisseur de données Planet 2025 …" at bounding box center [469, 102] width 465 height 16
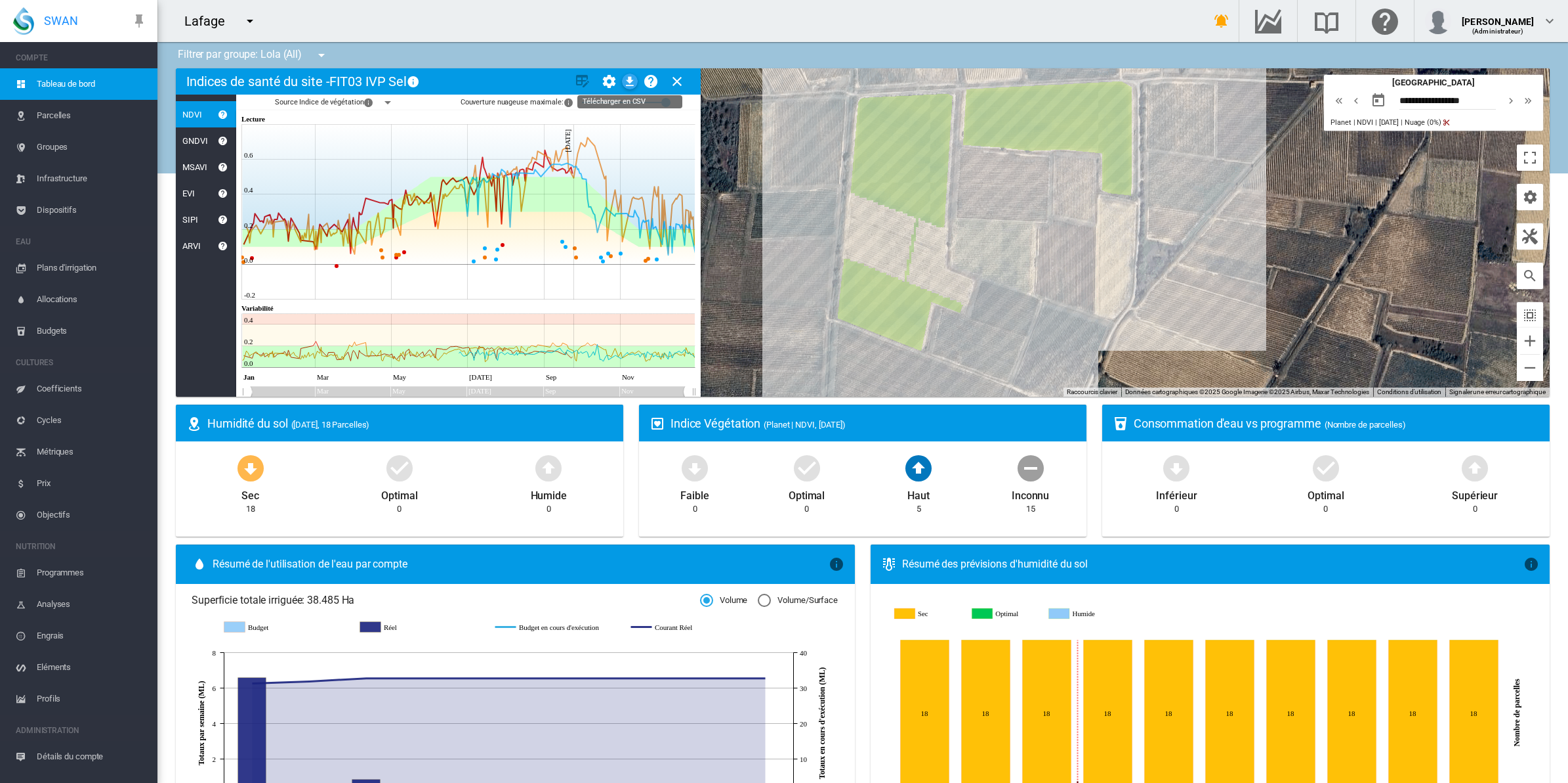
click at [630, 80] on md-icon "icon-download" at bounding box center [630, 81] width 16 height 16
click at [874, 294] on div "NDVI: FIT03 - 2018 IVP" at bounding box center [863, 233] width 1374 height 328
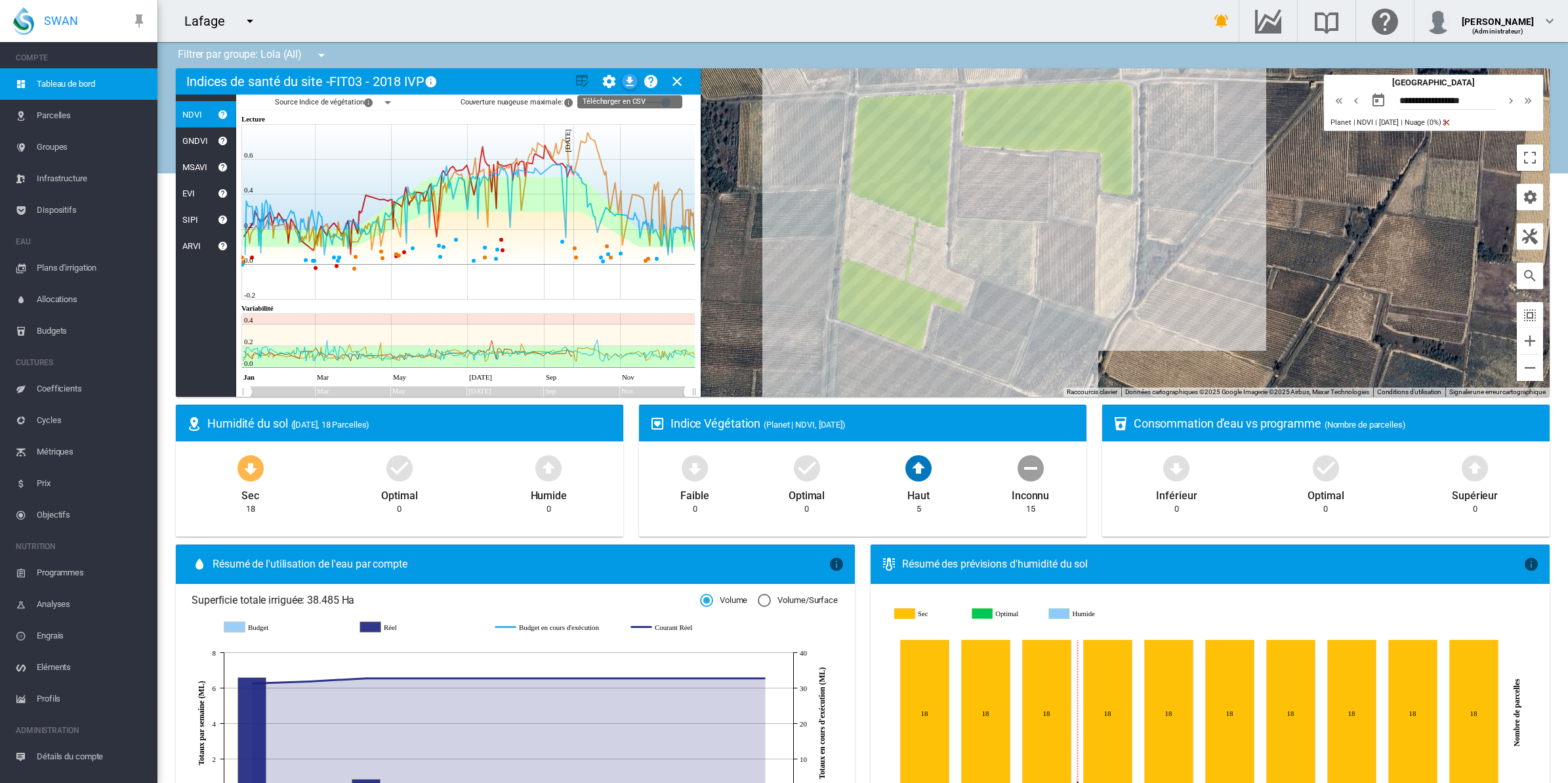
click at [634, 80] on md-icon "icon-download" at bounding box center [630, 81] width 16 height 16
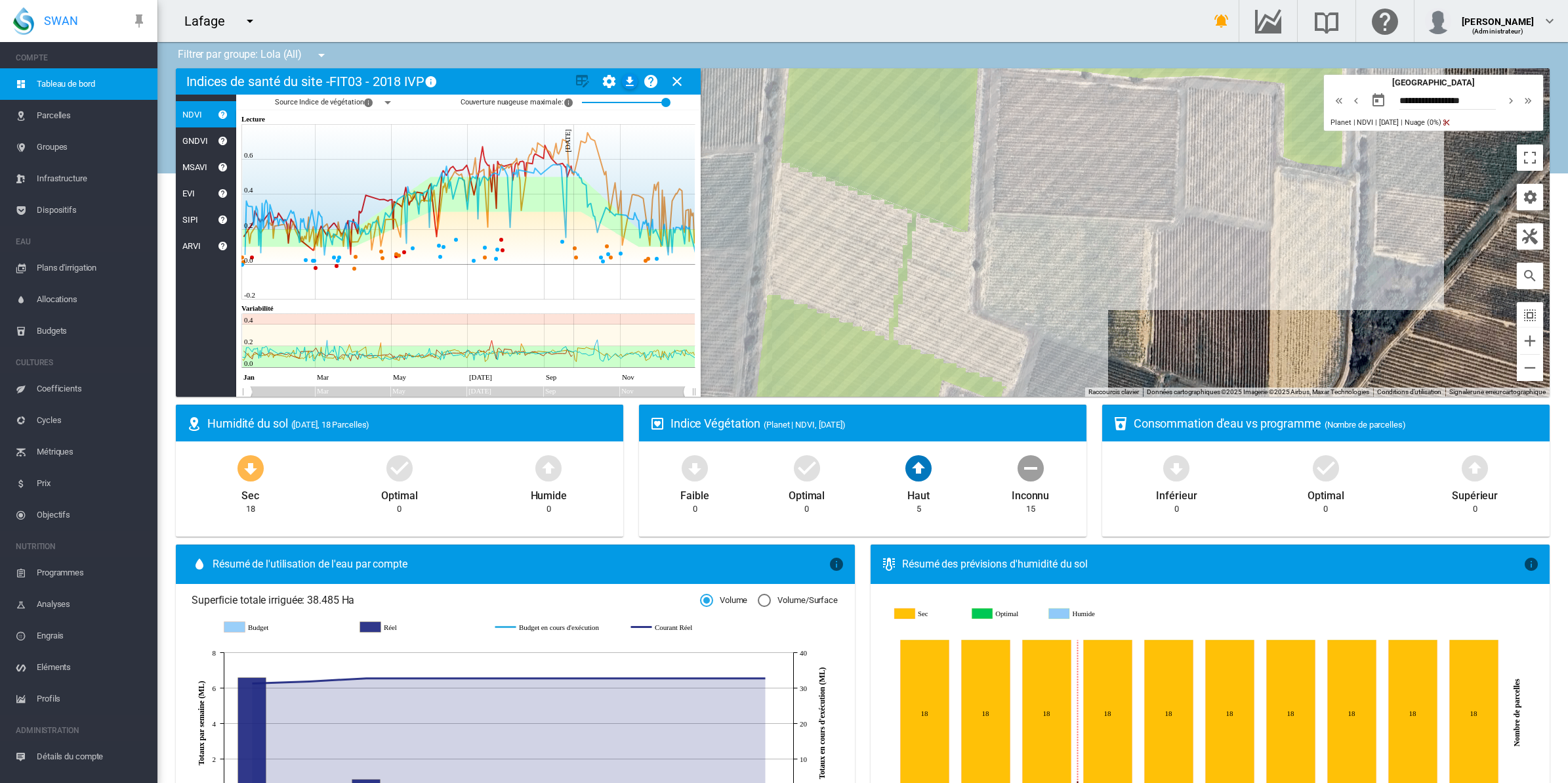
click at [893, 183] on div at bounding box center [863, 233] width 1374 height 328
click at [894, 188] on div "NDVI: FIT02 IVP Tem" at bounding box center [863, 233] width 1374 height 328
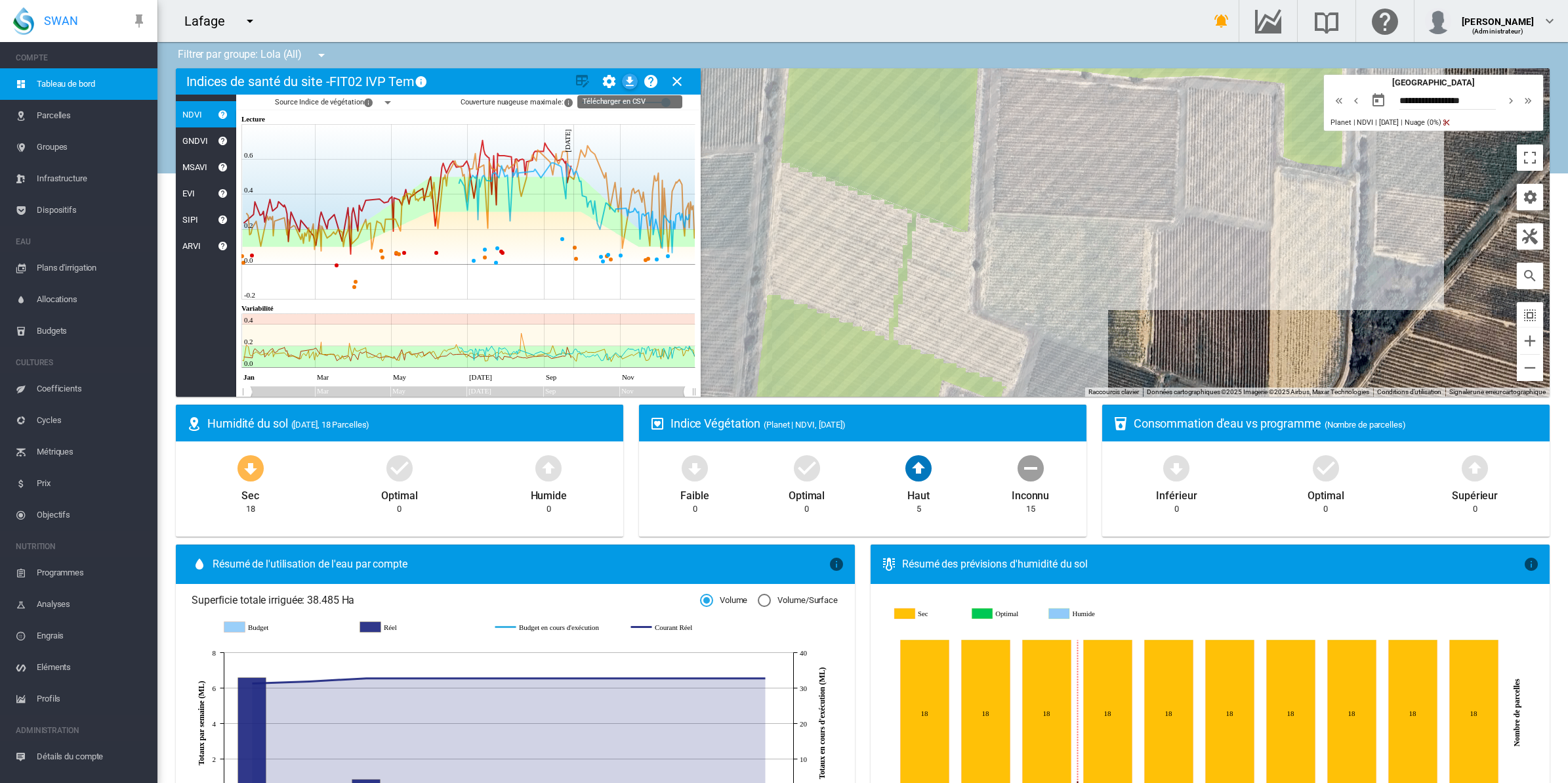
click at [627, 80] on md-icon "icon-download" at bounding box center [630, 81] width 16 height 16
click at [1069, 299] on div at bounding box center [863, 233] width 1374 height 328
drag, startPoint x: 1042, startPoint y: 307, endPoint x: 1053, endPoint y: 289, distance: 21.1
click at [1053, 289] on div at bounding box center [863, 233] width 1374 height 328
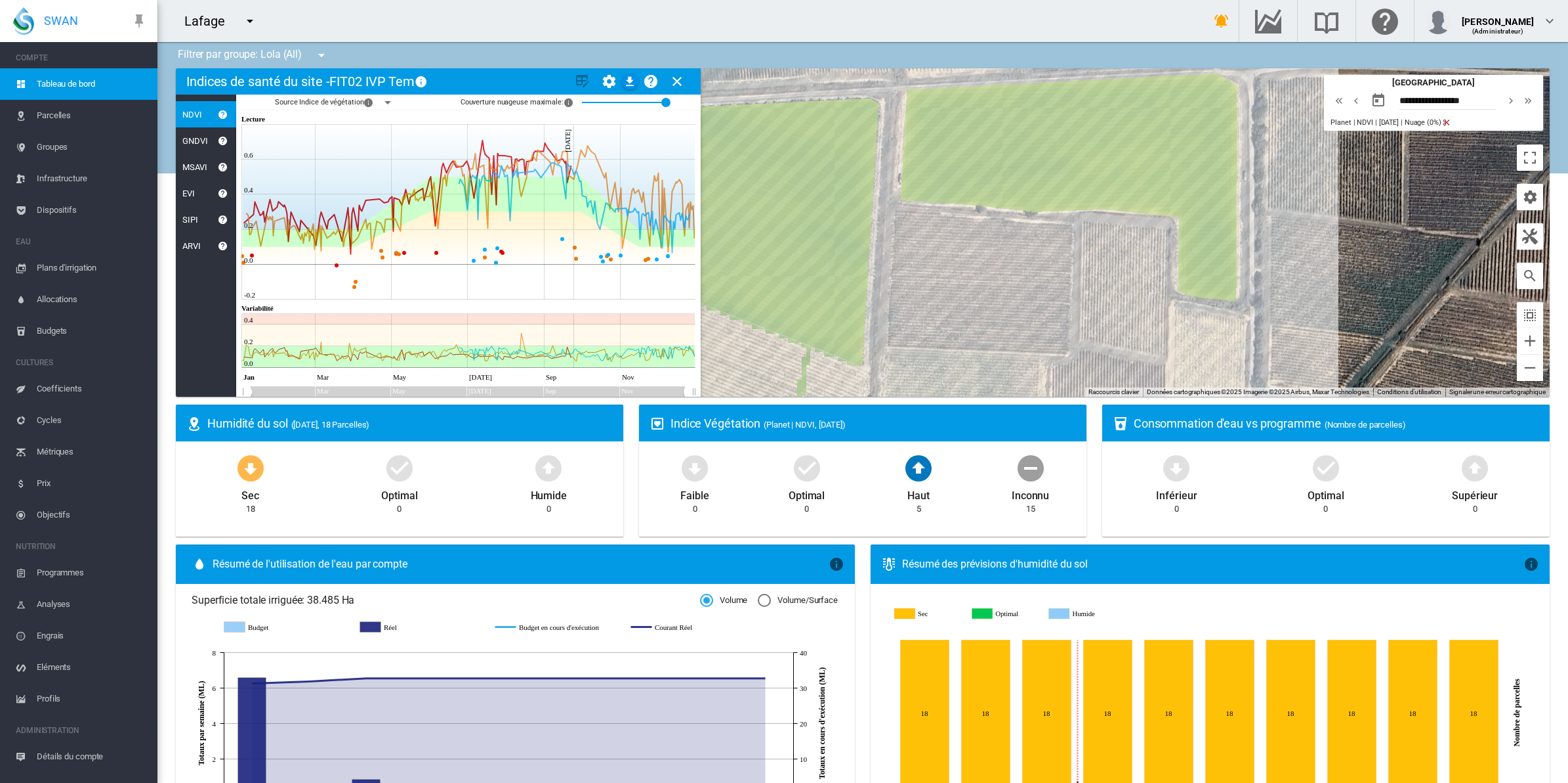
drag, startPoint x: 1103, startPoint y: 201, endPoint x: 997, endPoint y: 335, distance: 170.9
click at [997, 335] on div at bounding box center [863, 233] width 1374 height 328
click at [1163, 144] on div "NDVI: FIT01 IVP" at bounding box center [863, 233] width 1374 height 328
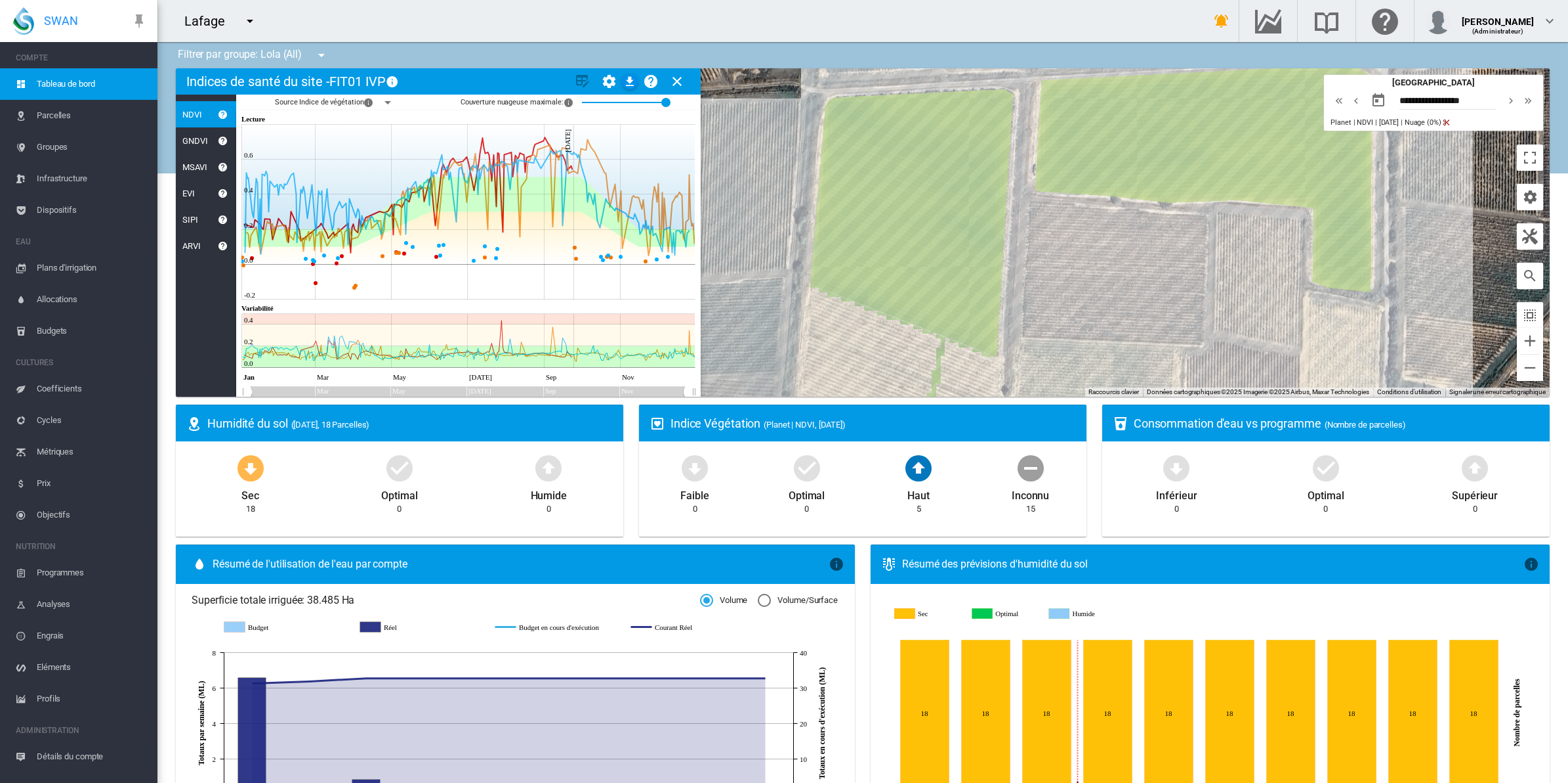
drag, startPoint x: 945, startPoint y: 299, endPoint x: 1078, endPoint y: 304, distance: 133.1
click at [1078, 304] on div at bounding box center [863, 233] width 1374 height 328
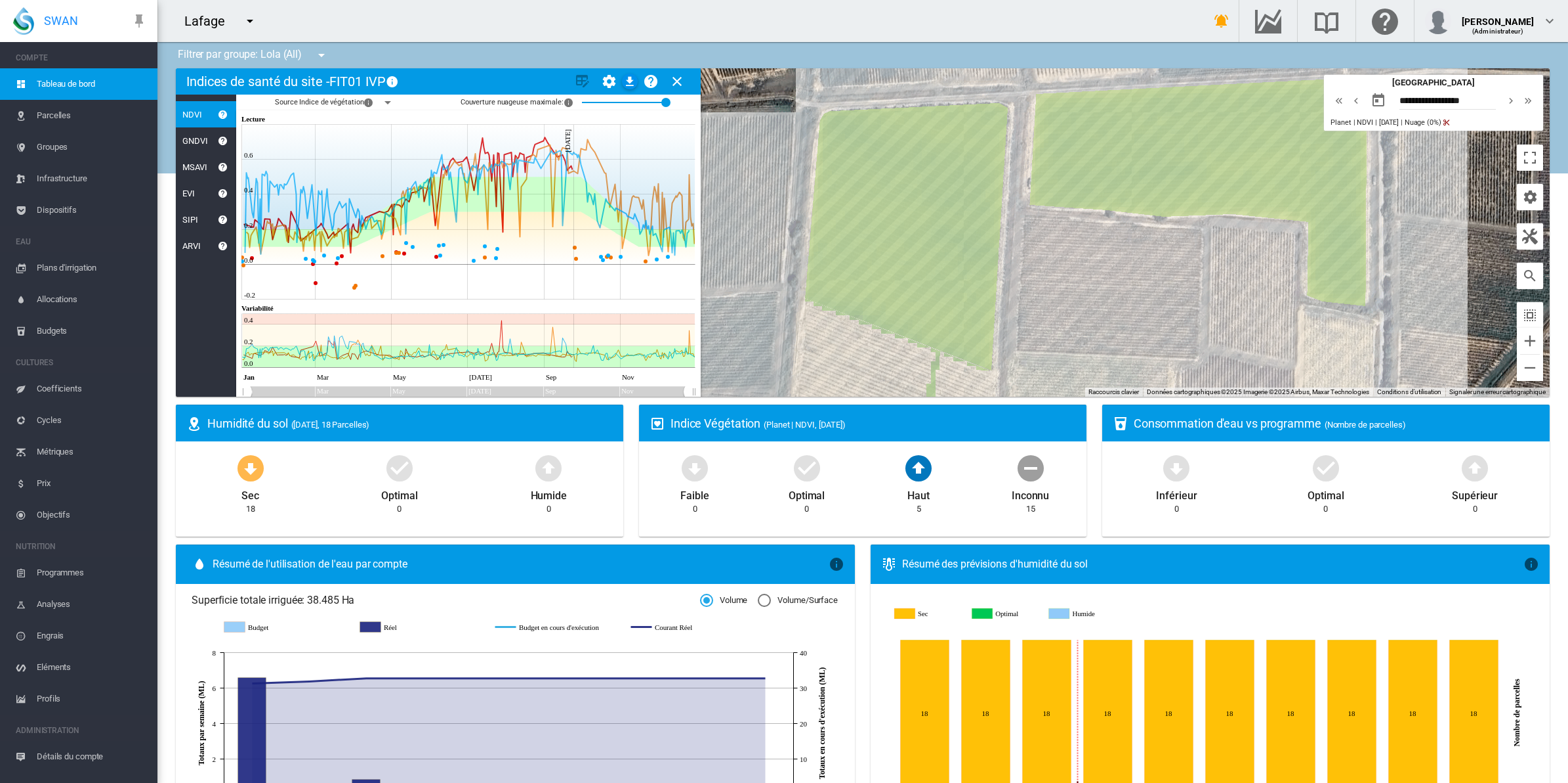
click at [388, 104] on md-icon "icon-menu-down" at bounding box center [387, 102] width 16 height 16
click at [387, 103] on md-icon "icon-menu-down" at bounding box center [387, 102] width 16 height 16
click at [627, 76] on md-icon "icon-download" at bounding box center [630, 81] width 16 height 16
click at [900, 188] on div "NDVI: FIT02 IVP" at bounding box center [863, 233] width 1374 height 328
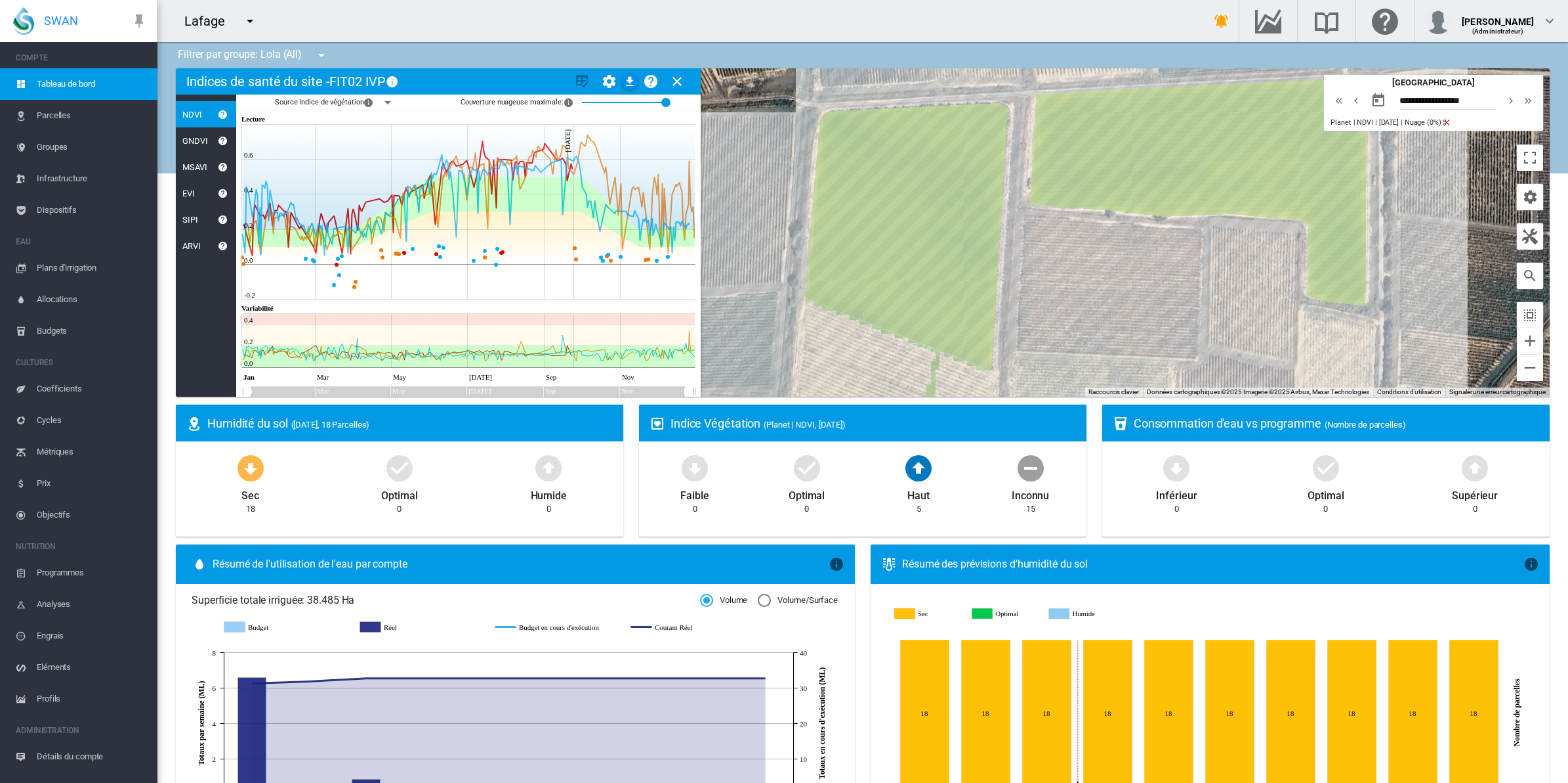
click at [381, 105] on md-icon "icon-menu-down" at bounding box center [387, 102] width 16 height 16
click at [388, 103] on md-icon "icon-menu-down" at bounding box center [387, 102] width 16 height 16
click at [625, 76] on md-icon "icon-download" at bounding box center [630, 81] width 16 height 16
click at [930, 21] on div "Lafage" at bounding box center [670, 21] width 1026 height 42
click at [1511, 23] on div "(Administrateur)" at bounding box center [1498, 26] width 72 height 13
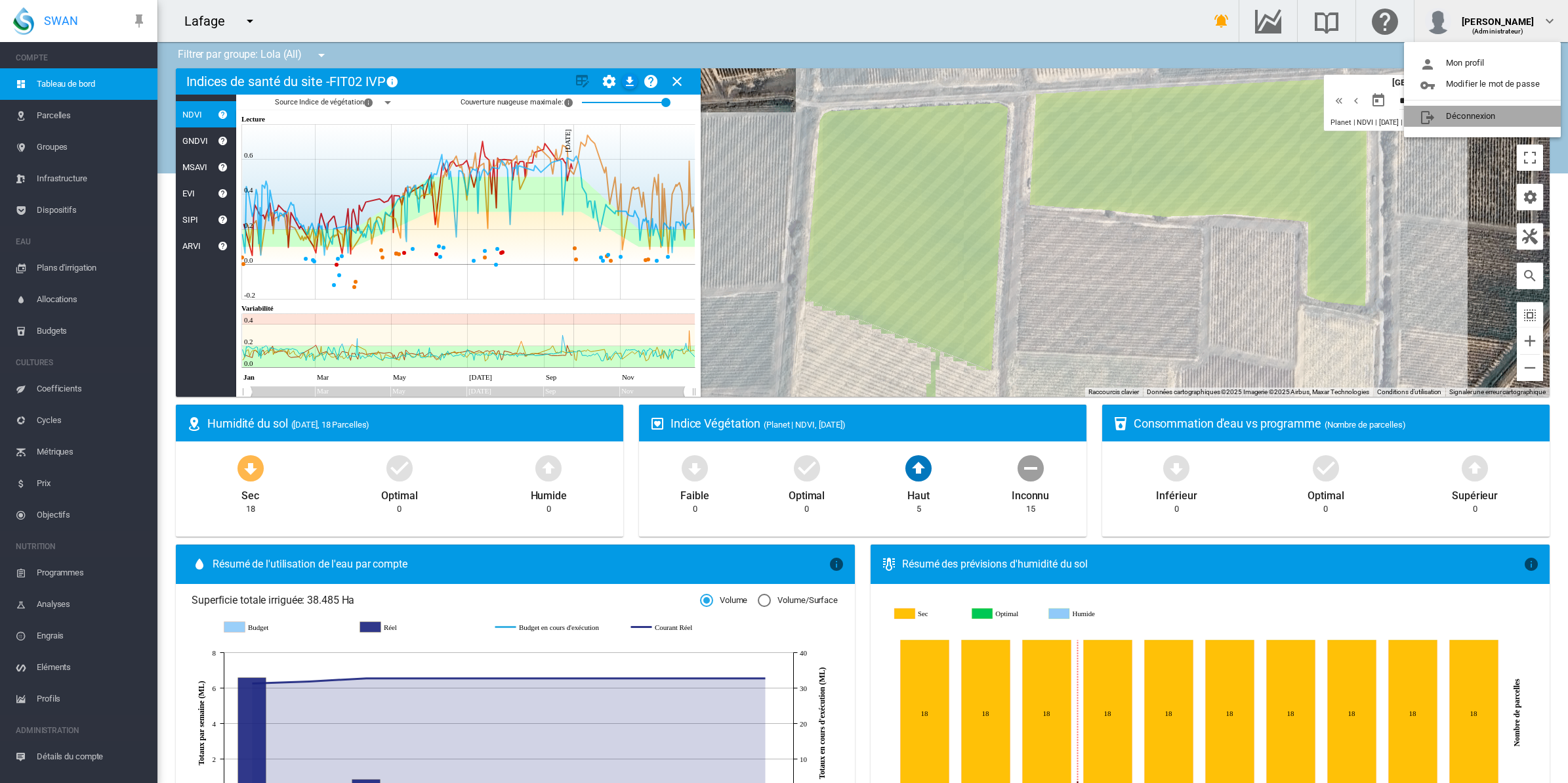
click at [1478, 122] on button "Déconnexion" at bounding box center [1482, 116] width 157 height 21
